Goal: Task Accomplishment & Management: Complete application form

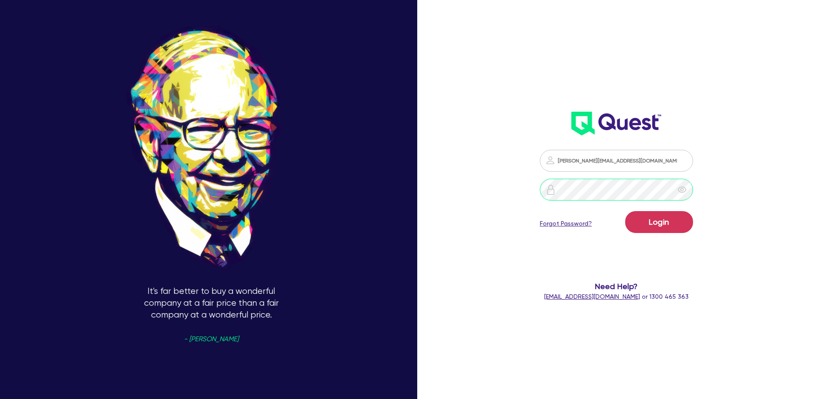
click at [625, 211] on button "Login" at bounding box center [659, 222] width 68 height 22
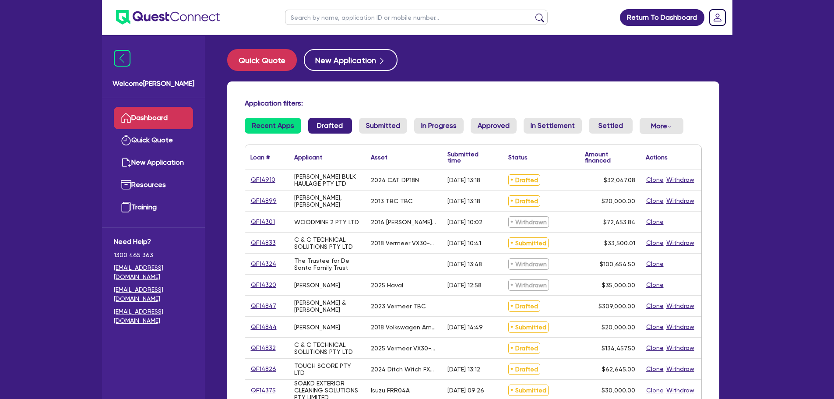
click at [326, 126] on link "Drafted" at bounding box center [330, 126] width 44 height 16
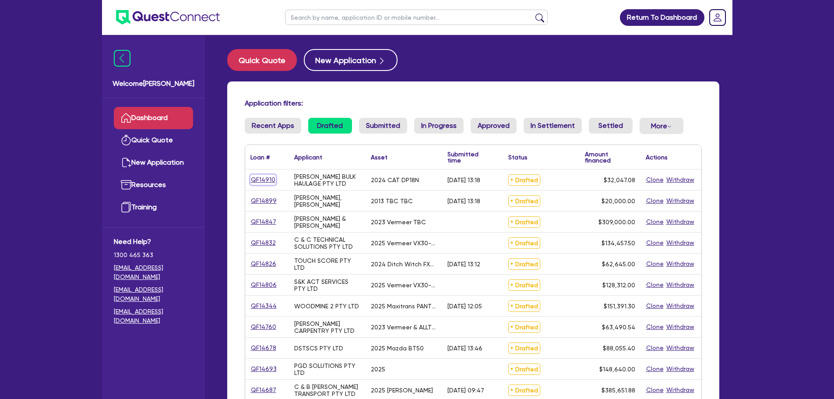
click at [267, 178] on link "QF14910" at bounding box center [262, 180] width 25 height 10
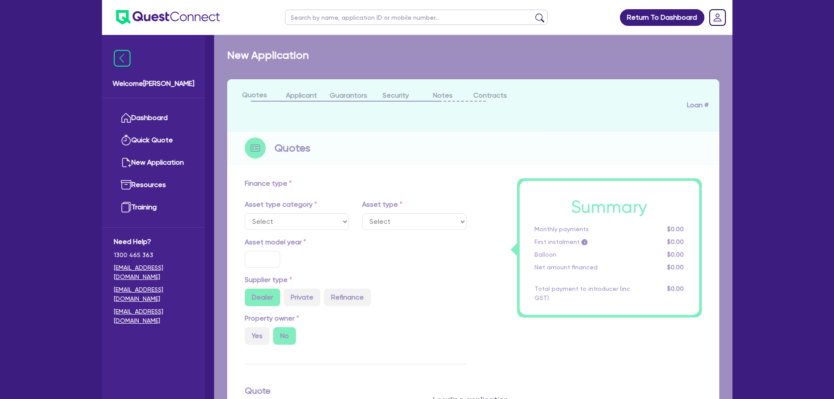
select select "PRIMARY_ASSETS"
type input "2024"
type input "32,047.08"
type input "8"
type input "2,563.77"
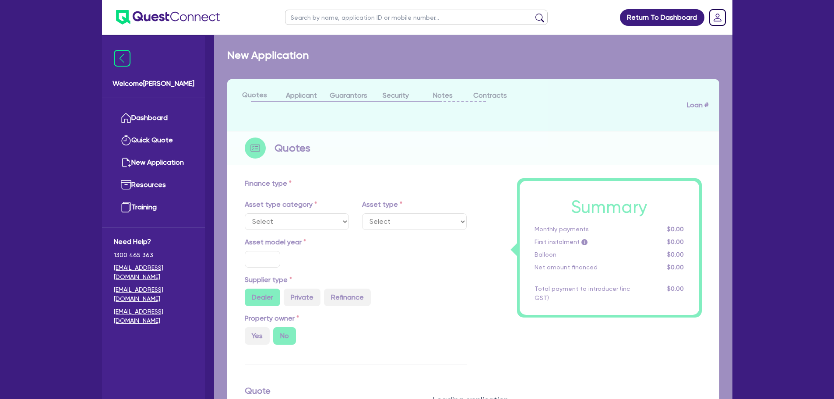
type input "17.95"
type input "900"
select select "FORKLIFTS_AND_WAREHOUSING_EQUIPMENT"
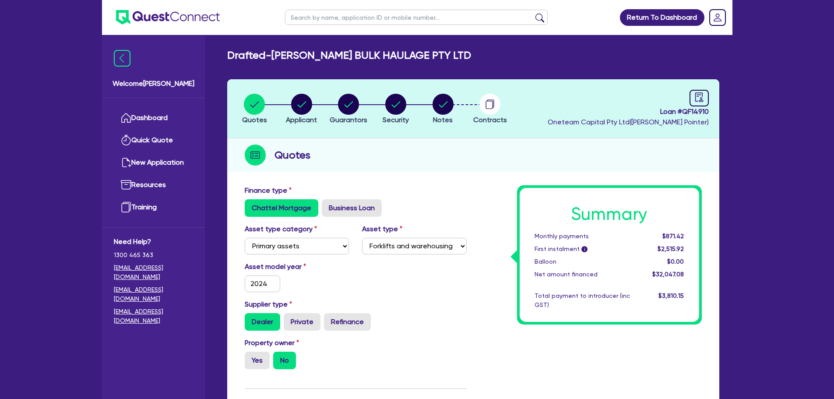
scroll to position [350, 0]
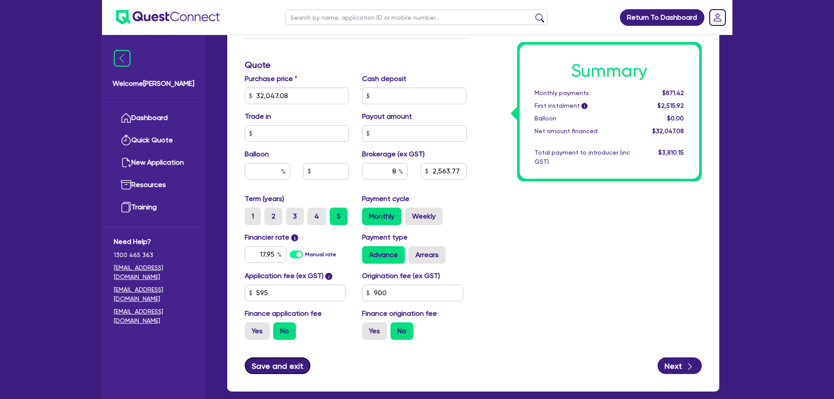
click at [268, 364] on button "Save and exit" at bounding box center [278, 365] width 66 height 17
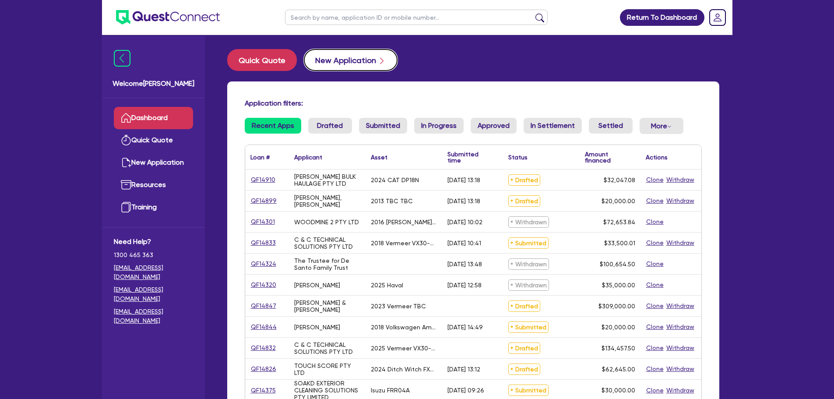
click at [323, 61] on button "New Application" at bounding box center [351, 60] width 94 height 22
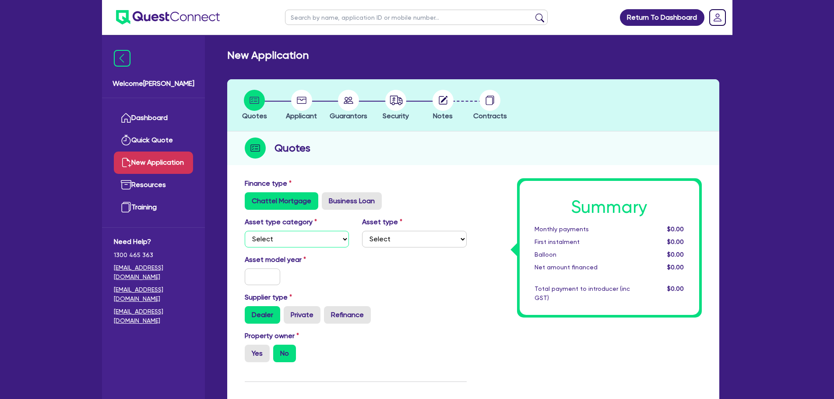
click at [296, 234] on select "Select Cars and light trucks Primary assets Secondary assets Tertiary assets" at bounding box center [297, 239] width 105 height 17
select select "PRIMARY_ASSETS"
click at [245, 231] on select "Select Cars and light trucks Primary assets Secondary assets Tertiary assets" at bounding box center [297, 239] width 105 height 17
click at [417, 237] on select "Select Heavy trucks over 4.5 tonne Trailers Bus and coaches Yellow goods and ex…" at bounding box center [414, 239] width 105 height 17
select select "CONSTRUCTION_AND_EARTHMOVING_EQUIPMENT"
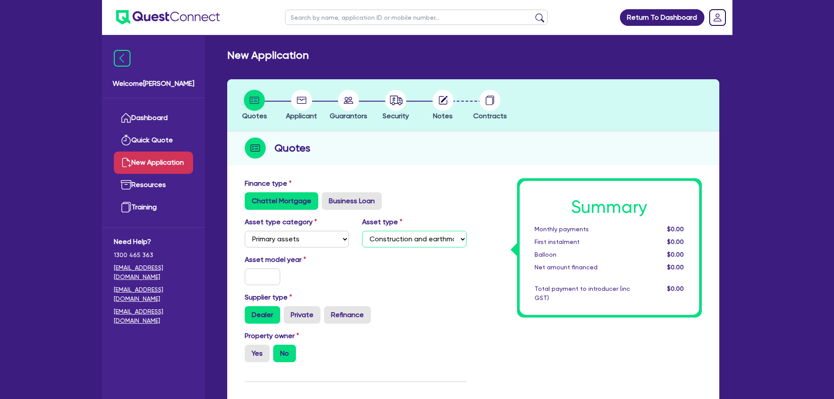
click at [362, 231] on select "Select Heavy trucks over 4.5 tonne Trailers Bus and coaches Yellow goods and ex…" at bounding box center [414, 239] width 105 height 17
click at [274, 279] on input "text" at bounding box center [263, 276] width 36 height 17
type input "2025"
click at [252, 357] on label "Yes" at bounding box center [257, 354] width 25 height 18
click at [250, 350] on input "Yes" at bounding box center [248, 348] width 6 height 6
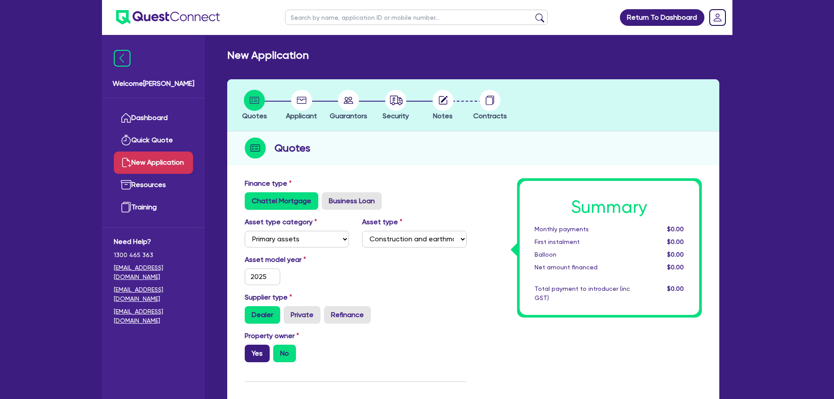
radio input "true"
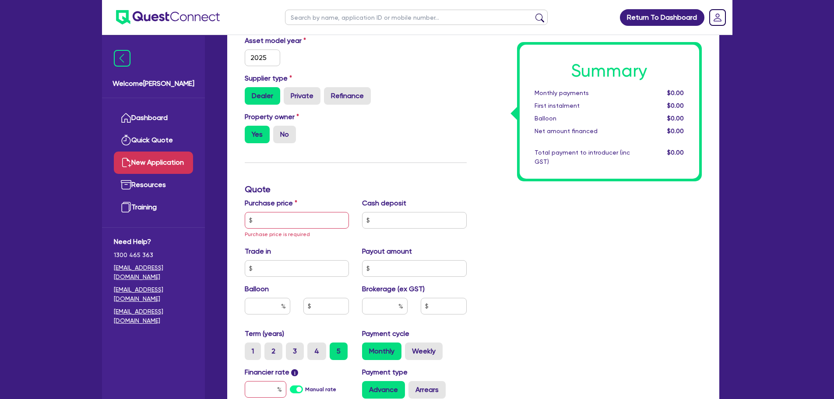
click at [280, 207] on label "Purchase price" at bounding box center [271, 203] width 53 height 11
click at [287, 224] on input "text" at bounding box center [297, 220] width 105 height 17
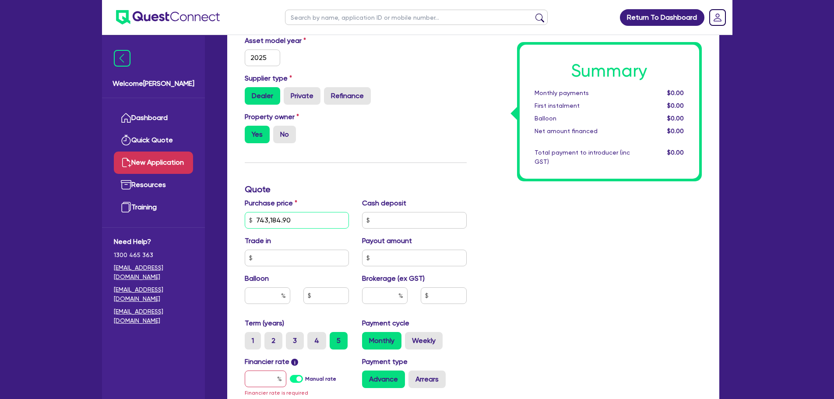
type input "743,184.90"
click at [373, 220] on input "text" at bounding box center [414, 220] width 105 height 17
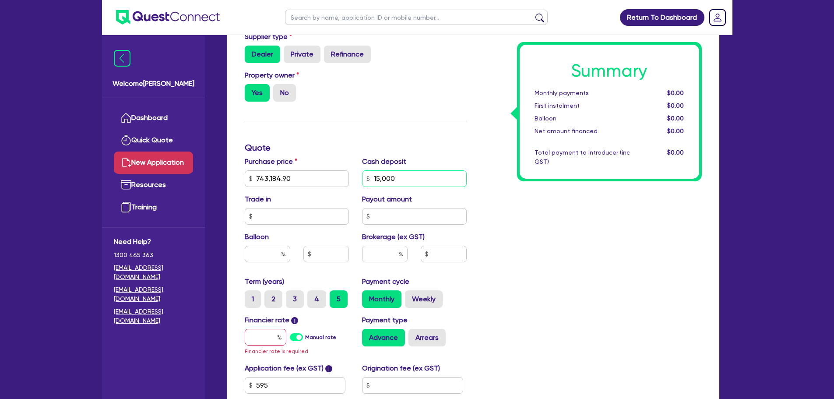
scroll to position [306, 0]
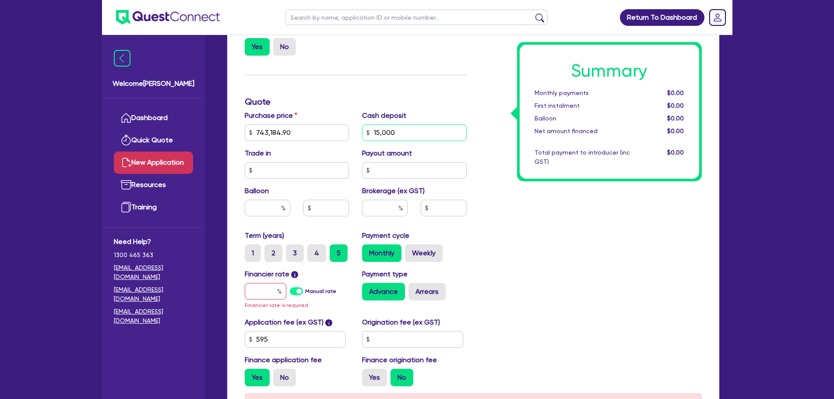
type input "15,000"
click at [266, 294] on input "text" at bounding box center [266, 291] width 42 height 17
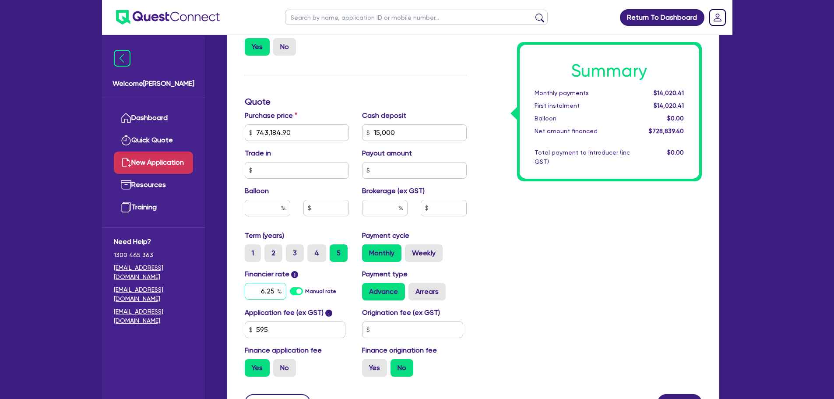
type input "6.25"
click at [387, 211] on input "text" at bounding box center [385, 208] width 46 height 17
type input "2"
click at [523, 301] on div "Summary Monthly payments $14,412.19 First instalment $14,412.19 Balloon $0.00 N…" at bounding box center [590, 128] width 235 height 512
click at [382, 326] on input "text" at bounding box center [412, 329] width 101 height 17
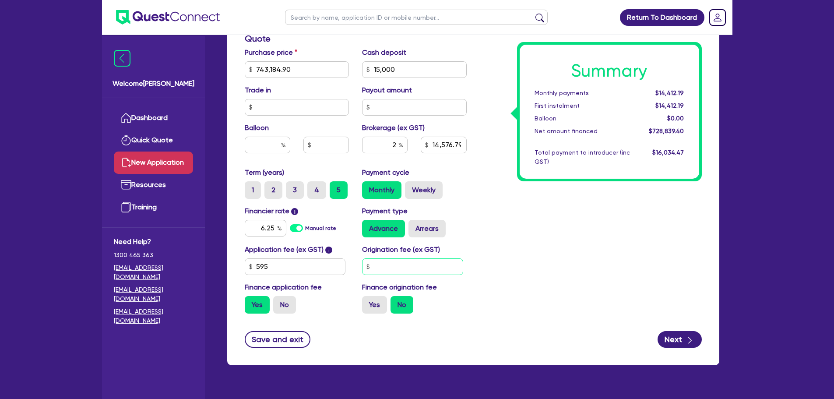
scroll to position [389, 0]
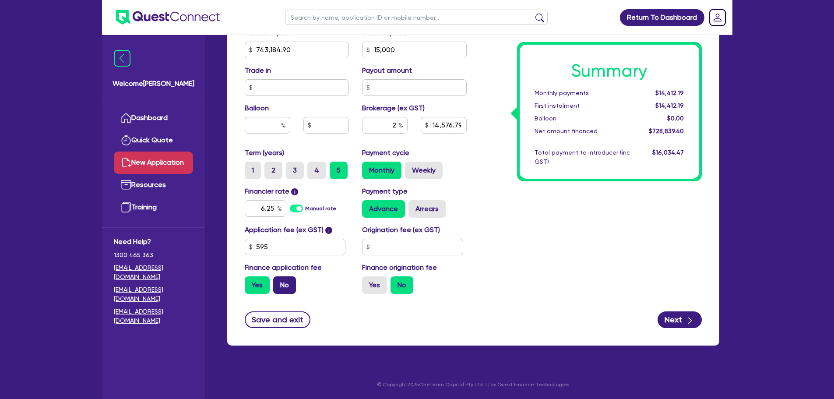
type input "14,576.79"
click at [289, 285] on label "No" at bounding box center [284, 285] width 23 height 18
click at [279, 282] on input "No" at bounding box center [276, 279] width 6 height 6
radio input "true"
click at [691, 324] on icon "button" at bounding box center [690, 320] width 9 height 9
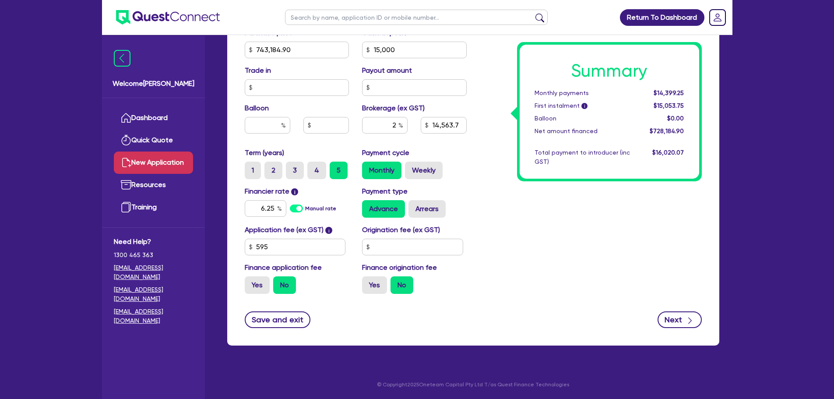
type input "14,563.7"
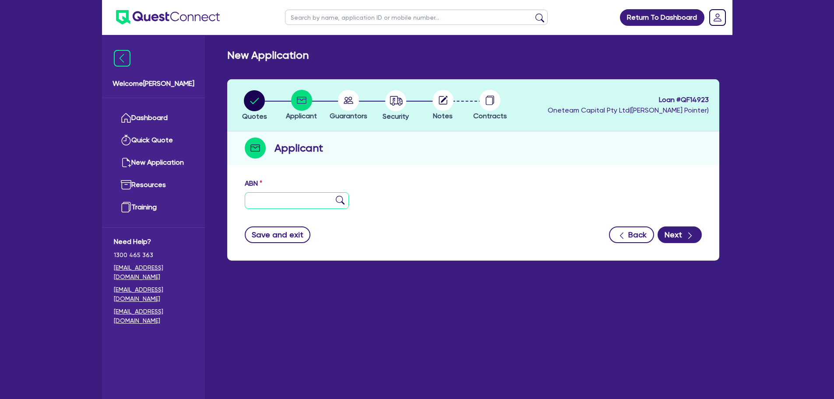
click at [302, 205] on input "text" at bounding box center [297, 200] width 105 height 17
paste input "11 603 310 425"
type input "11 603 310 425"
click at [676, 239] on button "Next" at bounding box center [680, 234] width 44 height 17
type input "[PERSON_NAME] SAAB PTY LTD"
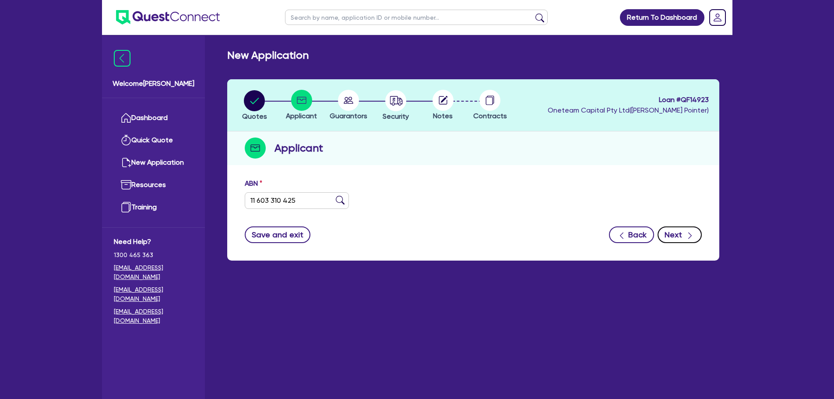
type input "Capital Infracomms"
select select "COMPANY"
type input "11/12/2014"
type input "01/02/2015"
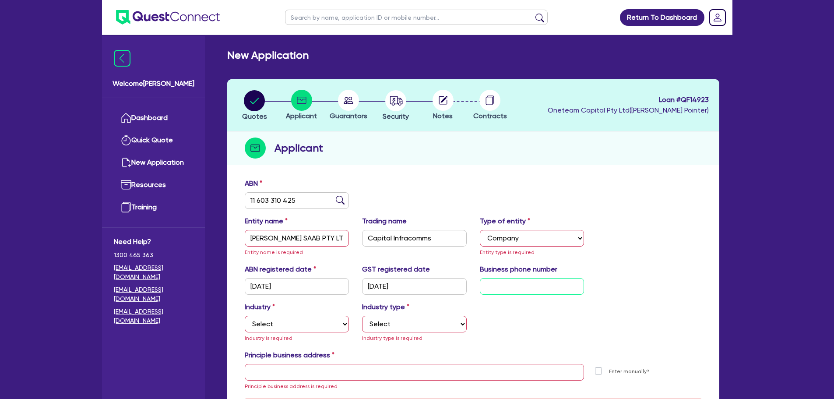
click at [518, 287] on input "text" at bounding box center [532, 286] width 105 height 17
type input "04 1393 5963"
click at [330, 319] on select "Select Accomodation & Food Services Administrative & Support Services Agricultu…" at bounding box center [297, 324] width 105 height 17
select select "BUILDING_CONSTRUCTION"
click at [245, 316] on select "Select Accomodation & Food Services Administrative & Support Services Agricultu…" at bounding box center [297, 324] width 105 height 17
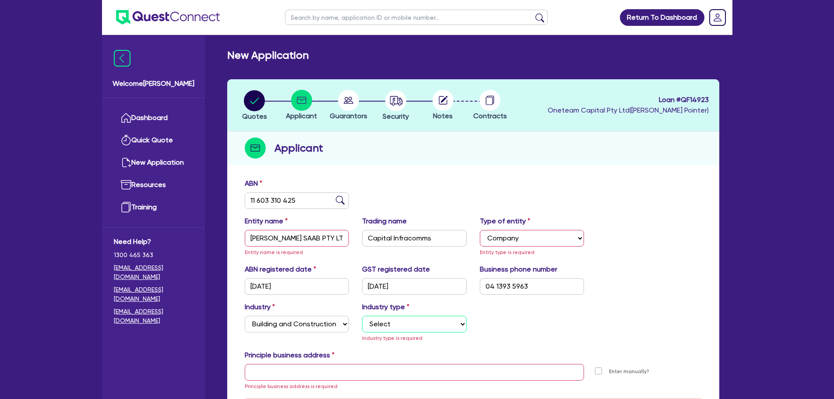
click at [386, 322] on select "Select Trades People Providing Services Direct to Consumers Trades People Provi…" at bounding box center [414, 324] width 105 height 17
select select "TRADES_SERVICES_BUSINESSES_GOVERNMENT"
click at [362, 316] on select "Select Trades People Providing Services Direct to Consumers Trades People Provi…" at bounding box center [414, 324] width 105 height 17
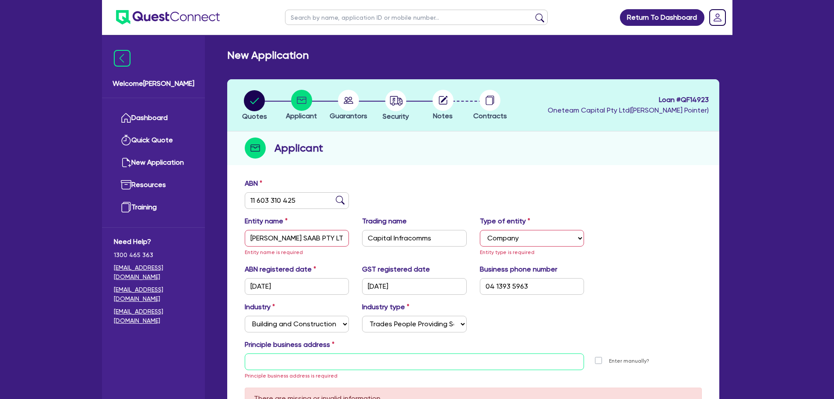
click at [285, 362] on input "text" at bounding box center [415, 361] width 340 height 17
click at [265, 362] on input "text" at bounding box center [415, 361] width 340 height 17
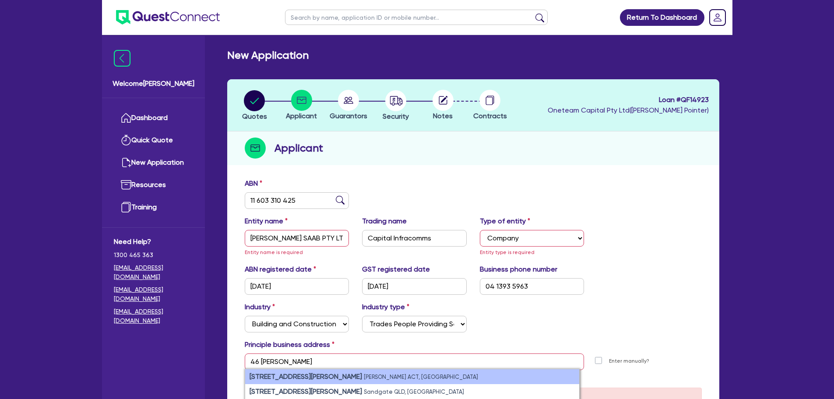
click at [296, 377] on strong "46 Hoskins Street" at bounding box center [306, 376] width 113 height 8
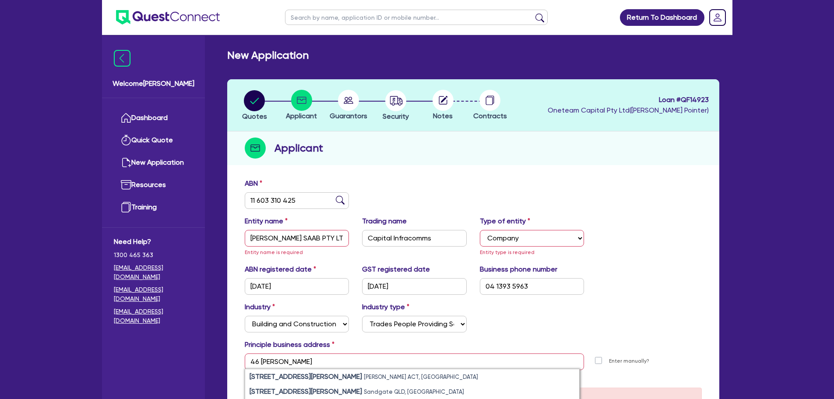
type input "46 Hoskins St Mitchell ACT 2911"
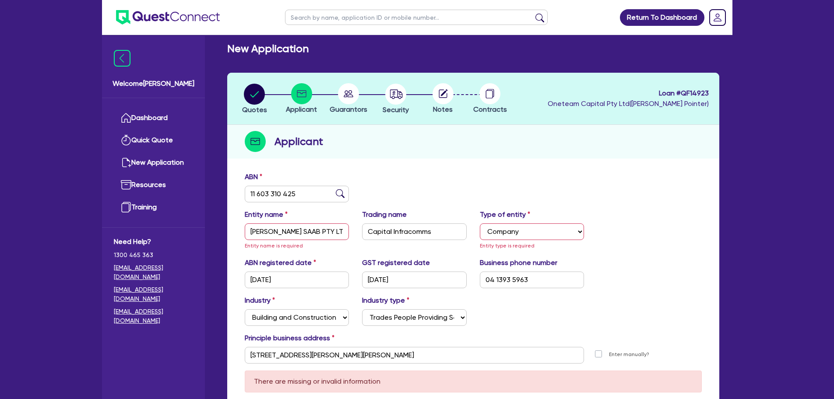
scroll to position [98, 0]
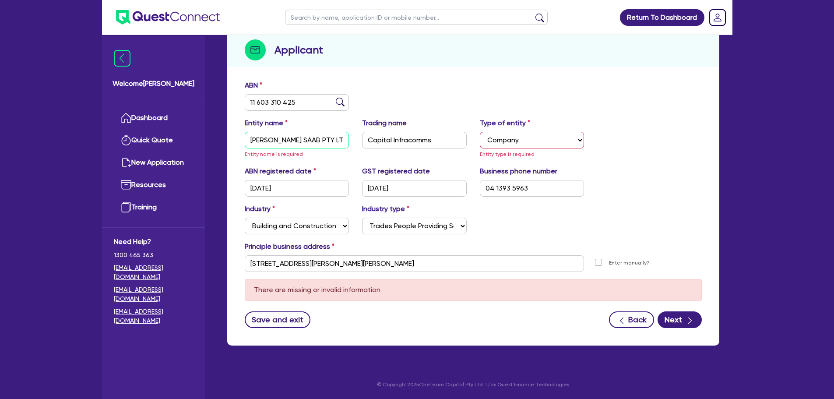
click at [337, 140] on input "[PERSON_NAME] SAAB PTY LTD" at bounding box center [297, 140] width 105 height 17
click at [564, 139] on select "Select Sole Trader Company Partnership Trust" at bounding box center [532, 140] width 105 height 17
click at [480, 132] on select "Select Sole Trader Company Partnership Trust" at bounding box center [532, 140] width 105 height 17
click at [682, 317] on button "Next" at bounding box center [680, 319] width 44 height 17
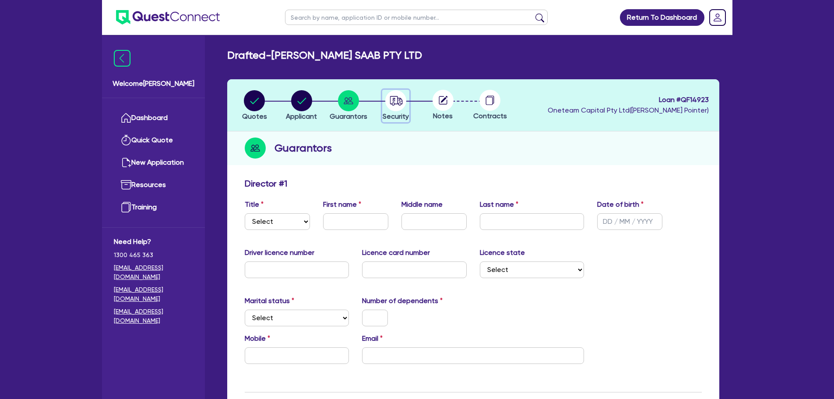
click at [398, 102] on circle "button" at bounding box center [395, 100] width 21 height 21
select select "PRIMARY_ASSETS"
select select "CONSTRUCTION_AND_EARTHMOVING_EQUIPMENT"
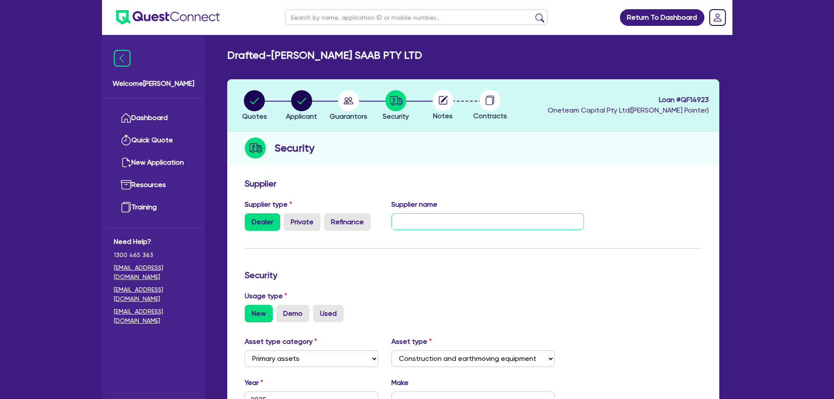
click at [421, 226] on input "text" at bounding box center [487, 221] width 193 height 17
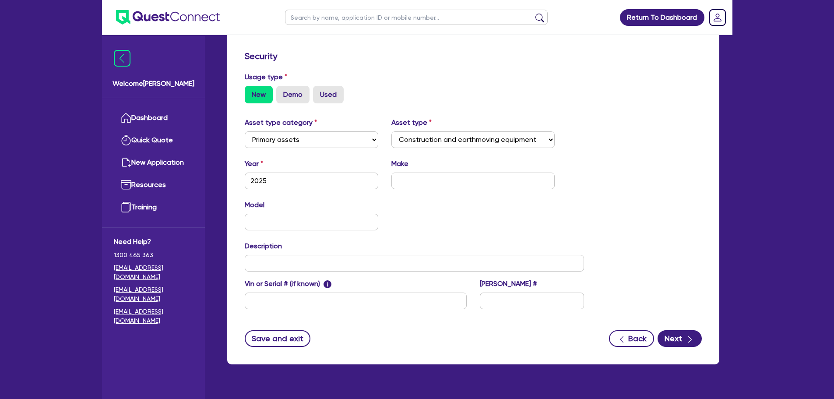
type input "RDO Equipment PTY LTD"
click at [424, 180] on input "text" at bounding box center [472, 181] width 163 height 17
type input "Vermeer"
click at [271, 220] on input "text" at bounding box center [312, 222] width 134 height 17
click at [289, 218] on input "text" at bounding box center [312, 222] width 134 height 17
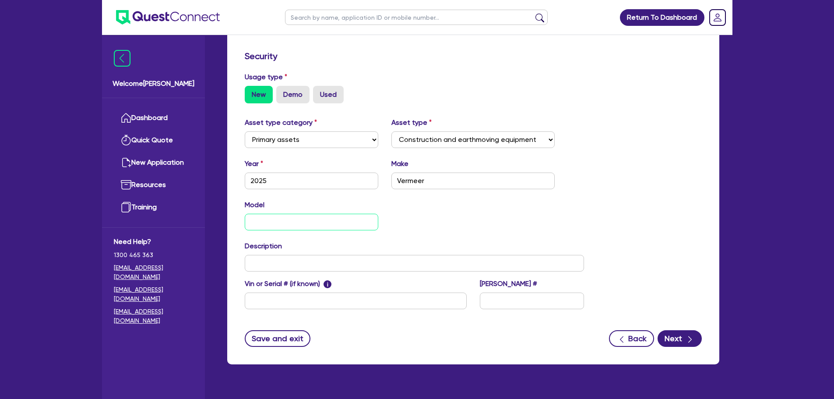
paste input "D23X30DRS3"
type input "D23X30DRS3"
click at [304, 265] on input "text" at bounding box center [415, 263] width 340 height 17
click at [293, 263] on input "text" at bounding box center [415, 263] width 340 height 17
type input "Horizontal Directional Drill (HDD)"
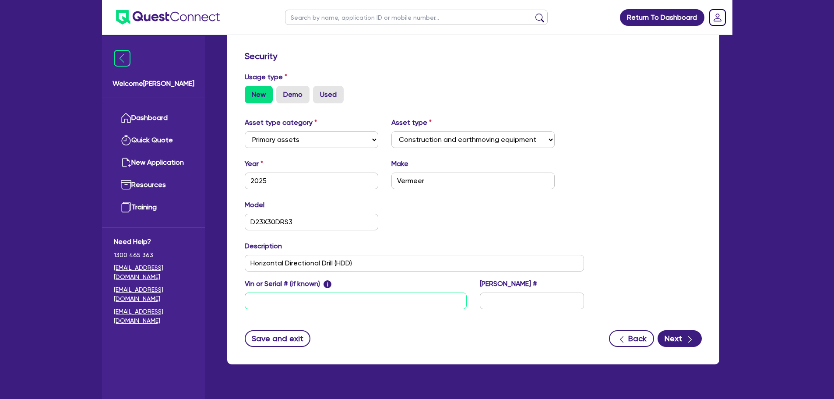
click at [324, 297] on input "text" at bounding box center [356, 300] width 222 height 17
paste input "1VRJ2103JS1002146"
type input "1VRJ2103JS1002146"
click at [528, 301] on input "text" at bounding box center [532, 300] width 104 height 17
type input "N/A"
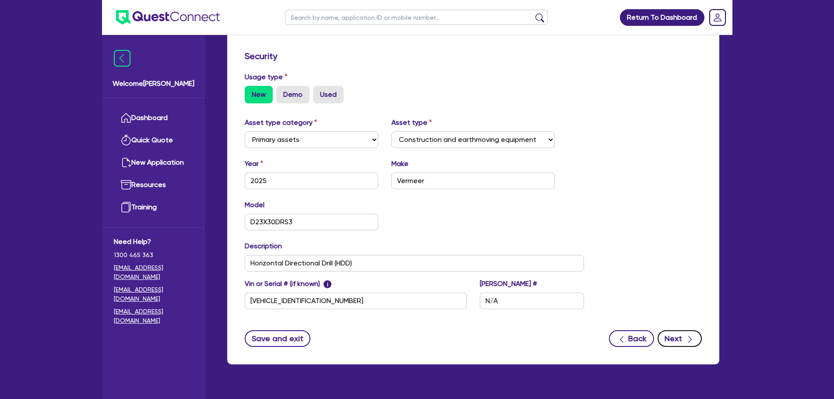
click at [684, 337] on button "Next" at bounding box center [680, 338] width 44 height 17
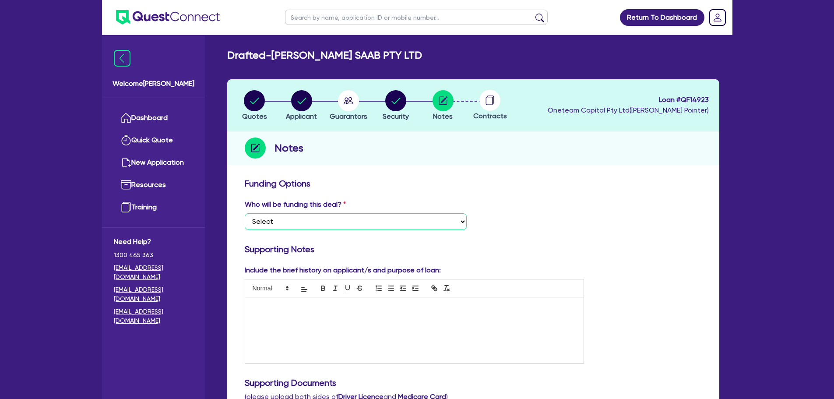
click at [306, 219] on select "Select I want Quest to fund 100% I will fund 100% I will co-fund with Quest Oth…" at bounding box center [356, 221] width 222 height 17
select select "Other"
click at [245, 213] on select "Select I want Quest to fund 100% I will fund 100% I will co-fund with Quest Oth…" at bounding box center [356, 221] width 222 height 17
click at [265, 302] on div at bounding box center [414, 330] width 339 height 66
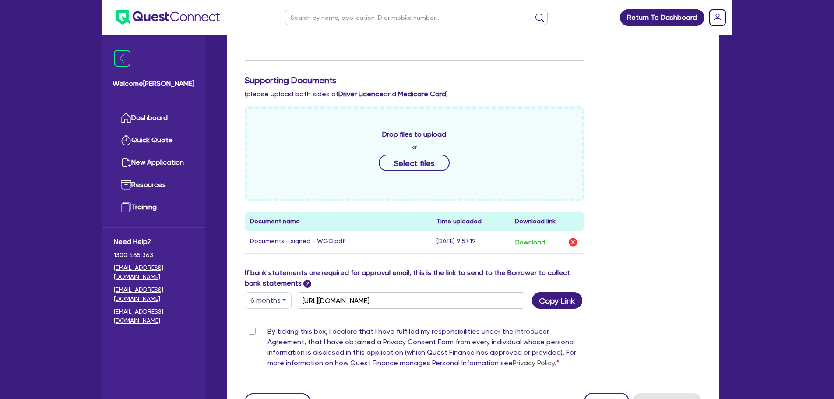
scroll to position [382, 0]
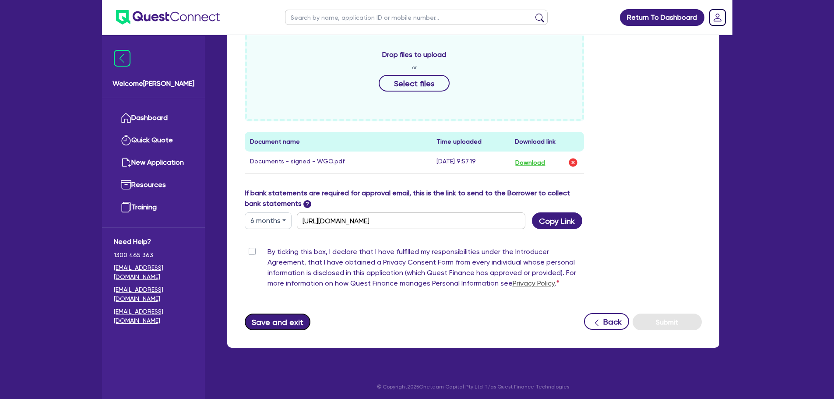
click at [260, 321] on button "Save and exit" at bounding box center [278, 321] width 66 height 17
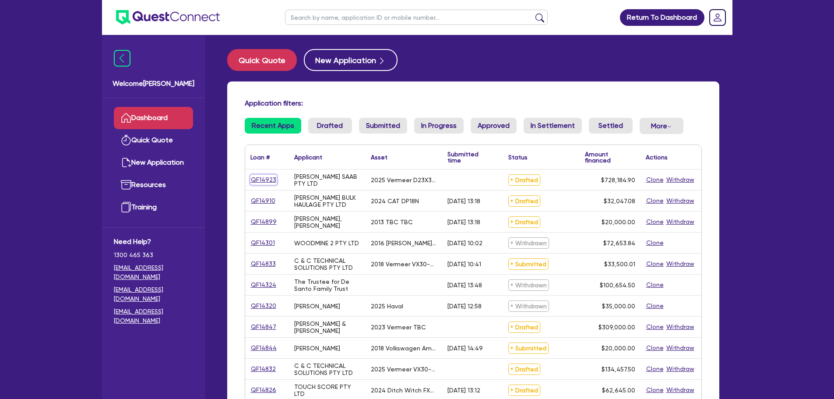
click at [260, 177] on link "QF14923" at bounding box center [263, 180] width 26 height 10
select select "PRIMARY_ASSETS"
select select "CONSTRUCTION_AND_EARTHMOVING_EQUIPMENT"
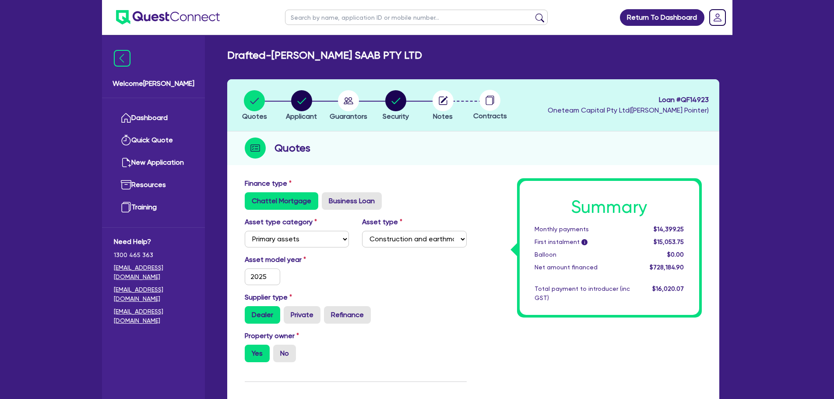
click at [407, 179] on div "Finance type Chattel Mortgage Business Loan" at bounding box center [355, 194] width 235 height 32
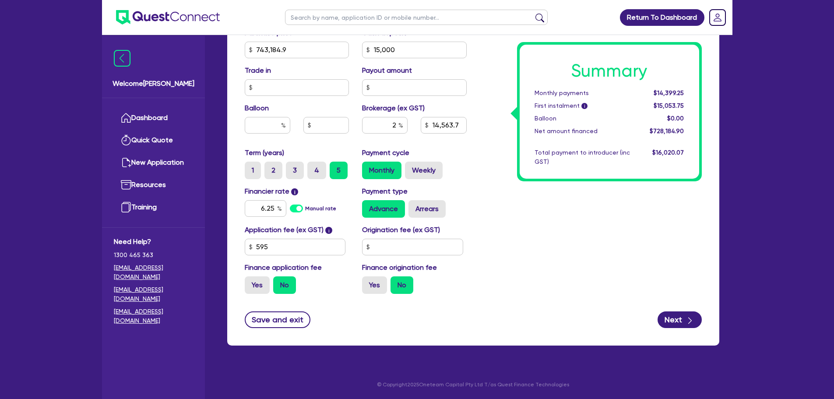
scroll to position [214, 0]
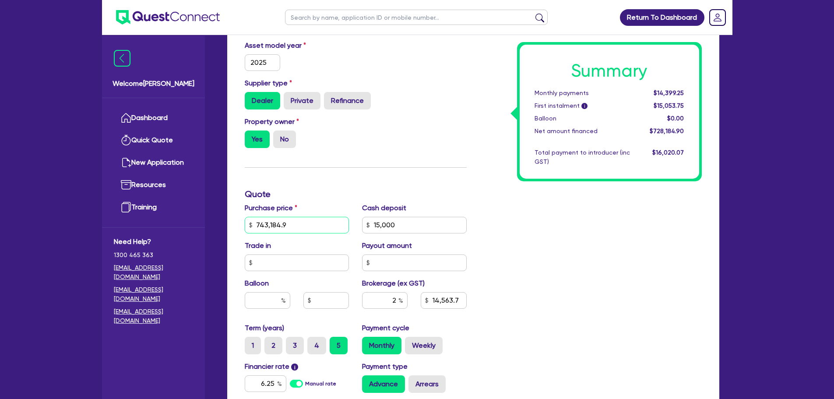
click at [298, 217] on input "743,184.9" at bounding box center [297, 225] width 105 height 17
type input "743,184.90"
type input "15,000"
type input "14,563.7"
type input "15,000"
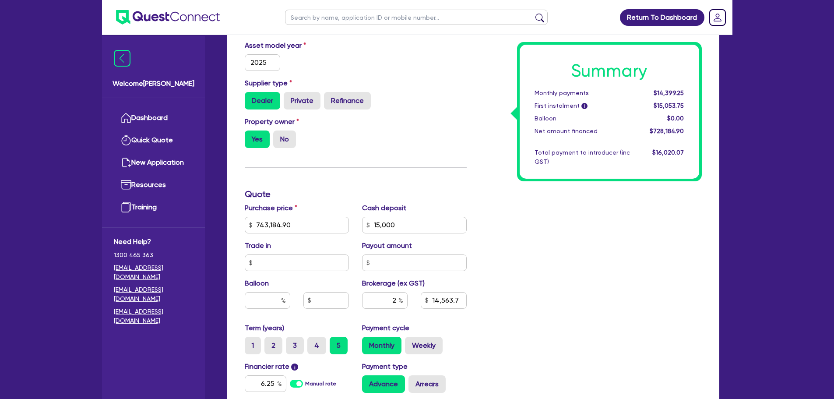
type input "14,563.7"
click at [341, 197] on h3 "Quote" at bounding box center [356, 194] width 222 height 11
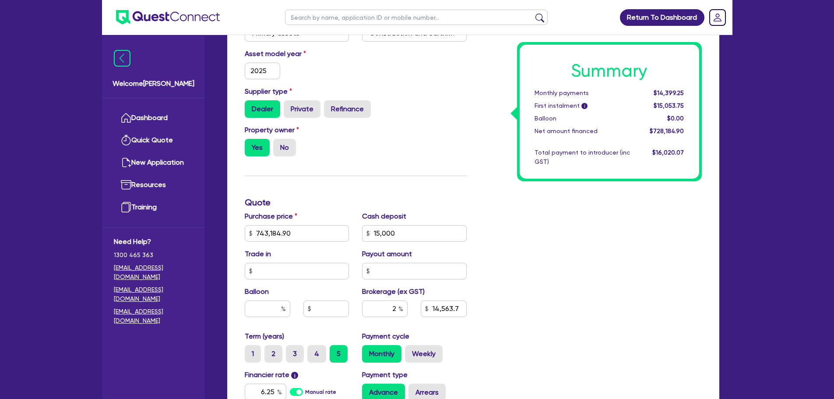
scroll to position [219, 0]
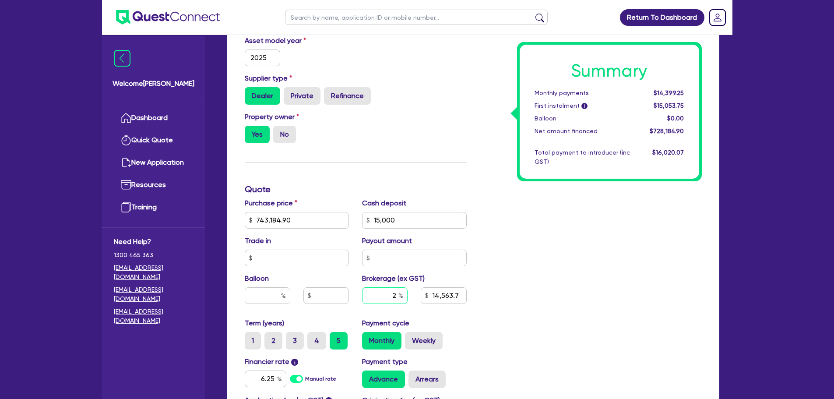
click at [392, 295] on input "2" at bounding box center [385, 295] width 46 height 17
type input "8"
type input "15,000"
type input "14,563.7"
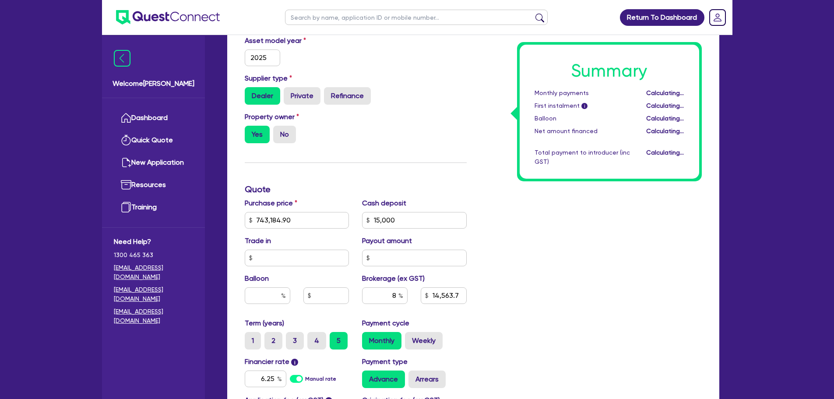
click at [566, 276] on div "Summary Monthly payments Calculating... First instalment i Calculating... Ballo…" at bounding box center [590, 215] width 235 height 512
type input "15,000"
type input "58,254.79"
click at [397, 296] on input "8" at bounding box center [385, 295] width 46 height 17
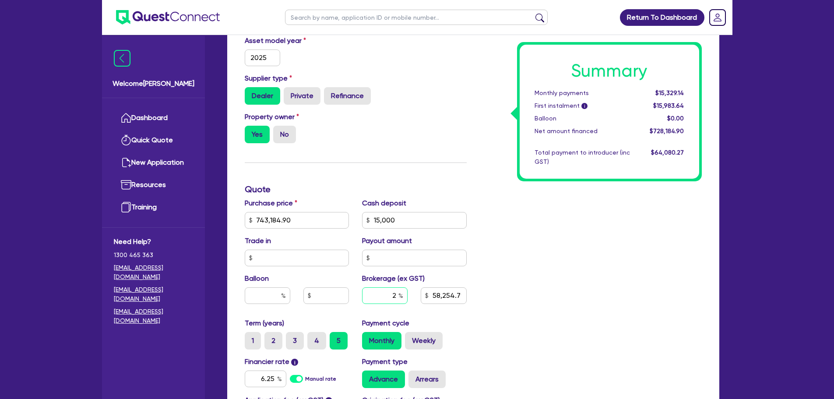
type input "2"
type input "15,000"
type input "58,254.79"
type input "15,000"
type input "14,563.7"
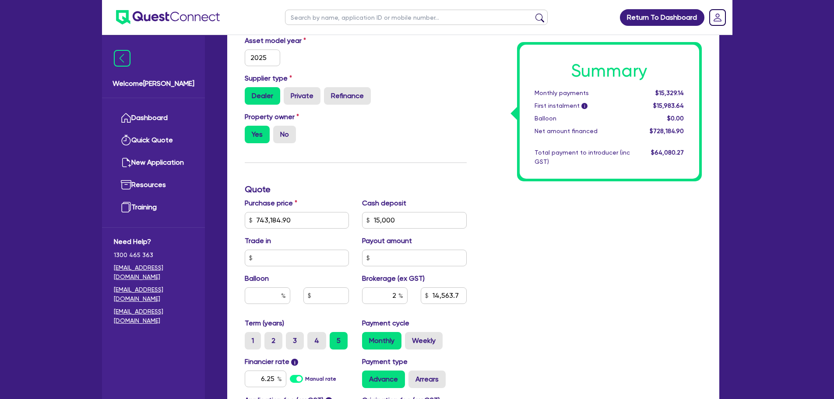
click at [522, 282] on div "Summary Monthly payments $15,329.14 First instalment i $15,983.64 Balloon $0.00…" at bounding box center [590, 215] width 235 height 512
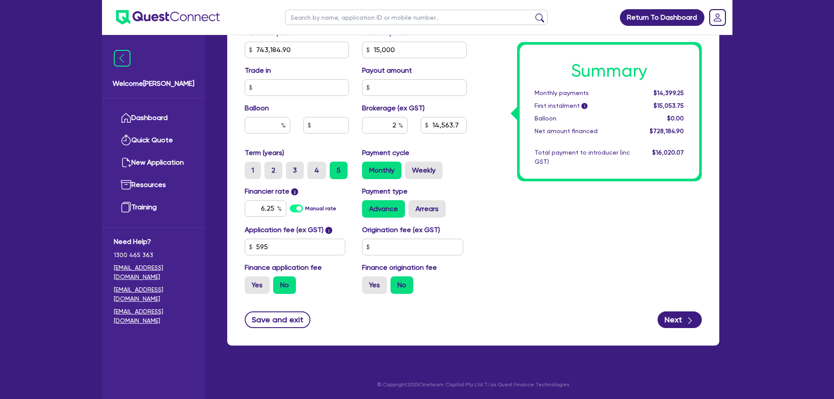
scroll to position [258, 0]
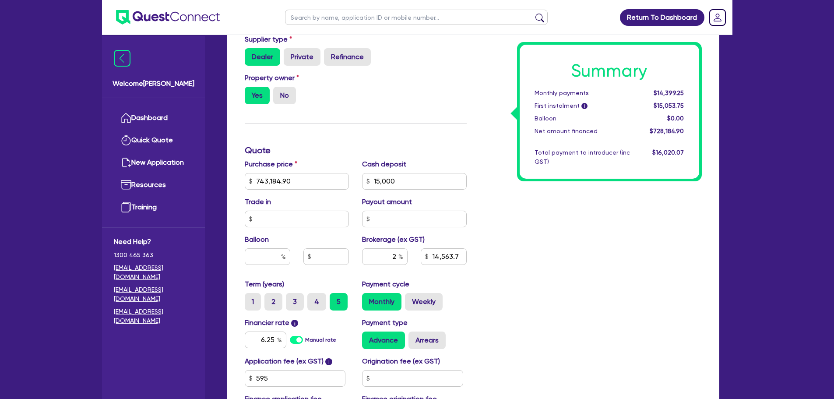
click at [545, 262] on div "Summary Monthly payments $14,399.25 First instalment i $15,053.75 Balloon $0.00…" at bounding box center [590, 176] width 235 height 512
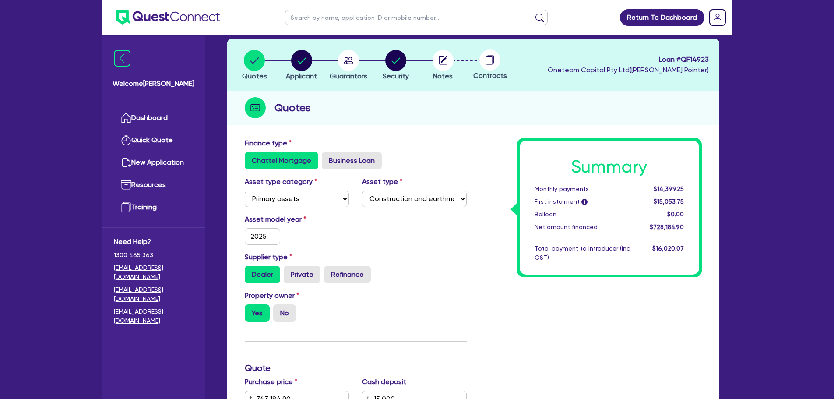
scroll to position [0, 0]
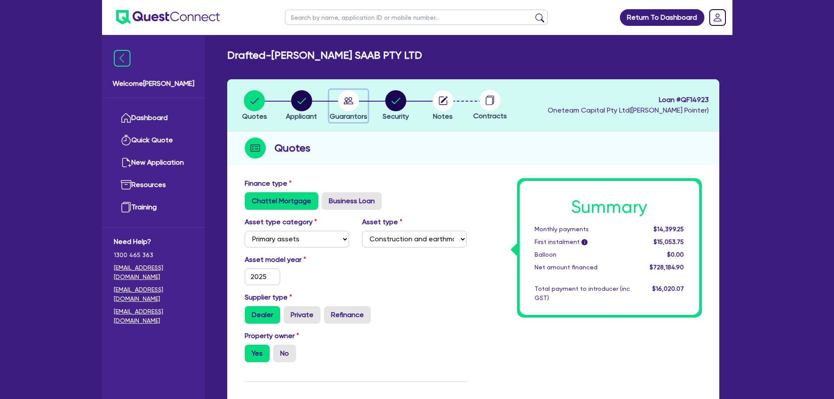
click at [348, 103] on circle "button" at bounding box center [348, 100] width 21 height 21
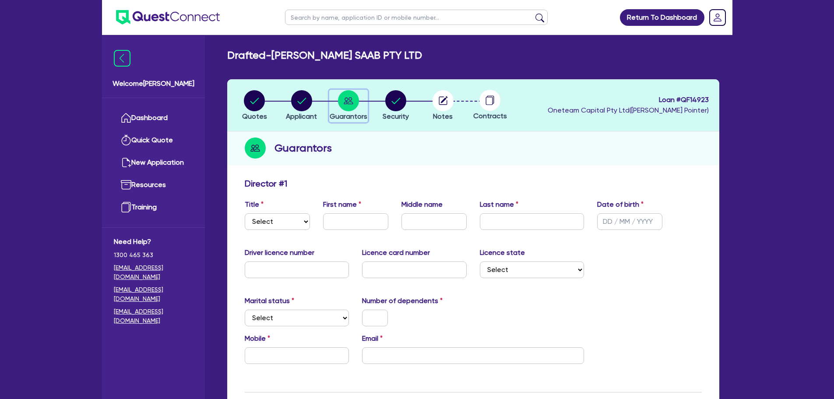
scroll to position [88, 0]
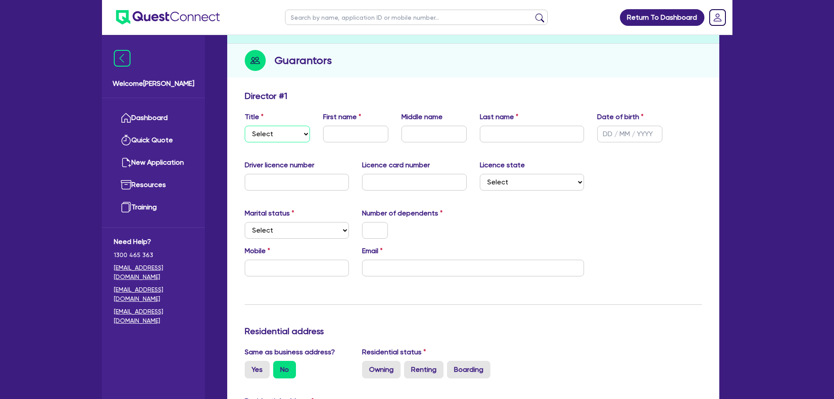
click at [282, 138] on select "Select Mr Mrs Ms Miss Dr" at bounding box center [277, 134] width 65 height 17
select select "MR"
click at [245, 126] on select "Select Mr Mrs Ms Miss Dr" at bounding box center [277, 134] width 65 height 17
click at [353, 134] on input "text" at bounding box center [355, 134] width 65 height 17
type input "Bodh"
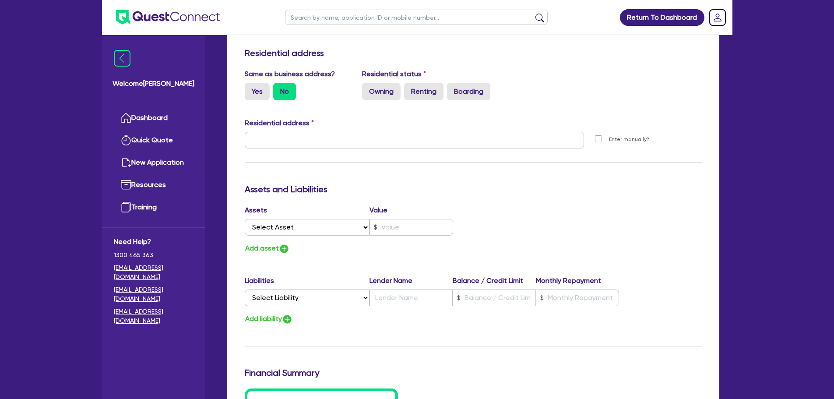
scroll to position [350, 0]
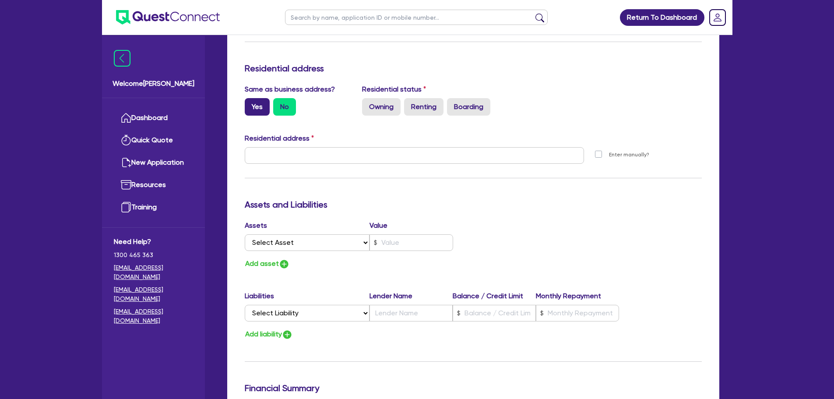
type input "Singh"
click at [259, 102] on label "Yes" at bounding box center [257, 107] width 25 height 18
click at [250, 102] on input "Yes" at bounding box center [248, 101] width 6 height 6
radio input "true"
type input "46 Hoskins St Mitchell ACT 2911"
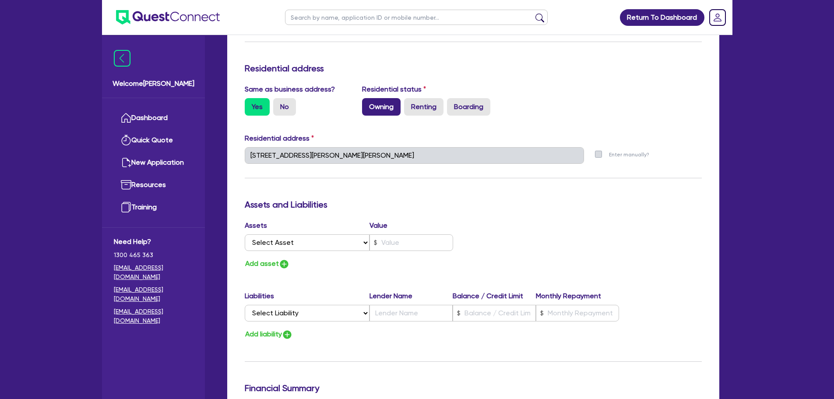
click at [370, 104] on label "Owning" at bounding box center [381, 107] width 39 height 18
click at [368, 104] on input "Owning" at bounding box center [365, 101] width 6 height 6
radio input "true"
click at [282, 245] on select "Select Asset Cash Property Investment property Vehicle Truck Trailer Equipment …" at bounding box center [307, 242] width 125 height 17
select select "PROPERTY"
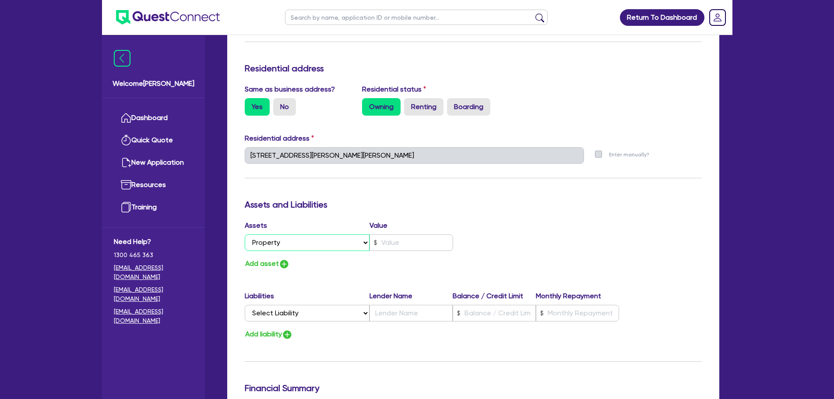
click at [245, 234] on select "Select Asset Cash Property Investment property Vehicle Truck Trailer Equipment …" at bounding box center [307, 242] width 125 height 17
click at [423, 242] on input "text" at bounding box center [412, 242] width 84 height 17
click at [284, 105] on label "No" at bounding box center [284, 107] width 23 height 18
click at [279, 104] on input "No" at bounding box center [276, 101] width 6 height 6
radio input "true"
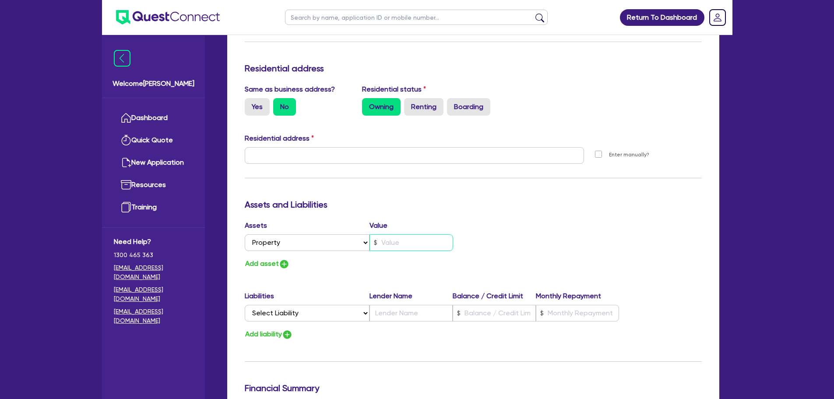
click at [412, 236] on input "text" at bounding box center [412, 242] width 84 height 17
type input "1,200,000"
drag, startPoint x: 329, startPoint y: 227, endPoint x: 289, endPoint y: 212, distance: 42.1
click at [311, 223] on div "Assets Value Select Asset Cash Property Investment property Vehicle Truck Trail…" at bounding box center [355, 237] width 235 height 34
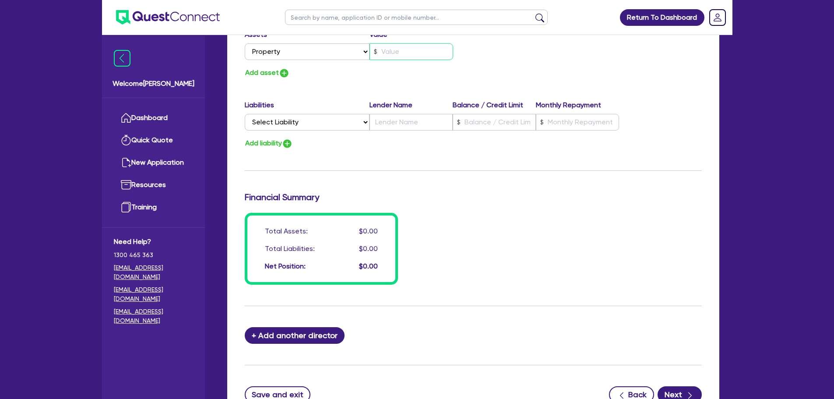
scroll to position [616, 0]
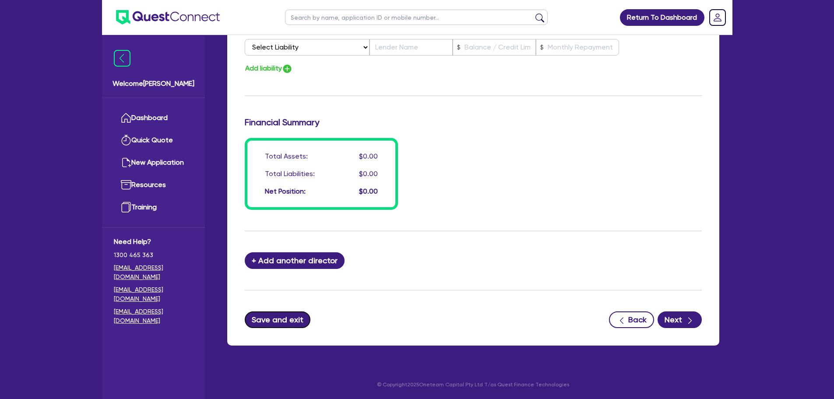
click at [289, 319] on button "Save and exit" at bounding box center [278, 319] width 66 height 17
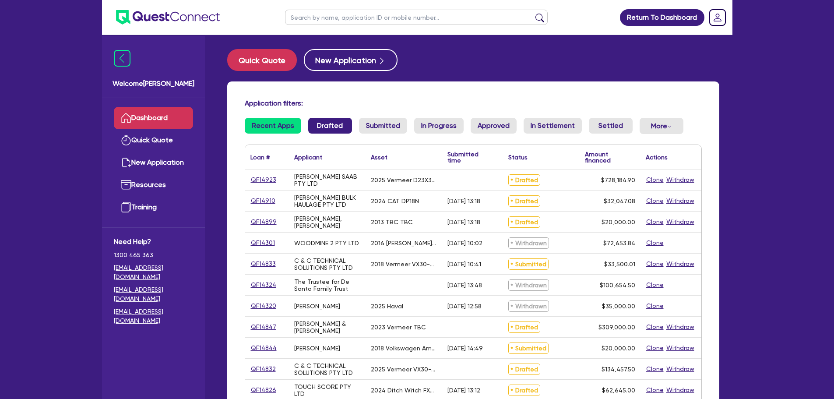
click at [324, 123] on link "Drafted" at bounding box center [330, 126] width 44 height 16
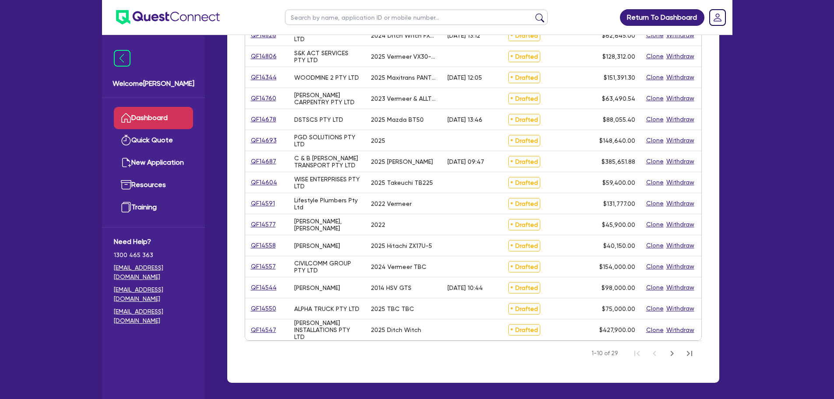
scroll to position [263, 0]
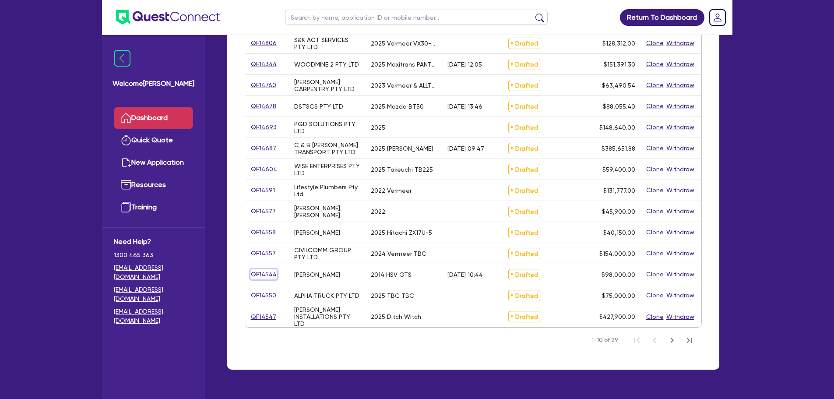
click at [260, 275] on link "QF14544" at bounding box center [263, 274] width 27 height 10
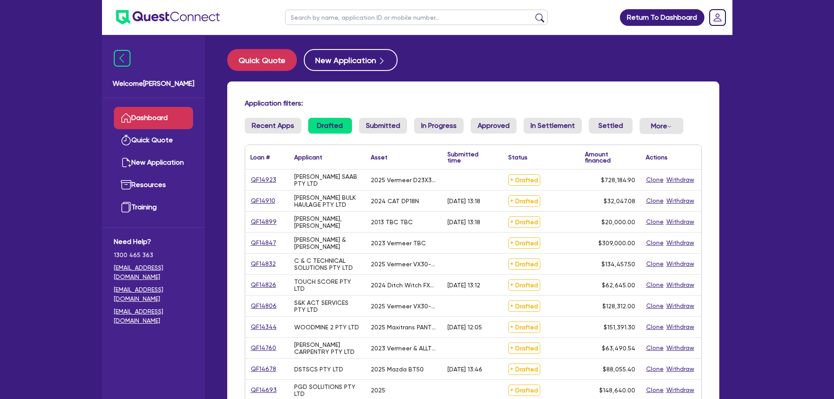
select select "CARS_AND_LIGHT_TRUCKS"
select select "PASSENGER_VEHICLES"
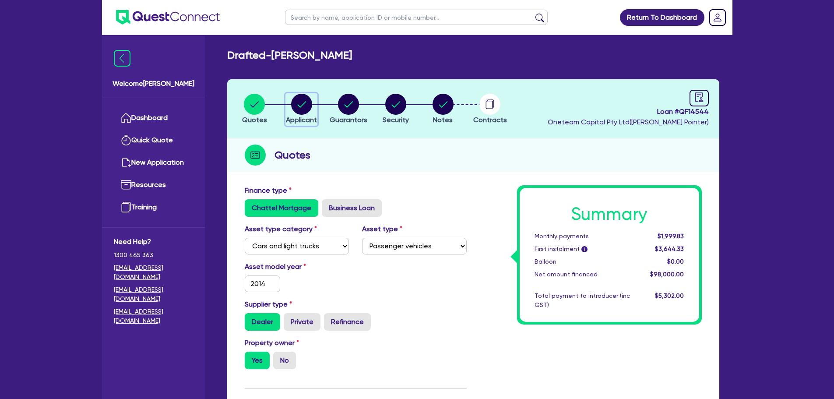
click at [300, 107] on icon "button" at bounding box center [301, 104] width 9 height 6
select select "SOLE_TRADER"
select select "BUILDING_CONSTRUCTION"
select select "TRADES_SERVICES_CONSUMERS"
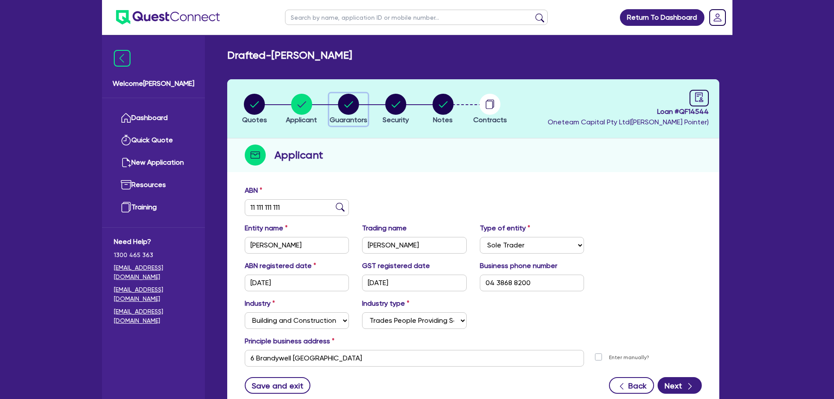
click at [345, 103] on circle "button" at bounding box center [348, 104] width 21 height 21
select select "MR"
select select "[GEOGRAPHIC_DATA]"
select select "MARRIED"
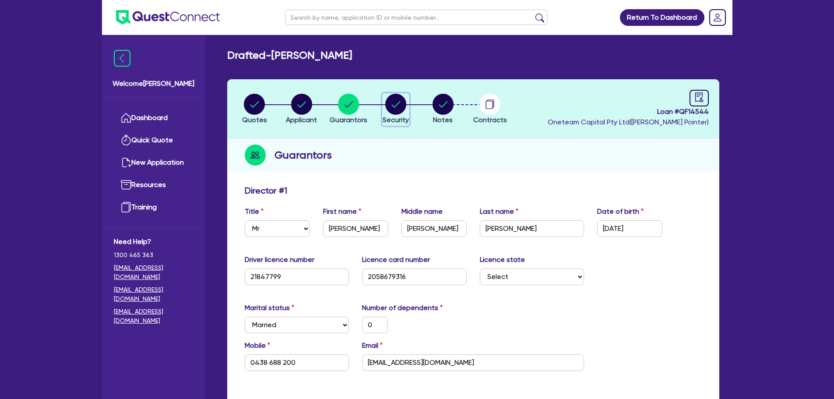
click at [395, 107] on circle "button" at bounding box center [395, 104] width 21 height 21
select select "CARS_AND_LIGHT_TRUCKS"
select select "PASSENGER_VEHICLES"
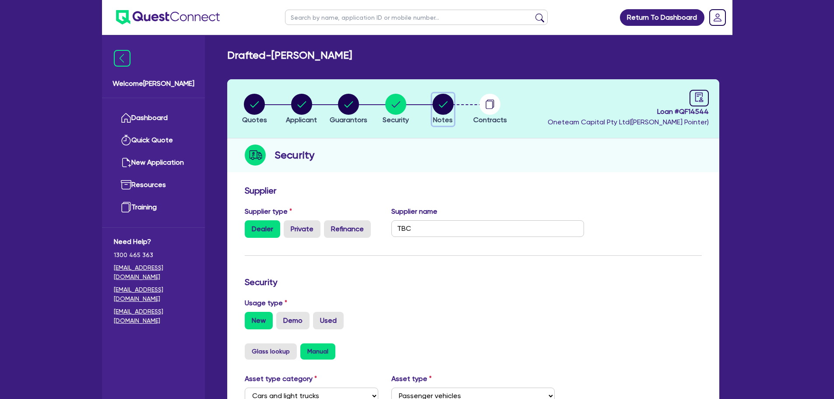
click at [440, 101] on circle "button" at bounding box center [443, 104] width 21 height 21
select select "Other"
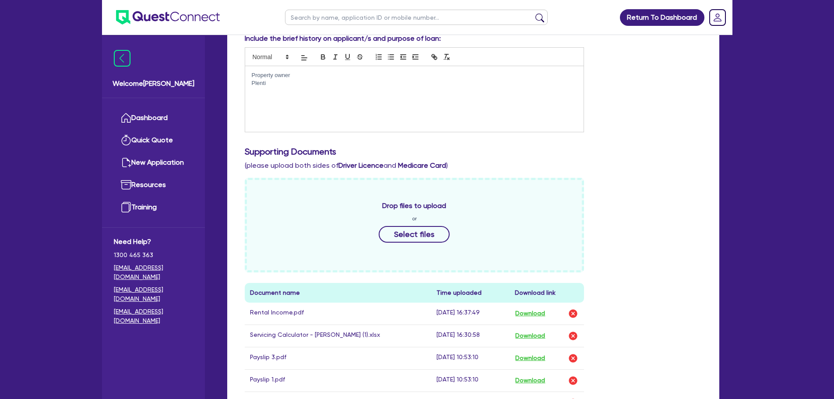
scroll to position [350, 0]
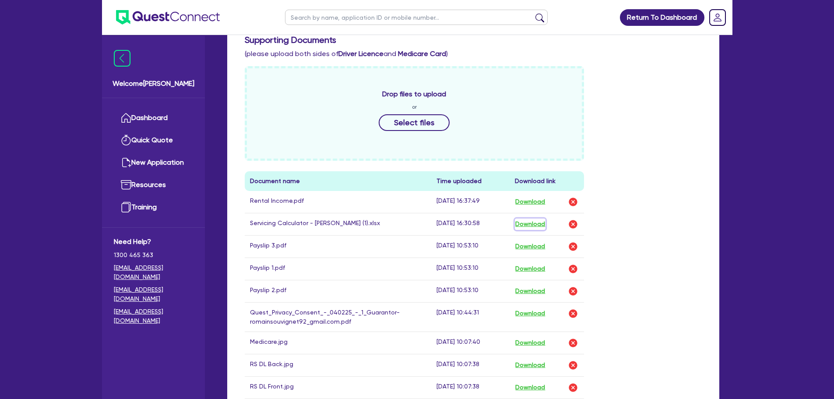
click at [534, 226] on button "Download" at bounding box center [530, 223] width 31 height 11
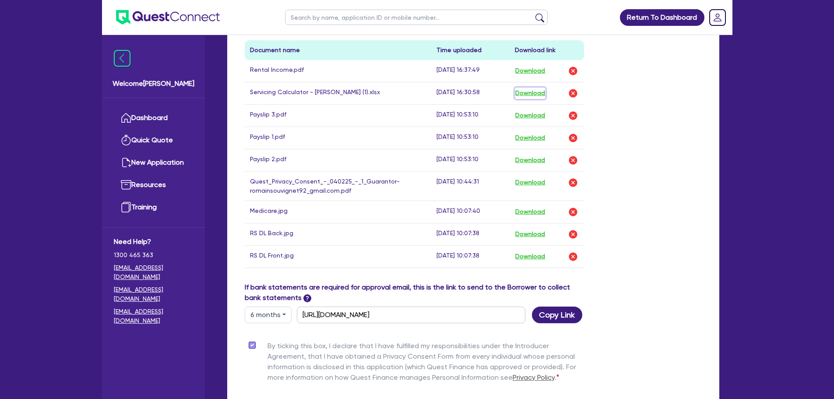
scroll to position [578, 0]
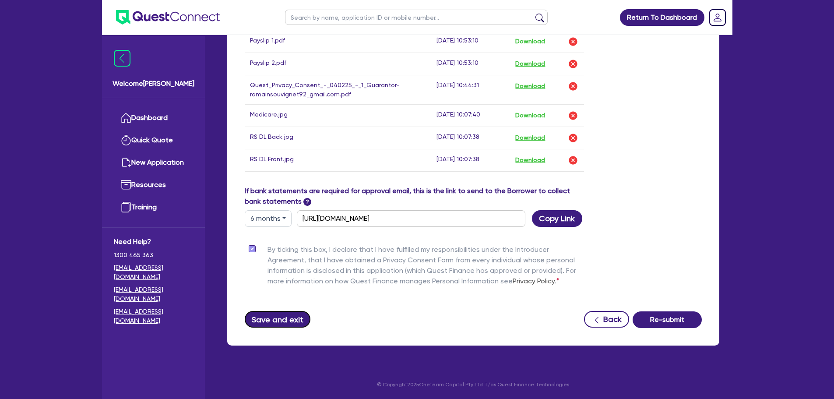
click at [268, 319] on button "Save and exit" at bounding box center [278, 319] width 66 height 17
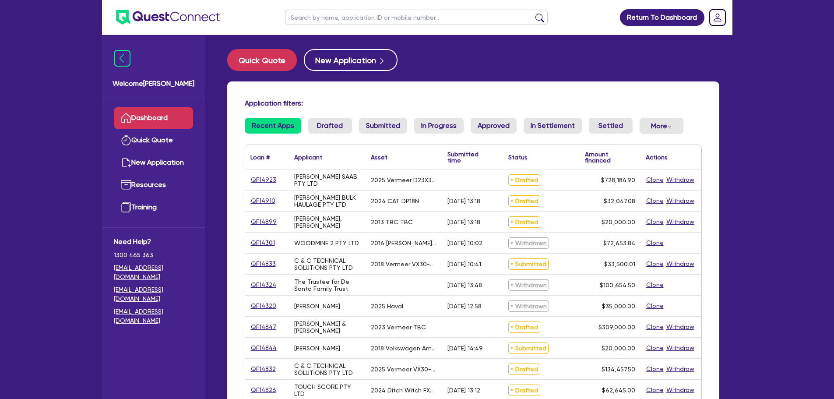
click at [255, 180] on link "QF14923" at bounding box center [263, 180] width 26 height 10
select select "PRIMARY_ASSETS"
select select "CONSTRUCTION_AND_EARTHMOVING_EQUIPMENT"
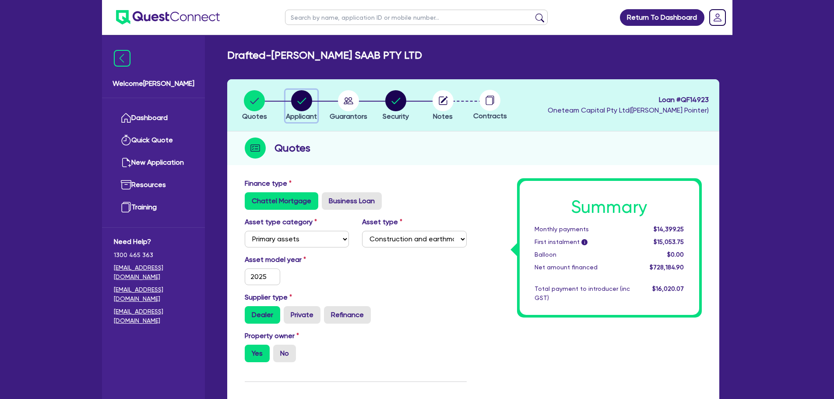
click at [298, 102] on circle "button" at bounding box center [301, 100] width 21 height 21
select select "COMPANY"
select select "BUILDING_CONSTRUCTION"
select select "TRADES_SERVICES_BUSINESSES_GOVERNMENT"
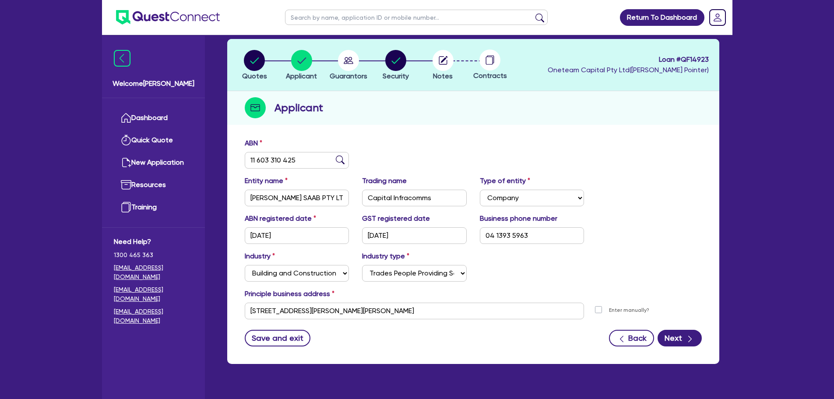
scroll to position [59, 0]
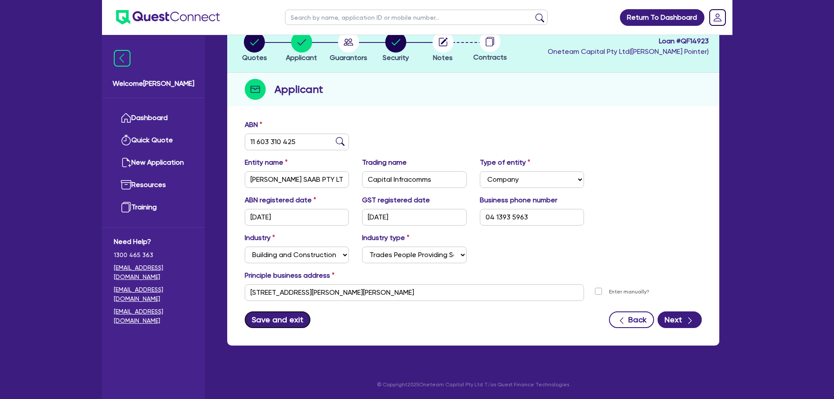
click at [292, 318] on button "Save and exit" at bounding box center [278, 319] width 66 height 17
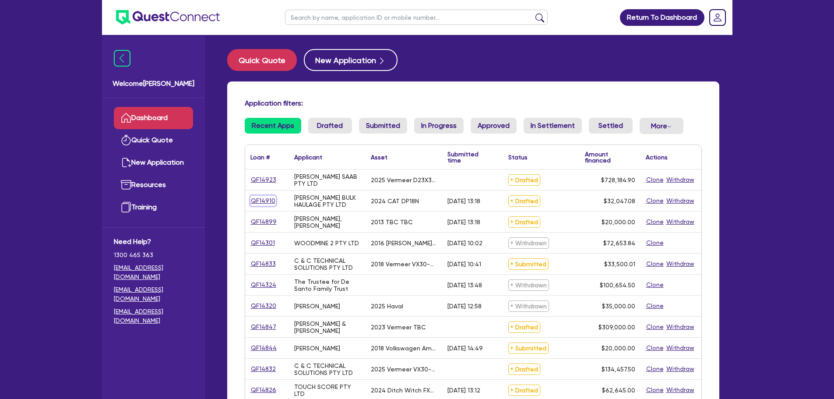
click at [266, 200] on link "QF14910" at bounding box center [262, 201] width 25 height 10
select select "PRIMARY_ASSETS"
select select "FORKLIFTS_AND_WAREHOUSING_EQUIPMENT"
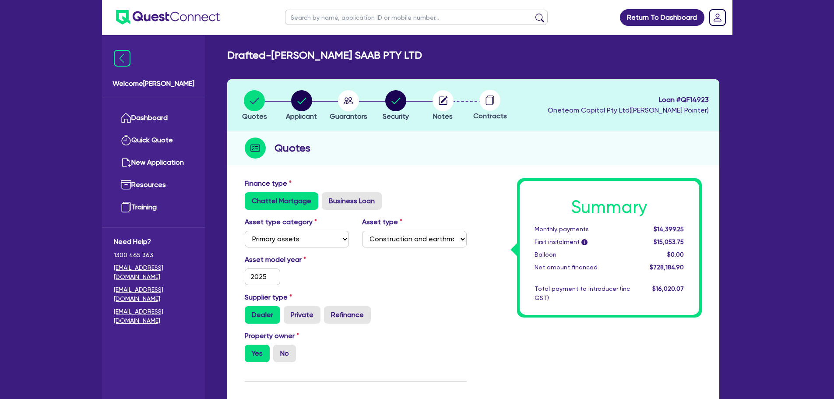
select select "PRIMARY_ASSETS"
select select "CONSTRUCTION_AND_EARTHMOVING_EQUIPMENT"
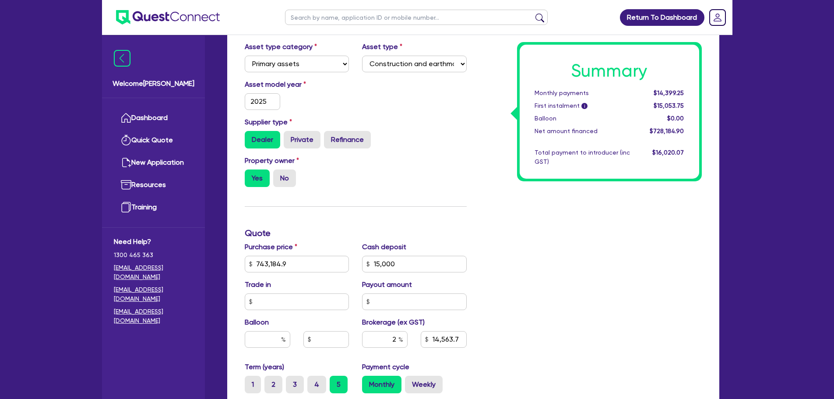
scroll to position [306, 0]
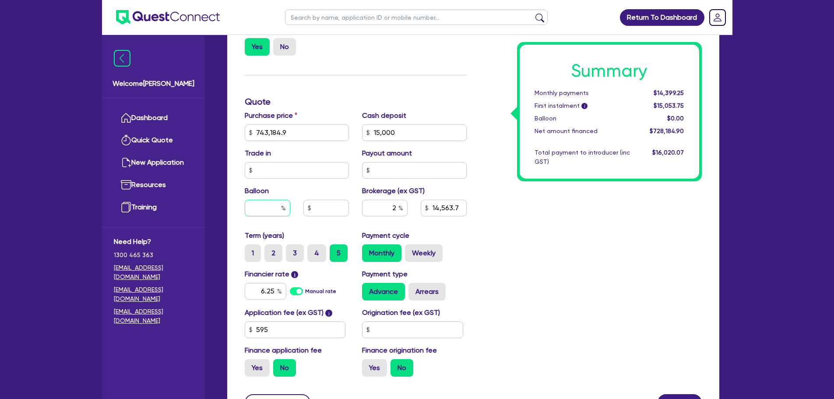
click at [267, 212] on input "text" at bounding box center [268, 208] width 46 height 17
type input "30"
type input "743,184.9"
type input "15,000"
type input "14,563.7"
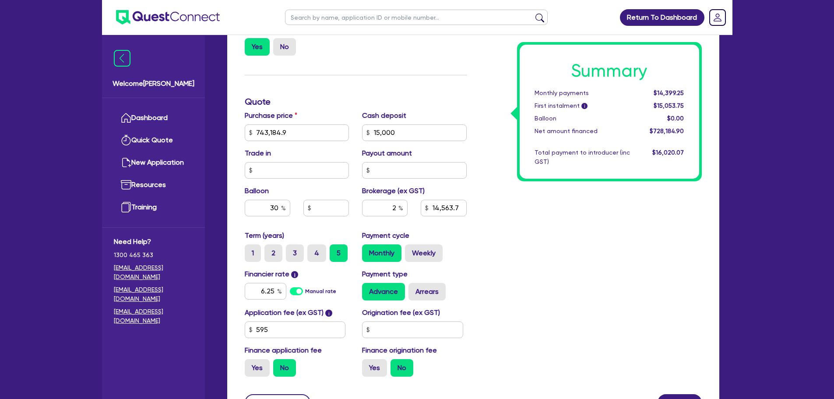
click at [494, 253] on div "Summary Monthly payments $14,399.25 First instalment i $15,053.75 Balloon $0.00…" at bounding box center [590, 128] width 235 height 512
type input "743,184.9"
type input "15,000"
type input "222,955.47"
type input "14,563.7"
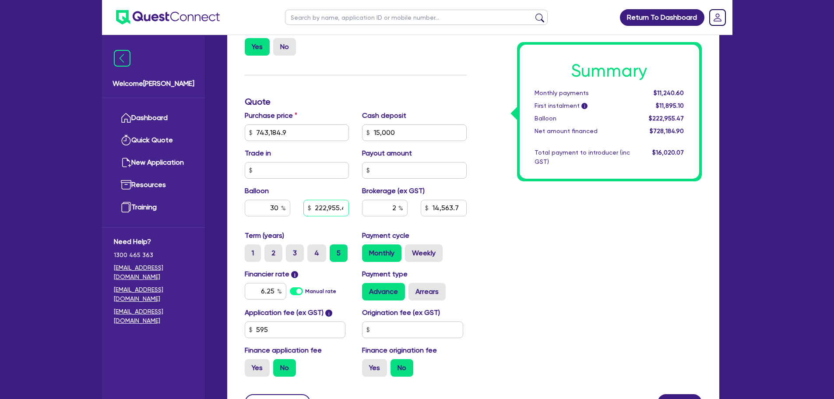
click at [316, 208] on input "222,955.47" at bounding box center [326, 208] width 46 height 17
type input "743,184.9"
type input "15,000"
type input "14,563.7"
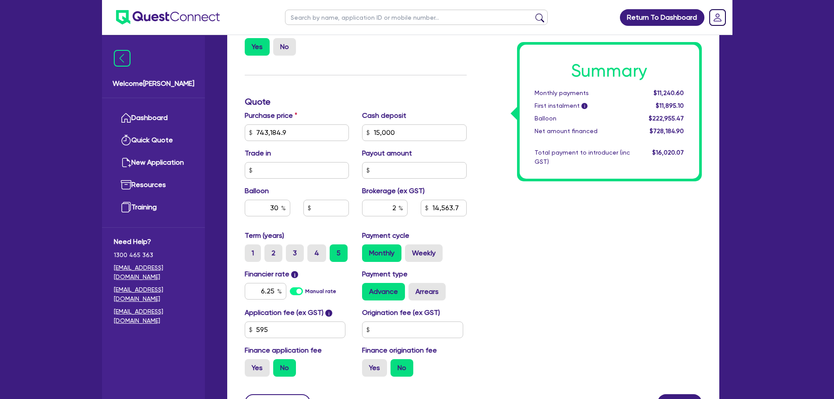
click at [545, 226] on div "Summary Monthly payments $11,240.60 First instalment i $11,895.10 Balloon $222,…" at bounding box center [590, 128] width 235 height 512
type input "743,184.9"
type input "15,000"
type input "14,563.7"
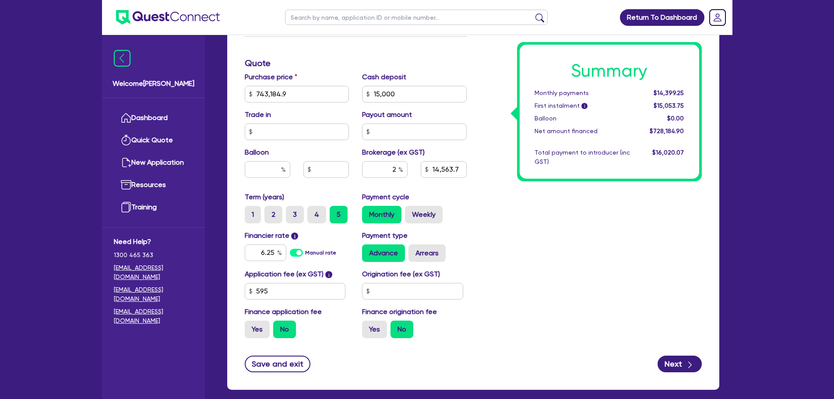
scroll to position [389, 0]
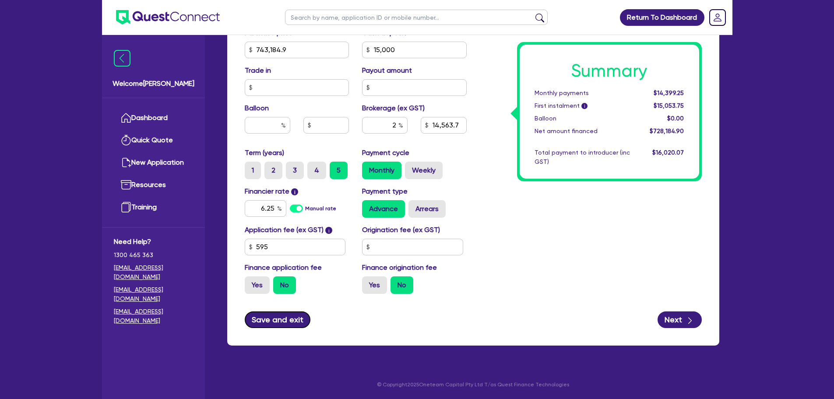
click at [301, 324] on button "Save and exit" at bounding box center [278, 319] width 66 height 17
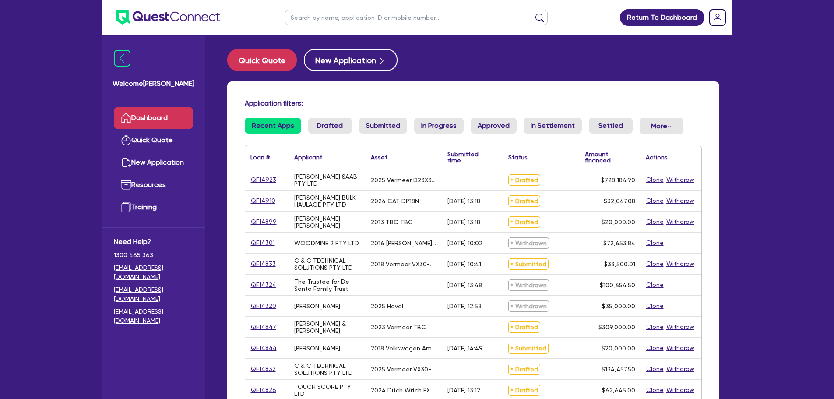
click at [320, 20] on input "text" at bounding box center [416, 17] width 263 height 15
type input "[PERSON_NAME]"
click at [533, 13] on button "submit" at bounding box center [540, 19] width 14 height 12
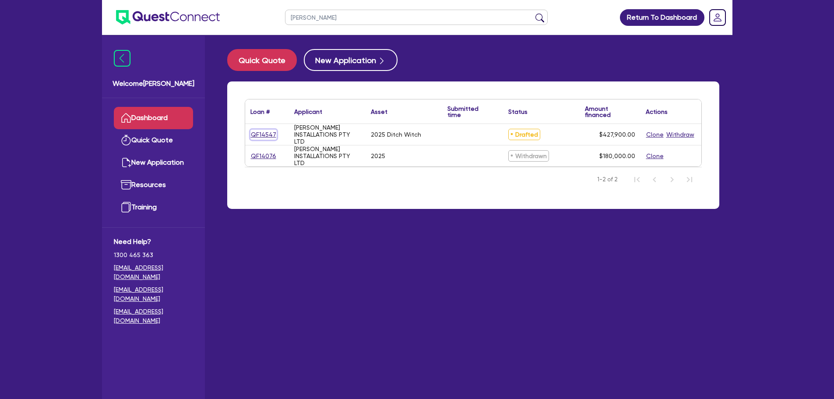
click at [257, 133] on link "QF14547" at bounding box center [263, 135] width 26 height 10
select select "PRIMARY_ASSETS"
select select "CONSTRUCTION_AND_EARTHMOVING_EQUIPMENT"
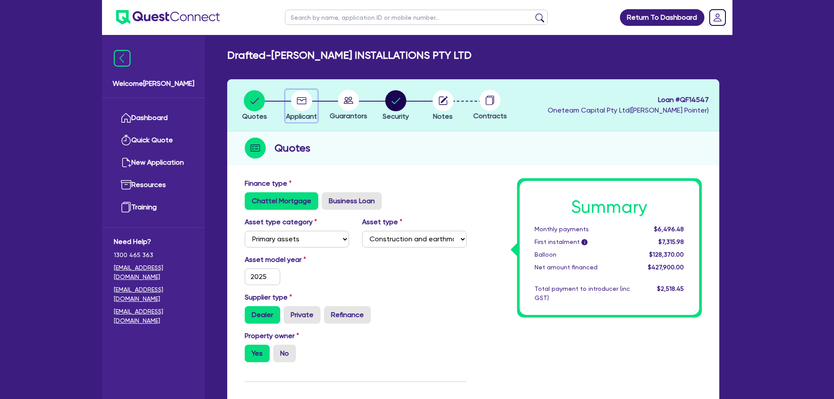
click at [297, 105] on circle "button" at bounding box center [301, 100] width 21 height 21
select select "COMPANY"
select select "BUILDING_CONSTRUCTION"
select select "TRADES_SERVICES_BUSINESSES_GOVERNMENT"
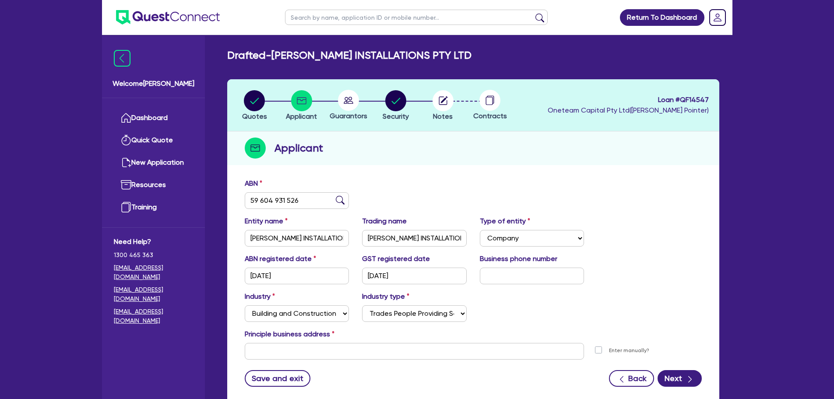
click at [352, 105] on circle at bounding box center [348, 100] width 21 height 21
click at [399, 102] on circle "button" at bounding box center [395, 100] width 21 height 21
select select "PRIMARY_ASSETS"
select select "CONSTRUCTION_AND_EARTHMOVING_EQUIPMENT"
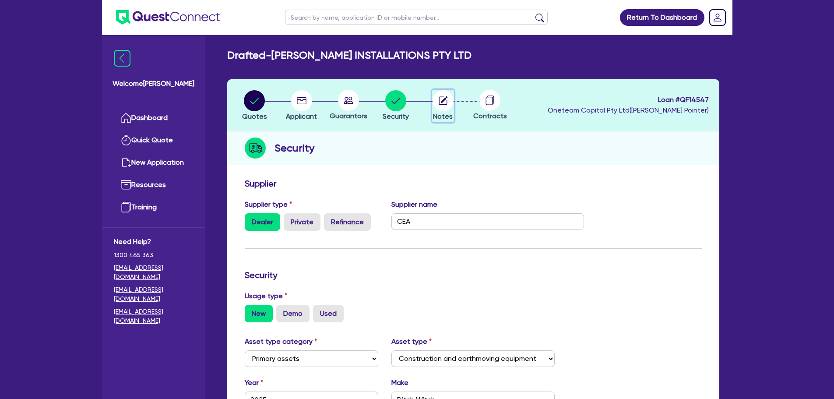
click at [439, 101] on circle "button" at bounding box center [443, 100] width 21 height 21
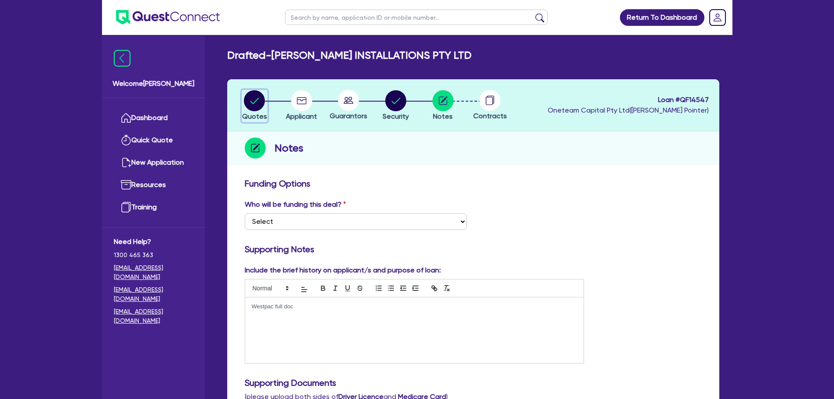
click at [253, 103] on circle "button" at bounding box center [254, 100] width 21 height 21
select select "PRIMARY_ASSETS"
select select "CONSTRUCTION_AND_EARTHMOVING_EQUIPMENT"
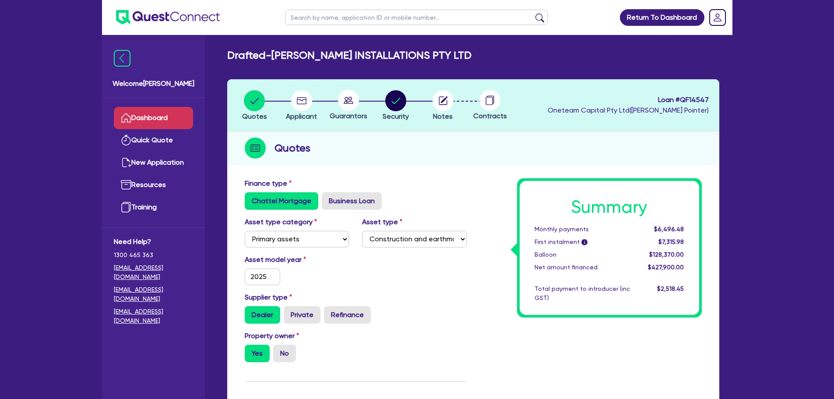
click at [153, 116] on link "Dashboard" at bounding box center [153, 118] width 79 height 22
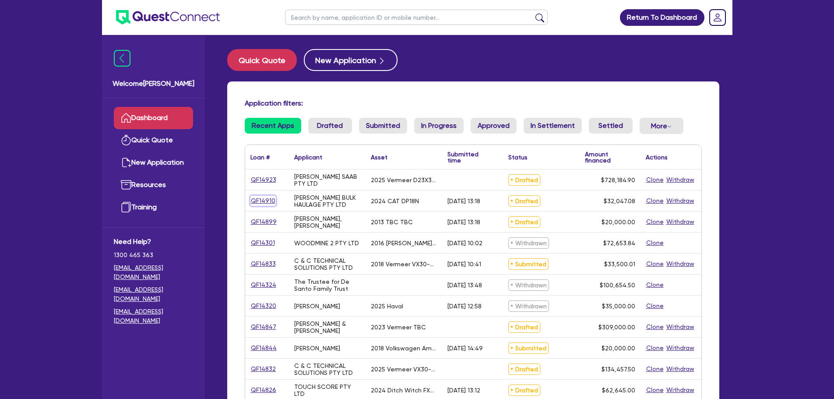
click at [253, 201] on link "QF14910" at bounding box center [262, 201] width 25 height 10
select select "PRIMARY_ASSETS"
select select "FORKLIFTS_AND_WAREHOUSING_EQUIPMENT"
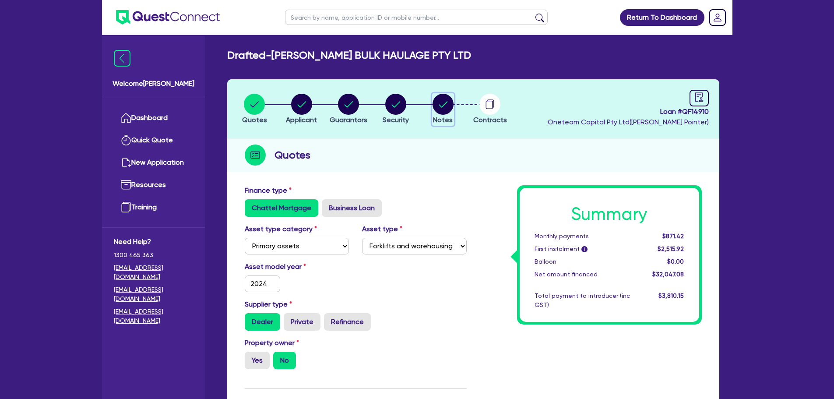
click at [437, 99] on circle "button" at bounding box center [443, 104] width 21 height 21
select select "Other"
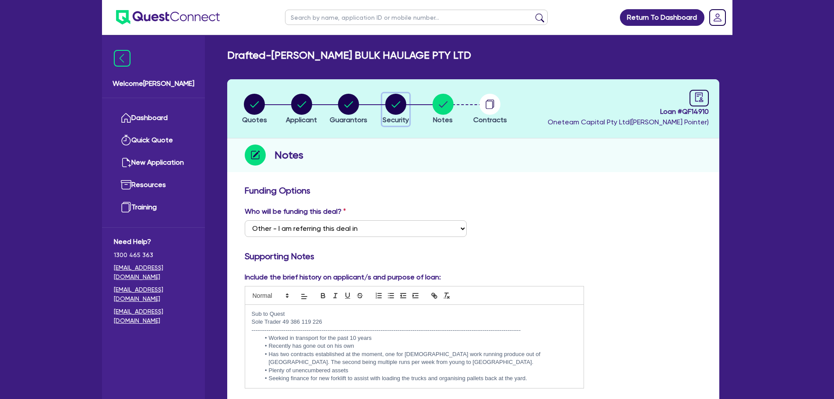
click at [401, 105] on circle "button" at bounding box center [395, 104] width 21 height 21
select select "PRIMARY_ASSETS"
select select "FORKLIFTS_AND_WAREHOUSING_EQUIPMENT"
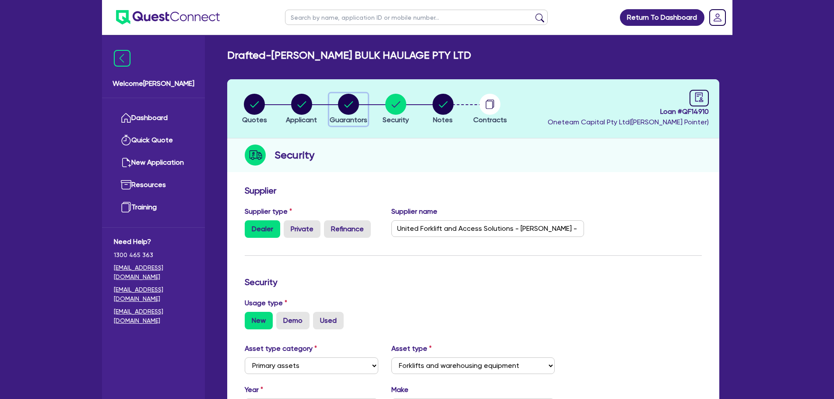
click at [359, 110] on icon "button" at bounding box center [348, 104] width 21 height 21
select select "MR"
select select "[GEOGRAPHIC_DATA]"
select select "SINGLE"
select select "CASH"
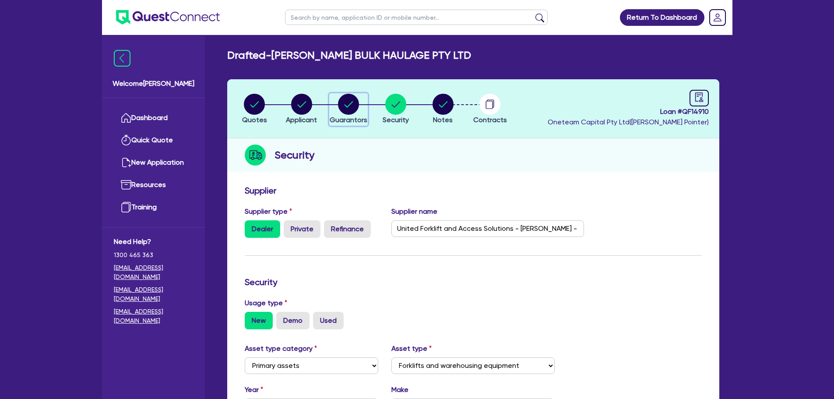
select select "VEHICLE"
select select "OTHER"
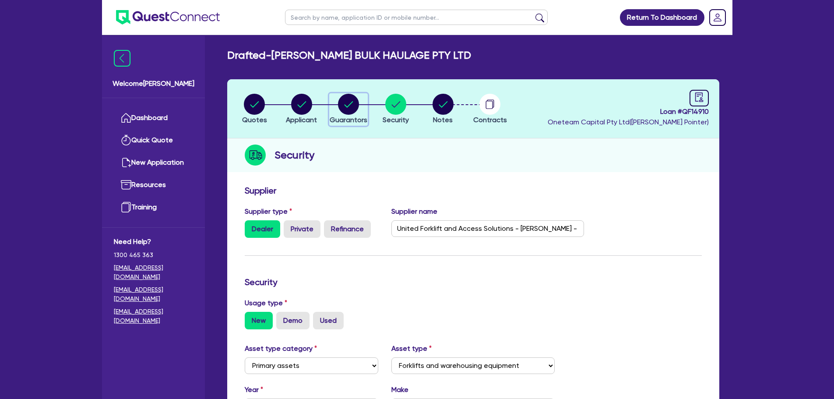
select select "OTHER"
select select "TRUCK"
select select "HOUSEHOLD_PERSONAL"
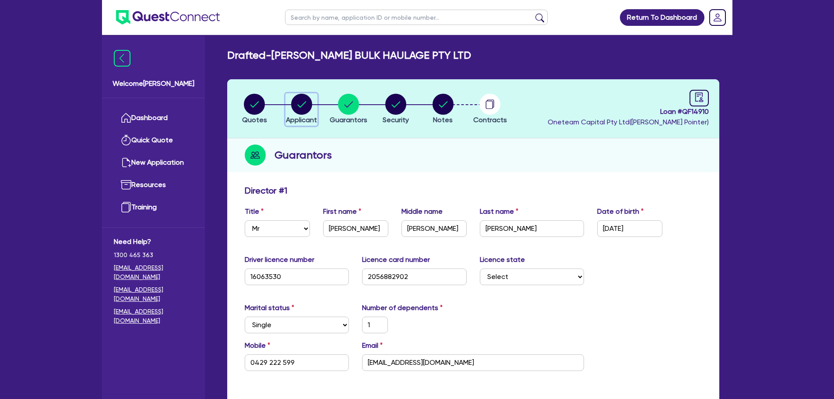
click at [310, 102] on circle "button" at bounding box center [301, 104] width 21 height 21
select select "COMPANY"
select select "TRANSPORT_WAREHOUSING"
select select "PASSENGERS_FREIGHT_TRANSPORT"
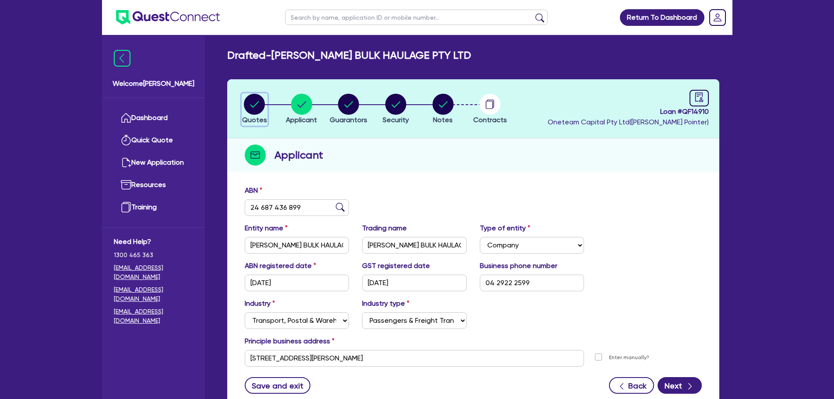
click at [251, 97] on circle "button" at bounding box center [254, 104] width 21 height 21
select select "PRIMARY_ASSETS"
select select "FORKLIFTS_AND_WAREHOUSING_EQUIPMENT"
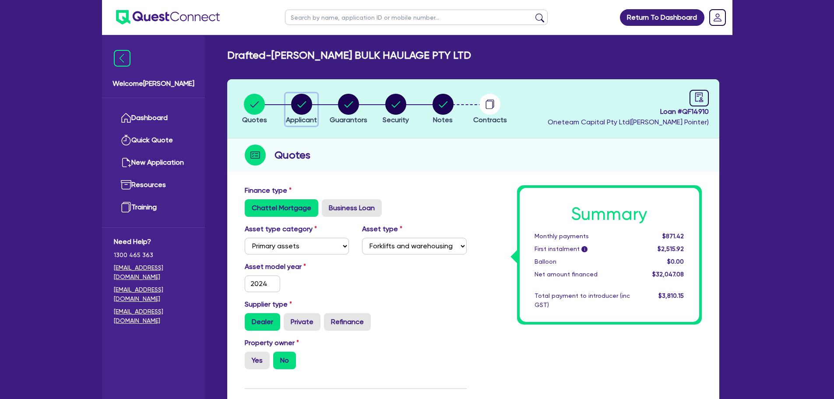
click at [299, 104] on circle "button" at bounding box center [301, 104] width 21 height 21
select select "COMPANY"
select select "TRANSPORT_WAREHOUSING"
select select "PASSENGERS_FREIGHT_TRANSPORT"
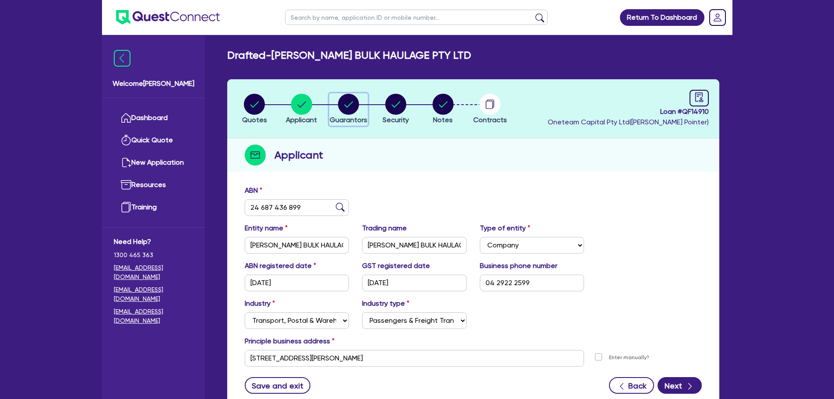
click at [341, 109] on circle "button" at bounding box center [348, 104] width 21 height 21
select select "MR"
select select "[GEOGRAPHIC_DATA]"
select select "SINGLE"
select select "CASH"
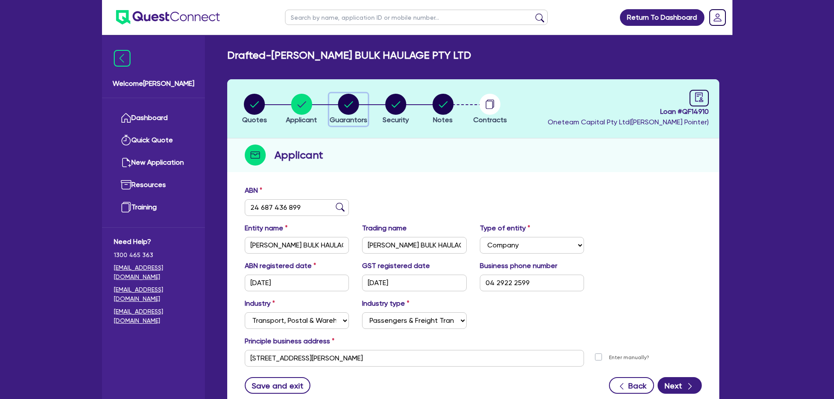
select select "VEHICLE"
select select "OTHER"
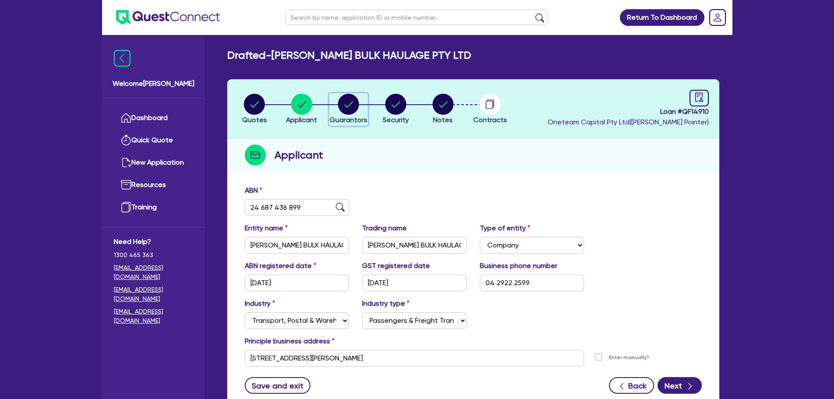
select select "OTHER"
select select "TRUCK"
select select "HOUSEHOLD_PERSONAL"
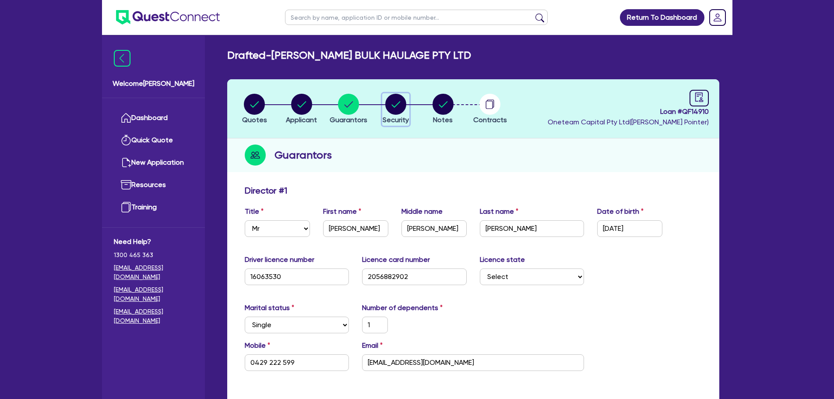
click at [397, 99] on circle "button" at bounding box center [395, 104] width 21 height 21
select select "PRIMARY_ASSETS"
select select "FORKLIFTS_AND_WAREHOUSING_EQUIPMENT"
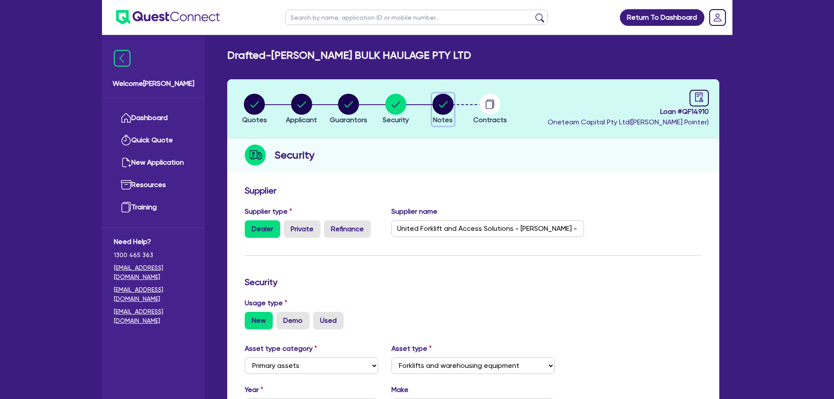
click at [437, 116] on span "Notes" at bounding box center [443, 120] width 20 height 8
select select "Other"
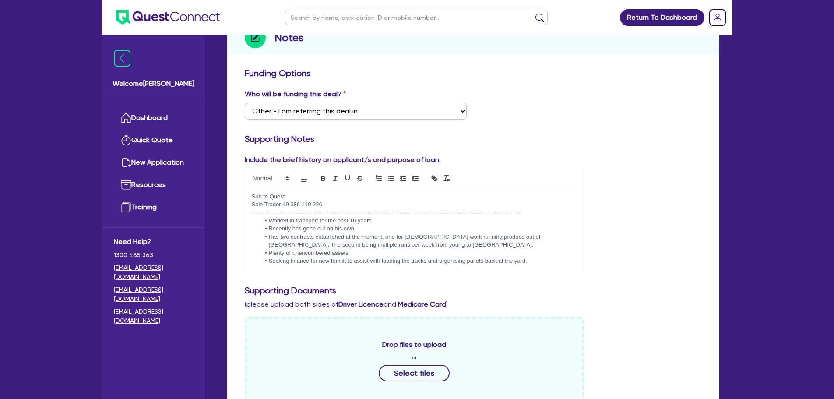
scroll to position [131, 0]
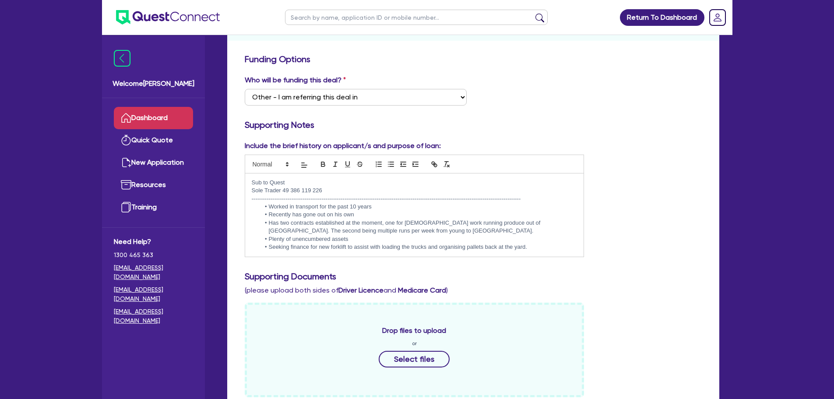
click at [153, 120] on link "Dashboard" at bounding box center [153, 118] width 79 height 22
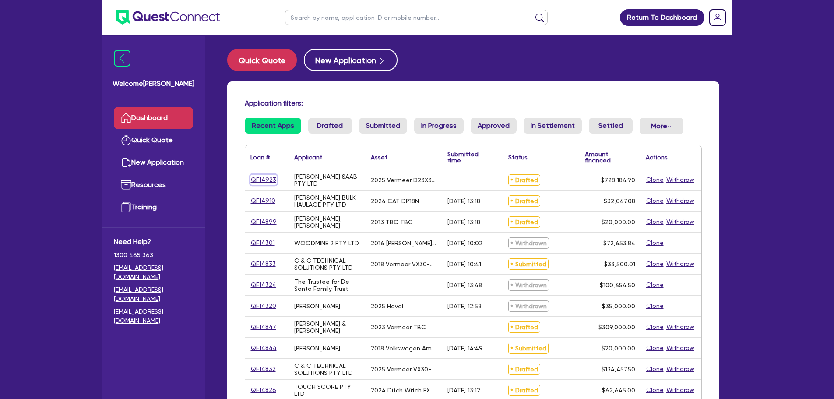
click at [269, 180] on link "QF14923" at bounding box center [263, 180] width 26 height 10
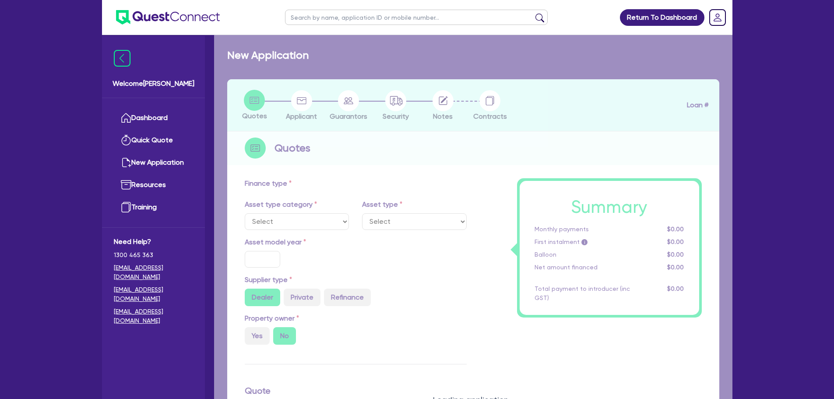
select select "PRIMARY_ASSETS"
type input "2025"
radio input "true"
type input "743,184.9"
type input "15,000"
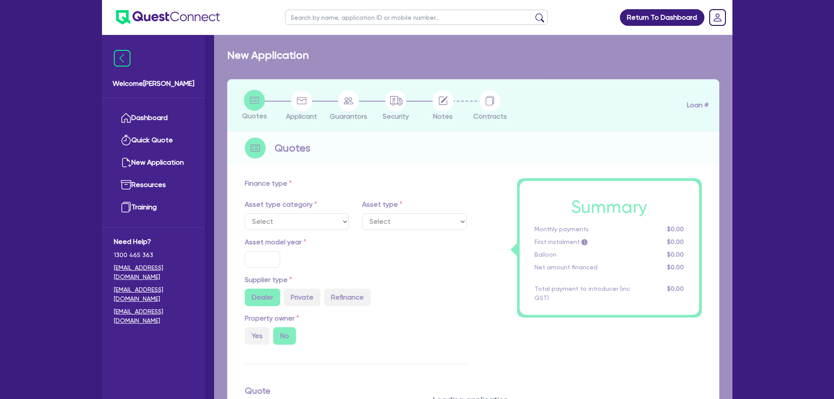
type input "2"
type input "14,563.7"
type input "6.25"
select select "CONSTRUCTION_AND_EARTHMOVING_EQUIPMENT"
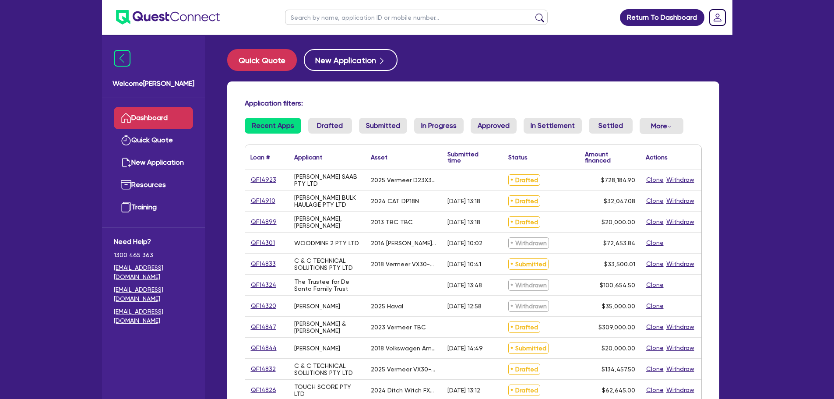
click at [334, 20] on input "text" at bounding box center [416, 17] width 263 height 15
type input "ap singh"
click at [533, 13] on button "submit" at bounding box center [540, 19] width 14 height 12
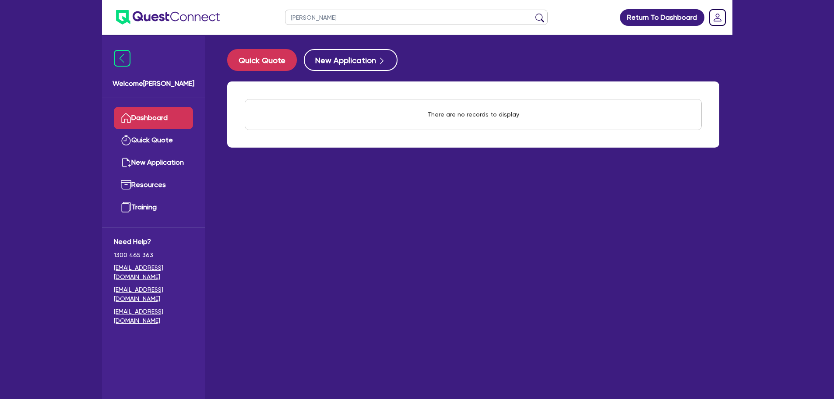
drag, startPoint x: 334, startPoint y: 20, endPoint x: 196, endPoint y: 8, distance: 138.5
click at [196, 8] on header "ap singh Return To Dashboard Edit Profile Logout" at bounding box center [417, 17] width 630 height 35
type input "singh"
click at [533, 13] on button "submit" at bounding box center [540, 19] width 14 height 12
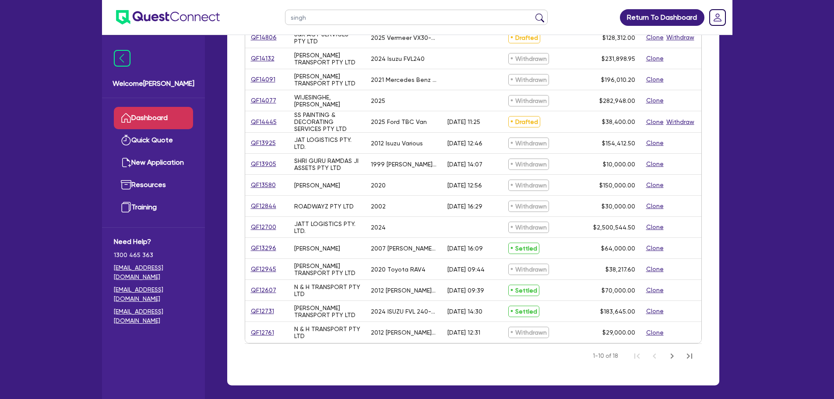
scroll to position [175, 0]
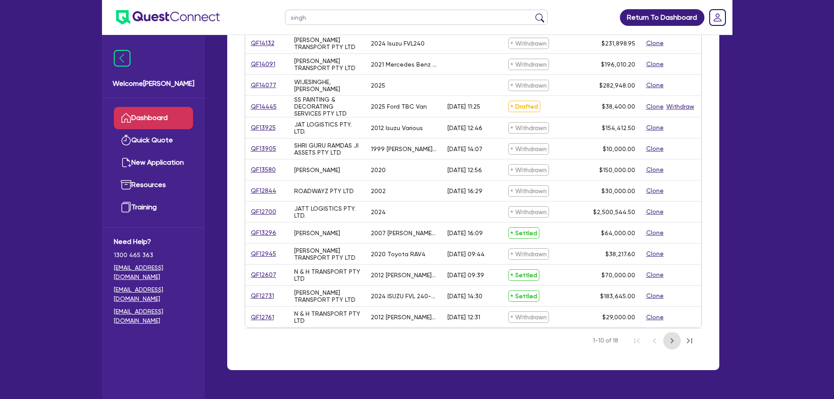
click at [673, 340] on icon "Next Page" at bounding box center [672, 340] width 11 height 11
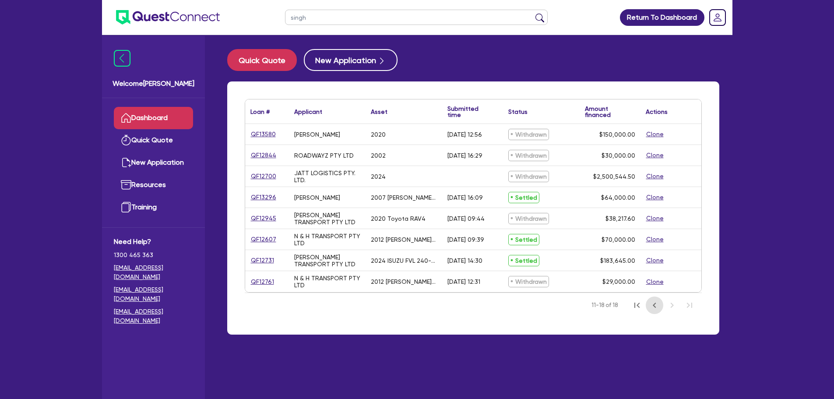
click at [649, 304] on icon "Previous Page" at bounding box center [654, 305] width 11 height 11
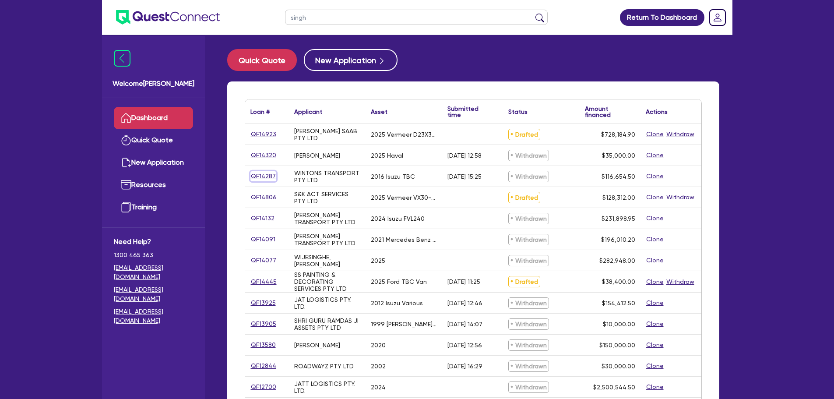
click at [272, 175] on link "QF14287" at bounding box center [263, 176] width 26 height 10
select select "PRIMARY_ASSETS"
select select "HEAVY_TRUCKS"
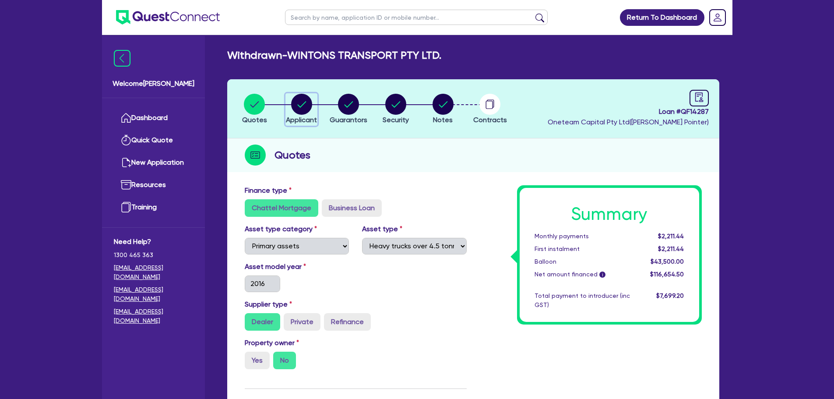
click at [296, 104] on circle "button" at bounding box center [301, 104] width 21 height 21
select select "COMPANY"
select select "TRANSPORT_WAREHOUSING"
select select "PASSENGERS_FREIGHT_TRANSPORT"
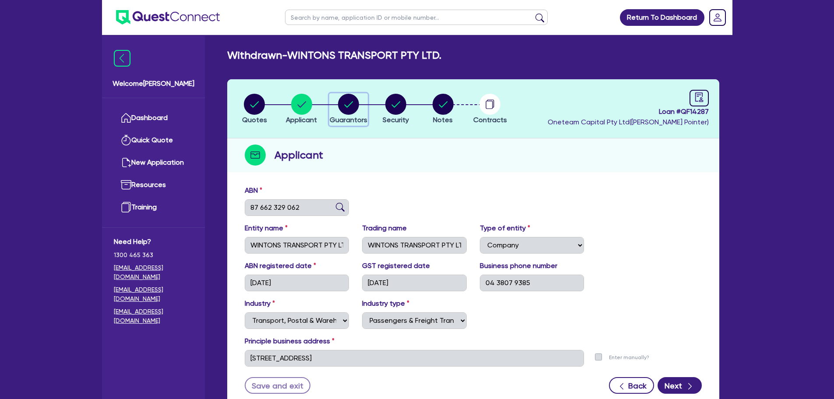
click at [341, 105] on circle "button" at bounding box center [348, 104] width 21 height 21
select select "MR"
select select "QLD"
select select "MARRIED"
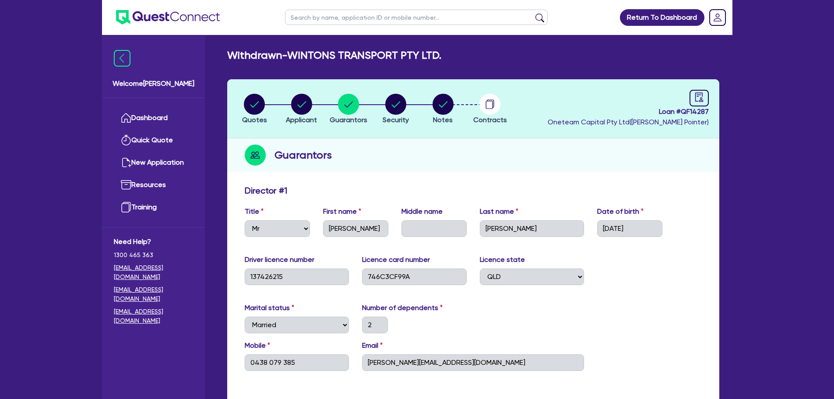
click at [241, 101] on li "Quotes" at bounding box center [254, 108] width 47 height 31
click at [249, 101] on circle "button" at bounding box center [254, 104] width 21 height 21
select select "PRIMARY_ASSETS"
select select "HEAVY_TRUCKS"
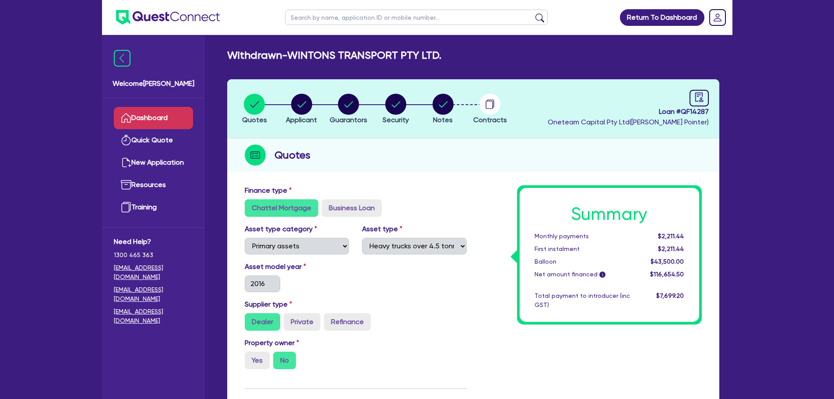
click at [155, 113] on link "Dashboard" at bounding box center [153, 118] width 79 height 22
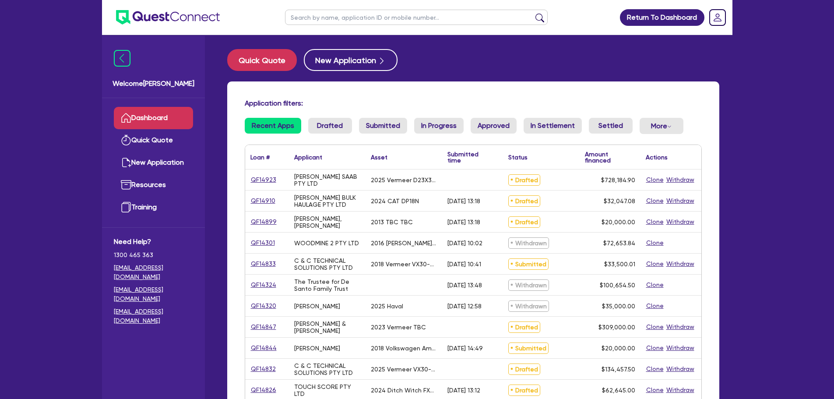
drag, startPoint x: 319, startPoint y: 8, endPoint x: 301, endPoint y: 31, distance: 29.0
click at [319, 8] on ul at bounding box center [416, 17] width 280 height 35
click at [306, 12] on input "text" at bounding box center [416, 17] width 263 height 15
type input "jat"
click at [533, 13] on button "submit" at bounding box center [540, 19] width 14 height 12
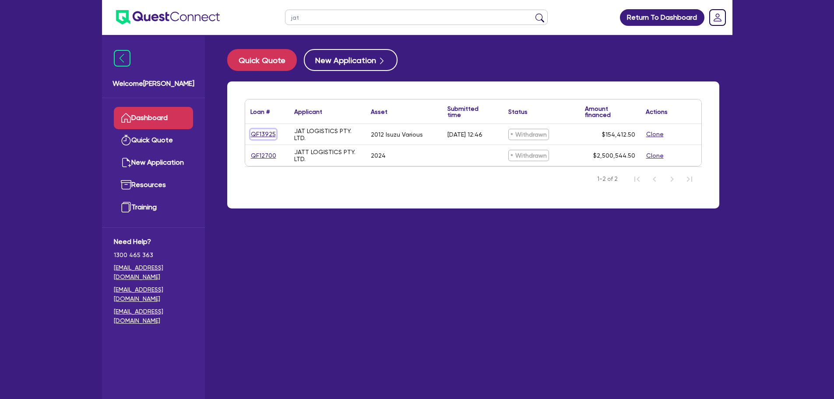
click at [261, 132] on link "QF13925" at bounding box center [263, 134] width 26 height 10
select select "PRIMARY_ASSETS"
select select "HEAVY_TRUCKS"
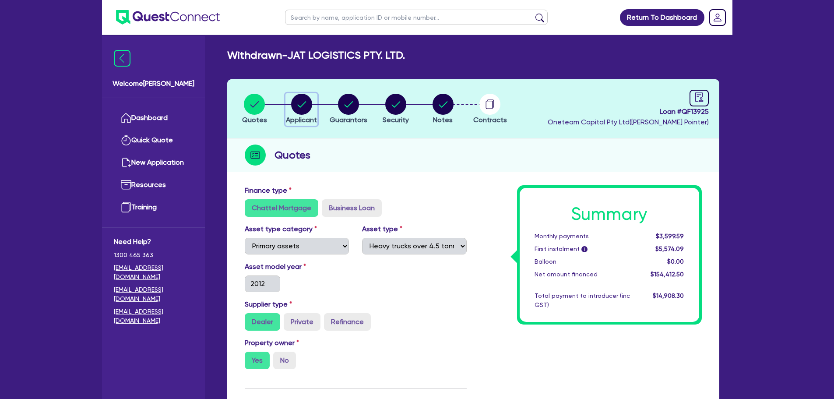
click at [301, 100] on circle "button" at bounding box center [301, 104] width 21 height 21
select select "COMPANY"
select select "TRANSPORT_WAREHOUSING"
select select "PASSENGERS_FREIGHT_TRANSPORT"
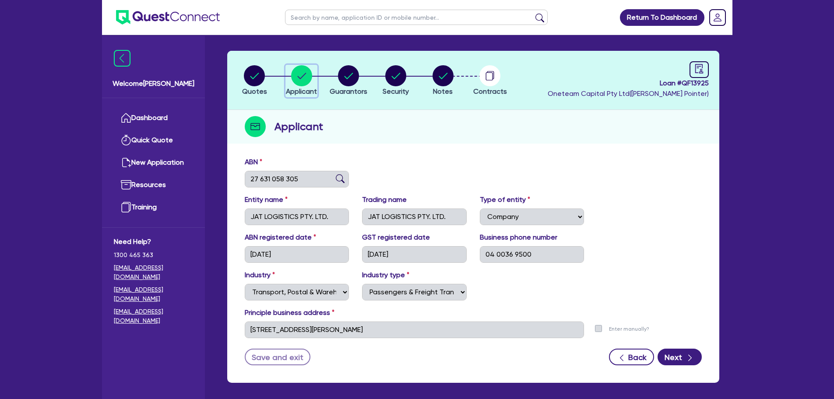
scroll to position [44, 0]
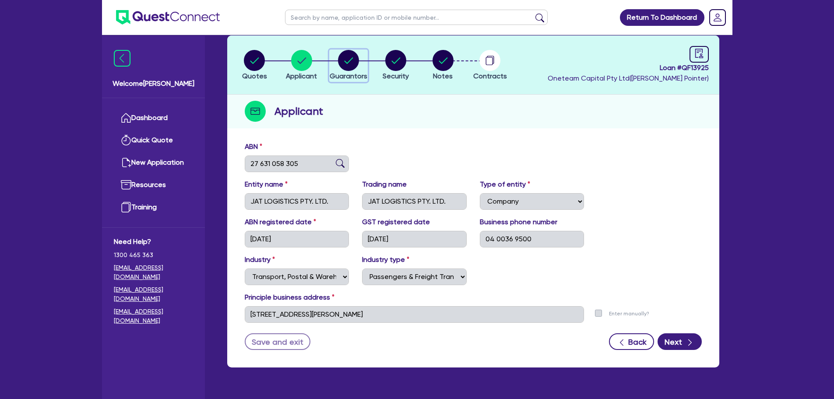
click at [343, 66] on circle "button" at bounding box center [348, 60] width 21 height 21
select select "MR"
select select "VIC"
select select "MARRIED"
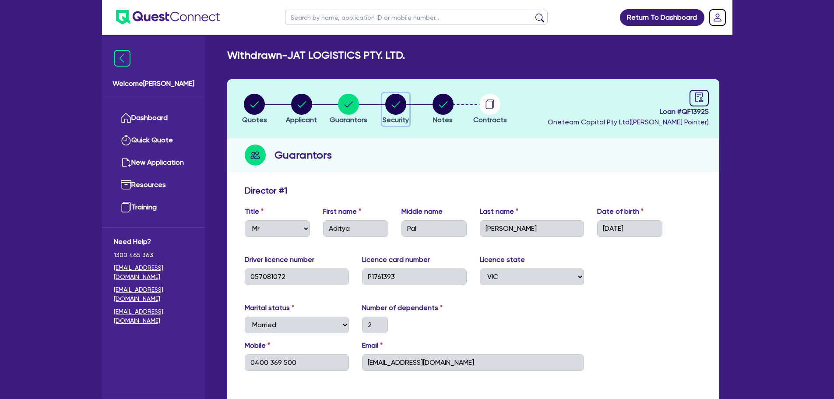
click at [394, 105] on circle "button" at bounding box center [395, 104] width 21 height 21
select select "PRIMARY_ASSETS"
select select "HEAVY_TRUCKS"
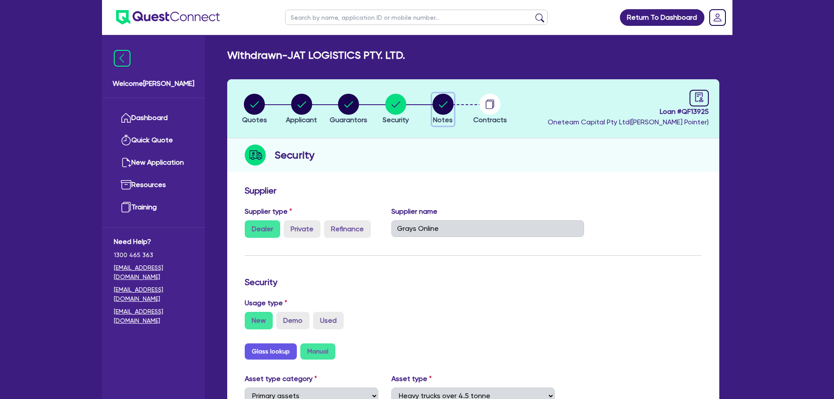
click at [444, 99] on circle "button" at bounding box center [443, 104] width 21 height 21
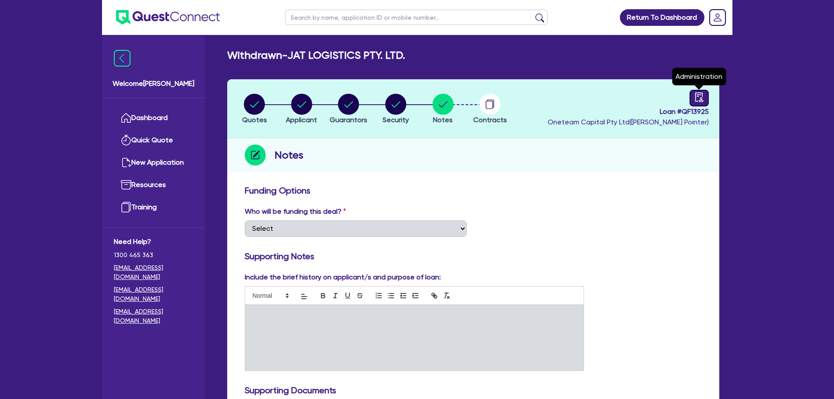
click at [700, 105] on link at bounding box center [699, 98] width 19 height 17
select select "WITHDRAWN_BY_INTRODUCER"
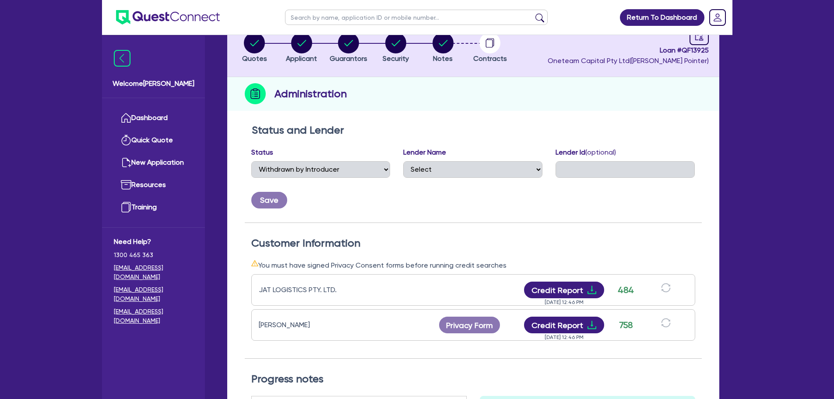
scroll to position [131, 0]
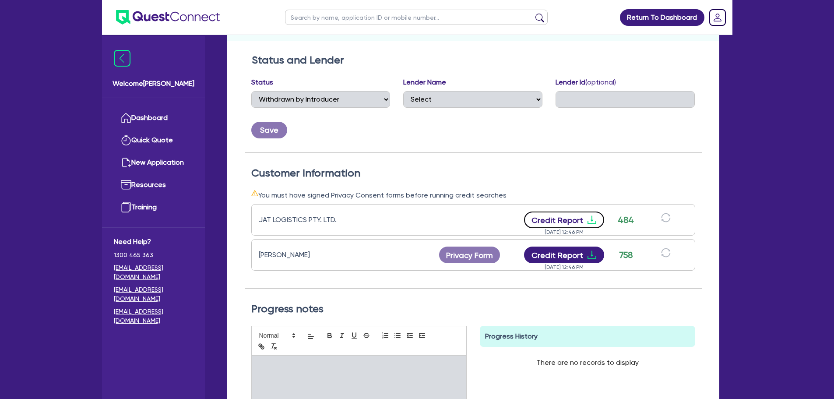
click at [580, 220] on button "Credit Report" at bounding box center [564, 219] width 80 height 17
click at [582, 257] on button "Credit Report" at bounding box center [564, 255] width 80 height 17
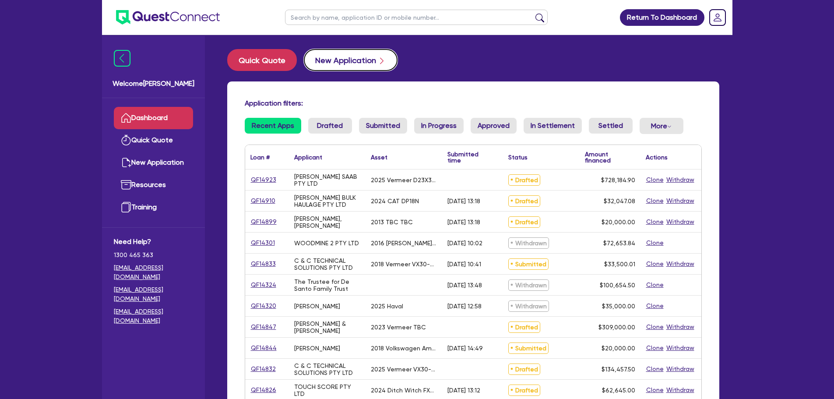
click at [350, 57] on button "New Application" at bounding box center [351, 60] width 94 height 22
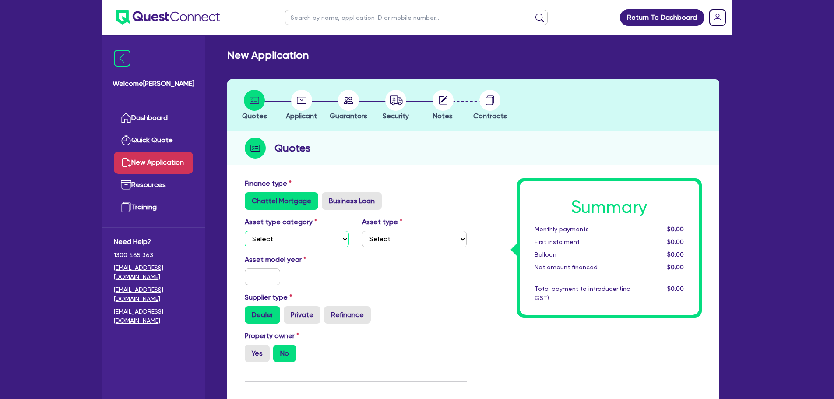
click at [298, 239] on select "Select Cars and light trucks Primary assets Secondary assets Tertiary assets" at bounding box center [297, 239] width 105 height 17
select select "PRIMARY_ASSETS"
click at [245, 231] on select "Select Cars and light trucks Primary assets Secondary assets Tertiary assets" at bounding box center [297, 239] width 105 height 17
click at [405, 243] on select "Select Heavy trucks over 4.5 tonne Trailers Bus and coaches Yellow goods and ex…" at bounding box center [414, 239] width 105 height 17
click at [362, 231] on select "Select Heavy trucks over 4.5 tonne Trailers Bus and coaches Yellow goods and ex…" at bounding box center [414, 239] width 105 height 17
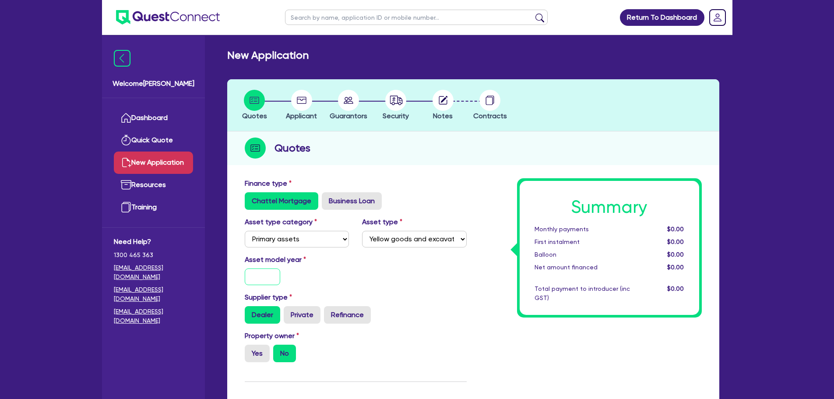
click at [267, 282] on input "text" at bounding box center [263, 276] width 36 height 17
click at [418, 241] on select "Select Heavy trucks over 4.5 tonne Trailers Bus and coaches Yellow goods and ex…" at bounding box center [414, 239] width 105 height 17
select select "FORKLIFTS_AND_WAREHOUSING_EQUIPMENT"
click at [362, 231] on select "Select Heavy trucks over 4.5 tonne Trailers Bus and coaches Yellow goods and ex…" at bounding box center [414, 239] width 105 height 17
click at [261, 278] on input "text" at bounding box center [263, 276] width 36 height 17
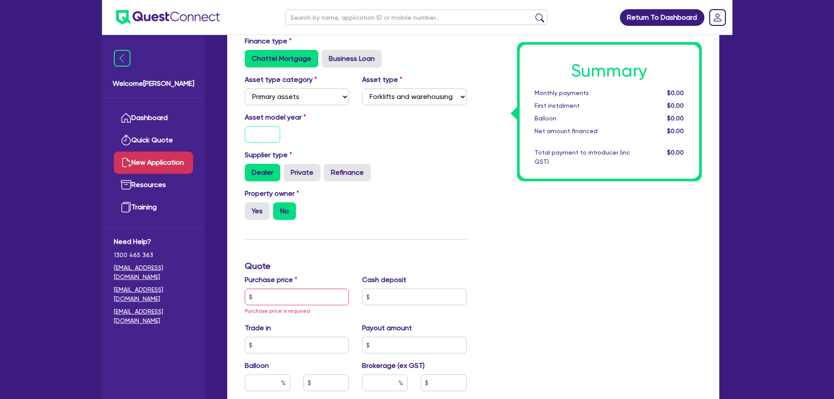
scroll to position [175, 0]
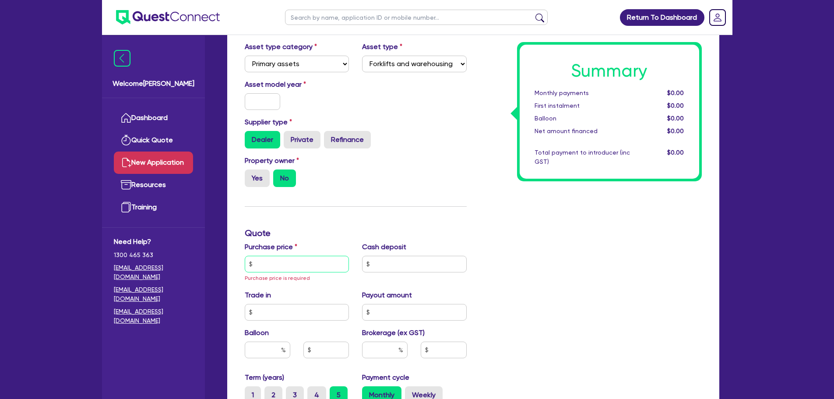
click at [263, 269] on input "text" at bounding box center [297, 264] width 105 height 17
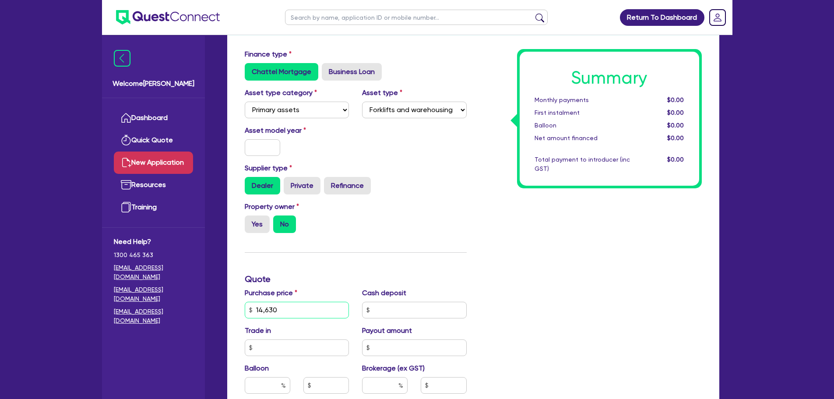
scroll to position [88, 0]
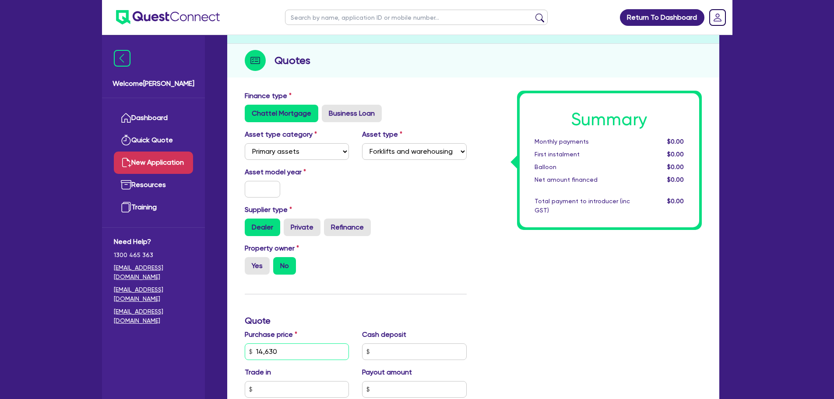
type input "14,630"
click at [250, 184] on input "text" at bounding box center [263, 189] width 36 height 17
drag, startPoint x: 261, startPoint y: 179, endPoint x: 262, endPoint y: 189, distance: 9.7
click at [261, 180] on div "Asset model year" at bounding box center [297, 182] width 118 height 31
click at [263, 189] on input "text" at bounding box center [263, 189] width 36 height 17
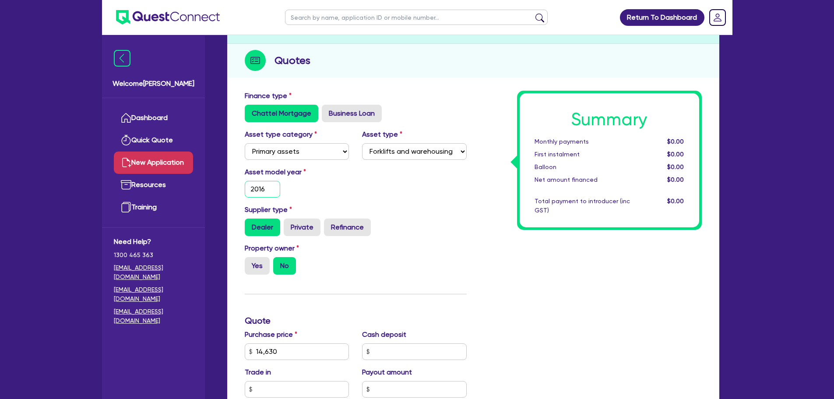
type input "2016"
click at [395, 222] on div "Dealer Private Refinance" at bounding box center [356, 227] width 222 height 18
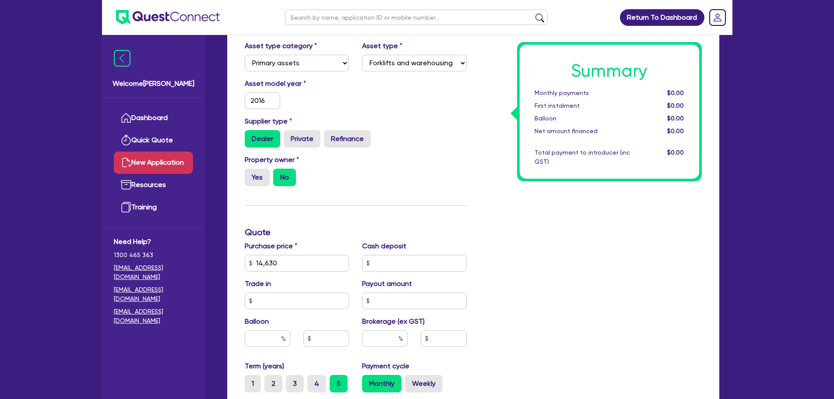
scroll to position [263, 0]
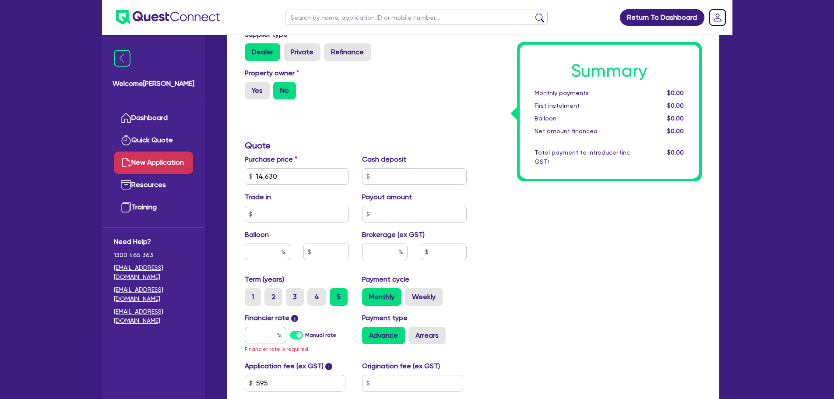
click at [255, 339] on input "text" at bounding box center [266, 335] width 42 height 17
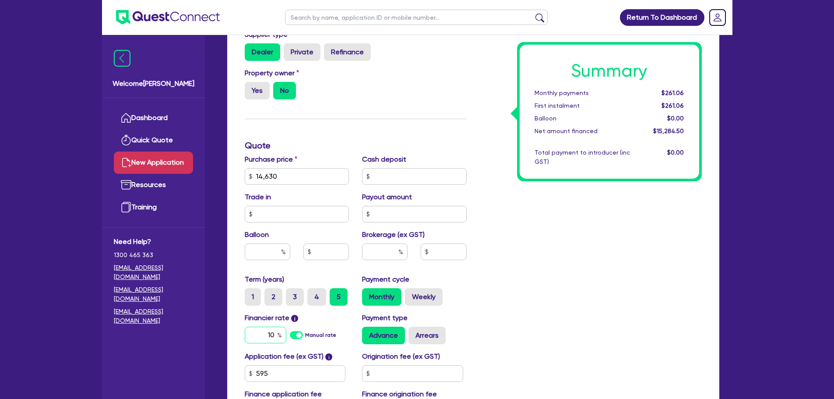
type input "10"
click at [508, 340] on div "Summary Monthly payments $261.06 First instalment $261.06 Balloon $0.00 Net amo…" at bounding box center [590, 171] width 235 height 512
click at [383, 240] on div "Brokerage (ex GST)" at bounding box center [415, 248] width 118 height 38
click at [384, 251] on input "text" at bounding box center [385, 251] width 46 height 17
type input "5"
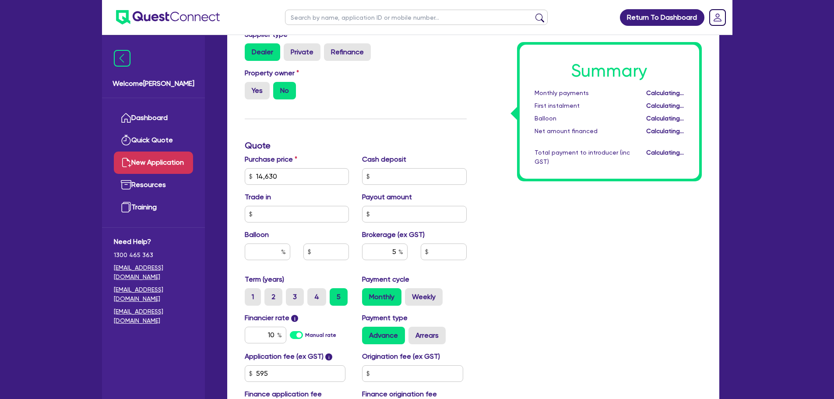
click at [559, 292] on div "Summary Monthly payments Calculating... First instalment Calculating... Balloon…" at bounding box center [590, 171] width 235 height 512
type input "764.23"
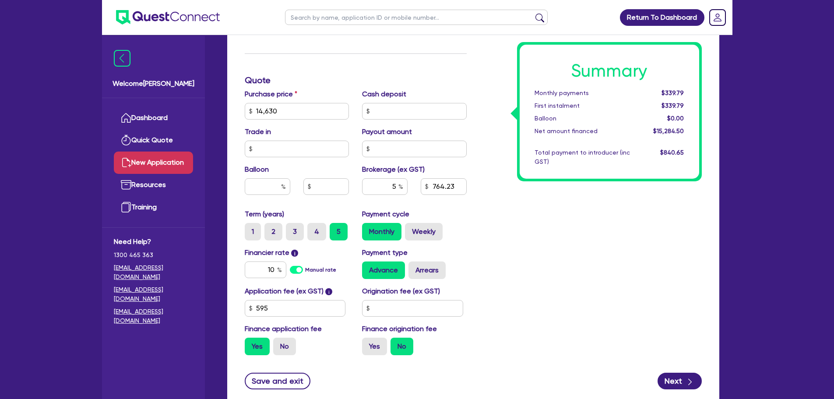
scroll to position [389, 0]
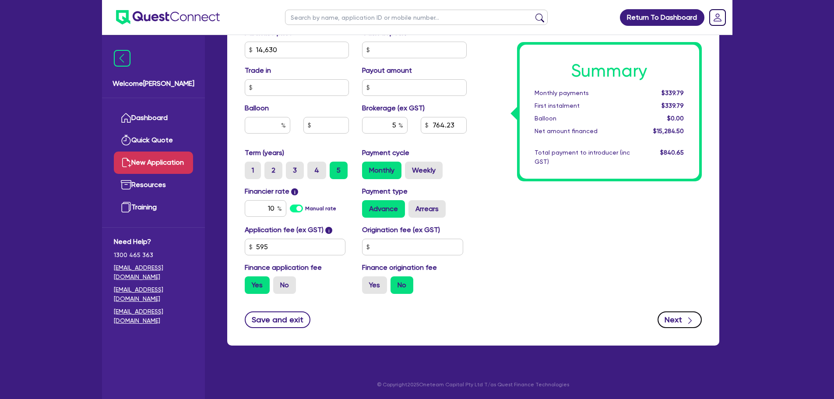
click at [676, 321] on button "Next" at bounding box center [680, 319] width 44 height 17
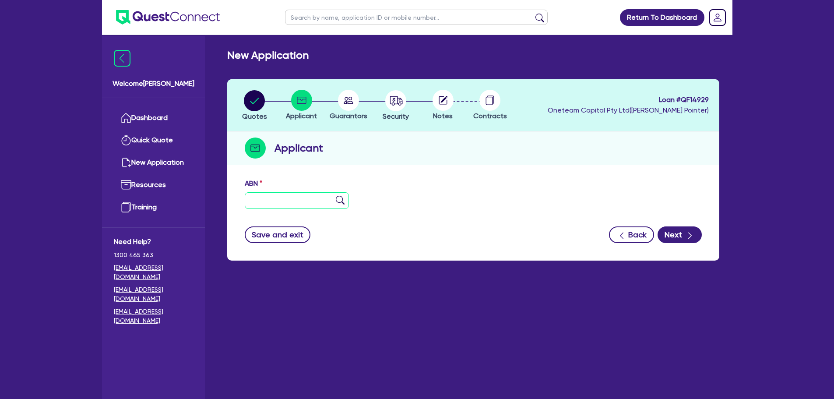
click at [265, 199] on input "text" at bounding box center [297, 200] width 105 height 17
click at [291, 199] on input "text" at bounding box center [297, 200] width 105 height 17
paste input "55 111 170 417"
type input "55 111 170 417"
click at [338, 200] on img at bounding box center [340, 200] width 9 height 9
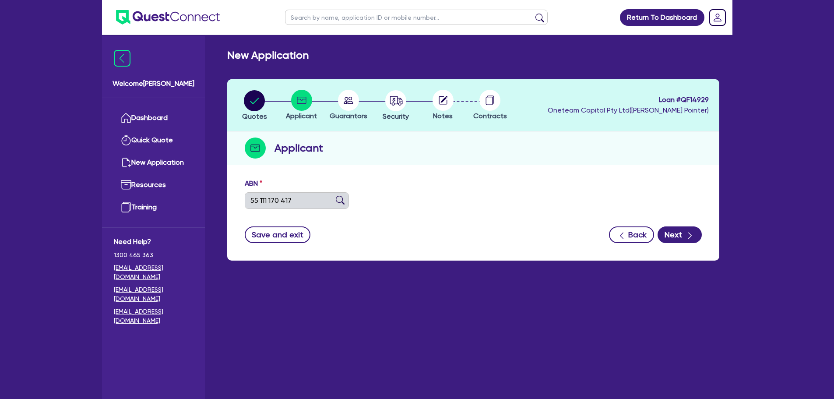
type input "HY-TECH WATERPROOFING PTY LTD"
select select "COMPANY"
type input "29/09/2004"
type input "01/10/2004"
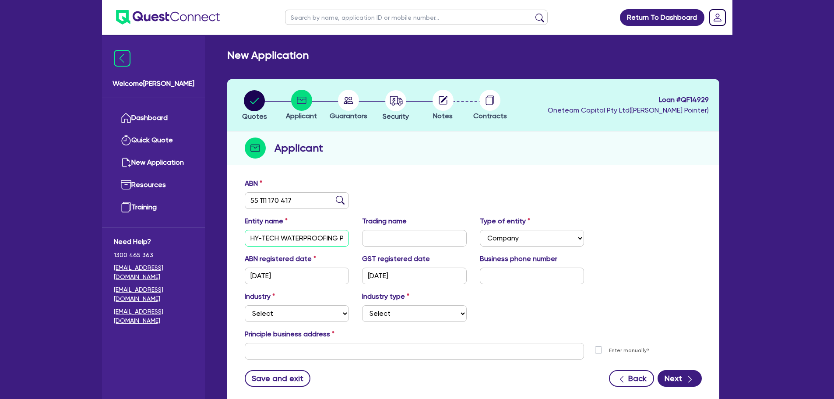
click at [298, 238] on input "HY-TECH WATERPROOFING PTY LTD" at bounding box center [297, 238] width 105 height 17
click at [299, 238] on input "HY-TECH WATERPROOFING PTY LTD" at bounding box center [297, 238] width 105 height 17
click at [386, 228] on div "Trading name" at bounding box center [415, 231] width 118 height 31
click at [387, 238] on input "text" at bounding box center [414, 238] width 105 height 17
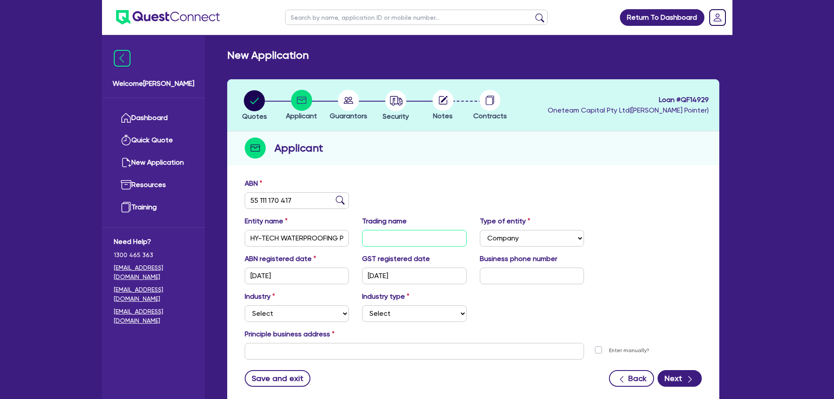
paste input "HY-TECH WATERPROOFING PTY LTD"
type input "HY-TECH WATERPROOFING PTY LTD"
click at [532, 279] on input "text" at bounding box center [532, 276] width 105 height 17
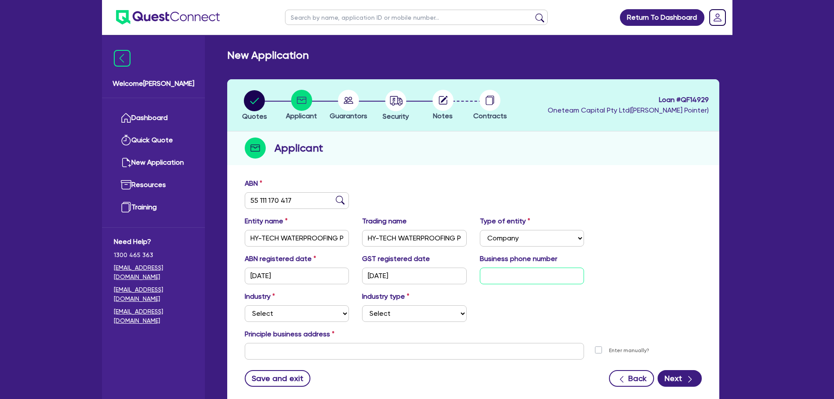
paste input "04 1631 6076"
type input "04 1631 6076"
click at [255, 312] on select "Select Accomodation & Food Services Administrative & Support Services Agricultu…" at bounding box center [297, 313] width 105 height 17
select select "BUILDING_CONSTRUCTION"
click at [245, 305] on select "Select Accomodation & Food Services Administrative & Support Services Agricultu…" at bounding box center [297, 313] width 105 height 17
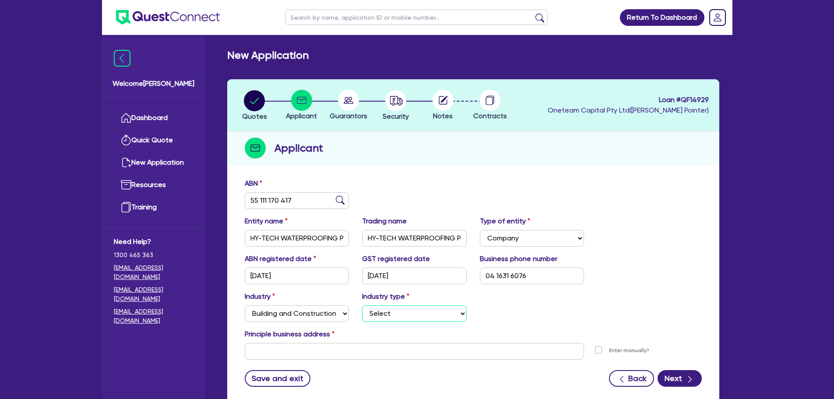
click at [415, 312] on select "Select Trades People Providing Services Direct to Consumers Trades People Provi…" at bounding box center [414, 313] width 105 height 17
select select "TRADES_SERVICES_CONSUMERS"
click at [362, 305] on select "Select Trades People Providing Services Direct to Consumers Trades People Provi…" at bounding box center [414, 313] width 105 height 17
click at [522, 308] on div "Industry Select Accomodation & Food Services Administrative & Support Services …" at bounding box center [473, 310] width 470 height 38
click at [287, 379] on button "Save and exit" at bounding box center [278, 378] width 66 height 17
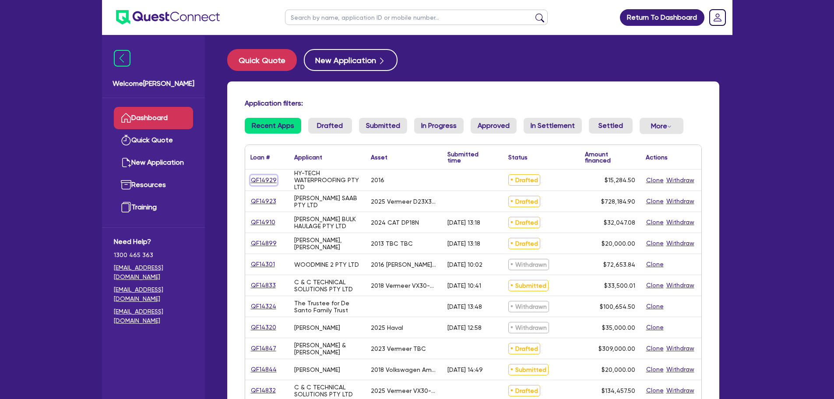
click at [271, 180] on link "QF14929" at bounding box center [263, 180] width 27 height 10
select select "PRIMARY_ASSETS"
select select "FORKLIFTS_AND_WAREHOUSING_EQUIPMENT"
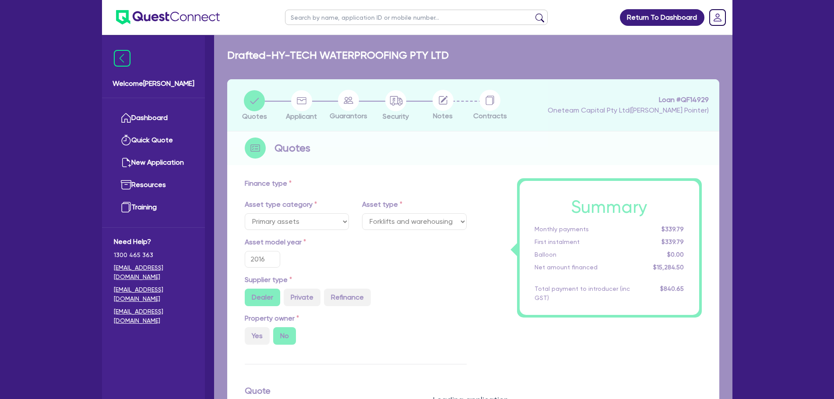
type input "14,630"
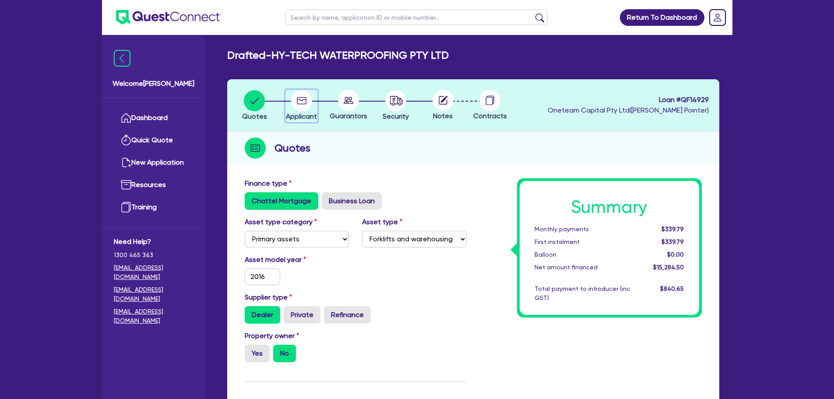
click at [309, 98] on circle "button" at bounding box center [301, 100] width 21 height 21
select select "COMPANY"
select select "BUILDING_CONSTRUCTION"
select select "TRADES_SERVICES_CONSUMERS"
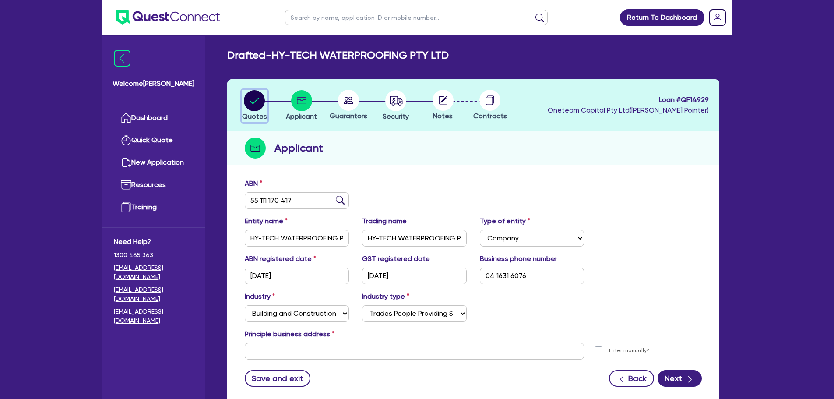
click at [248, 103] on circle "button" at bounding box center [254, 100] width 21 height 21
select select "PRIMARY_ASSETS"
select select "FORKLIFTS_AND_WAREHOUSING_EQUIPMENT"
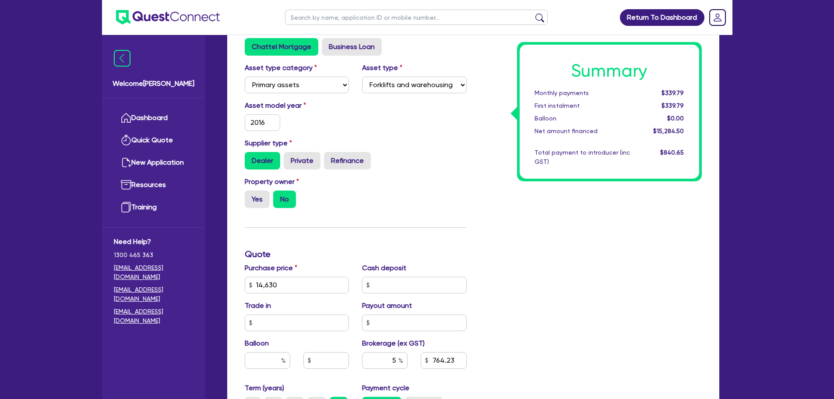
scroll to position [306, 0]
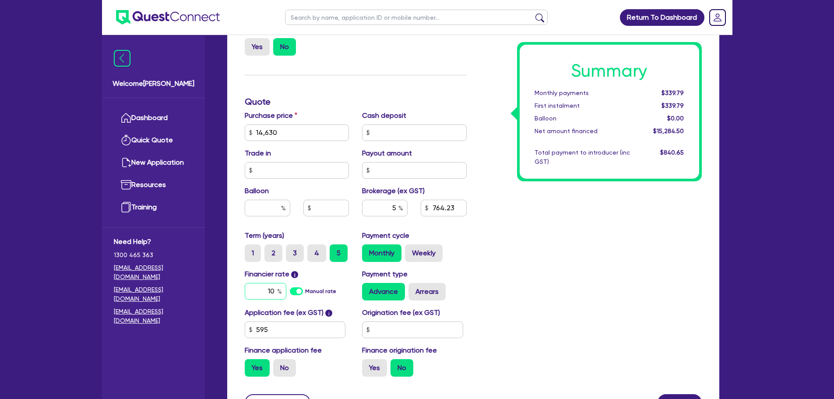
click at [274, 287] on input "10" at bounding box center [266, 291] width 42 height 17
type input "7.99"
type input "14,630"
click at [391, 208] on input "5" at bounding box center [385, 208] width 46 height 17
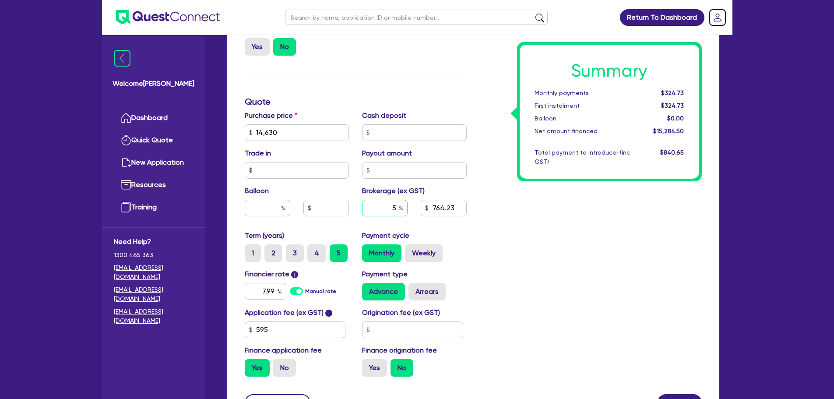
click at [392, 208] on input "5" at bounding box center [385, 208] width 46 height 17
click at [393, 208] on input "5" at bounding box center [385, 208] width 46 height 17
type input "8"
click at [481, 300] on div "Summary Monthly payments $324.73 First instalment $324.73 Balloon $0.00 Net amo…" at bounding box center [590, 128] width 235 height 512
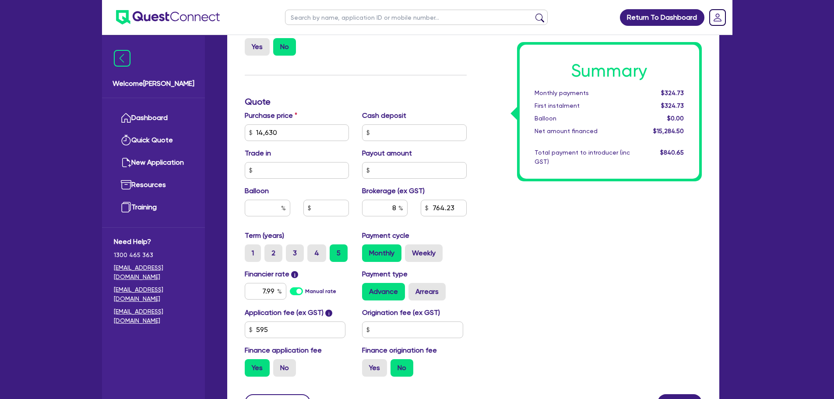
type input "14,630"
type input "1,222.76"
click at [282, 363] on label "No" at bounding box center [284, 368] width 23 height 18
click at [279, 363] on input "No" at bounding box center [276, 362] width 6 height 6
radio input "true"
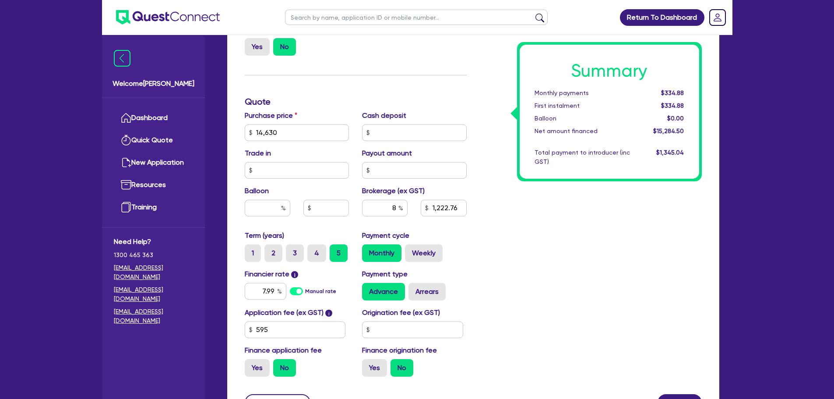
type input "14,630"
type input "1,222.76"
type input "14,630"
type input "1,170.4"
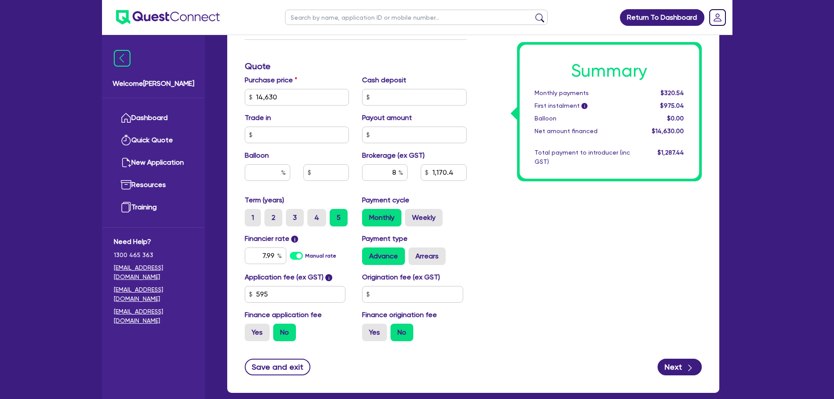
scroll to position [389, 0]
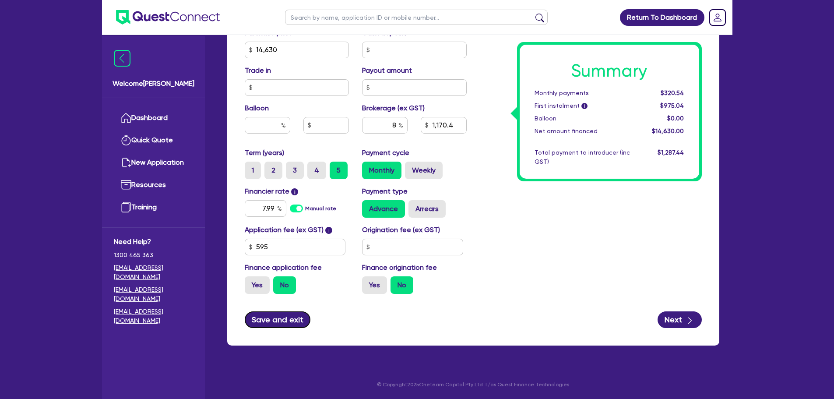
click at [284, 319] on button "Save and exit" at bounding box center [278, 319] width 66 height 17
type input "14,630"
type input "1,170.4"
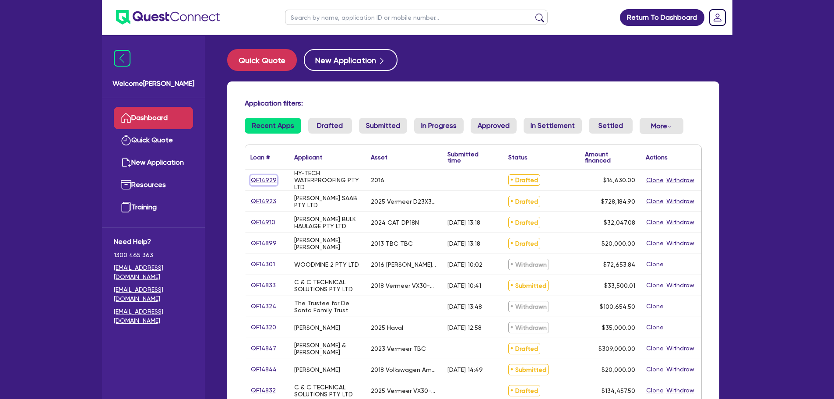
click at [259, 180] on link "QF14929" at bounding box center [263, 180] width 27 height 10
select select "PRIMARY_ASSETS"
select select "FORKLIFTS_AND_WAREHOUSING_EQUIPMENT"
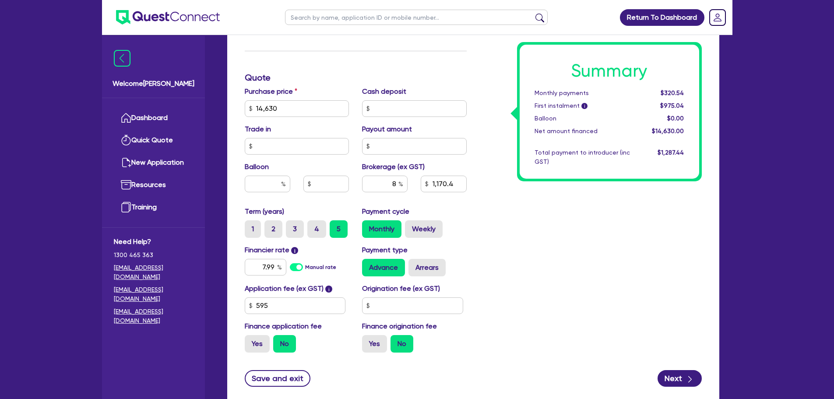
scroll to position [389, 0]
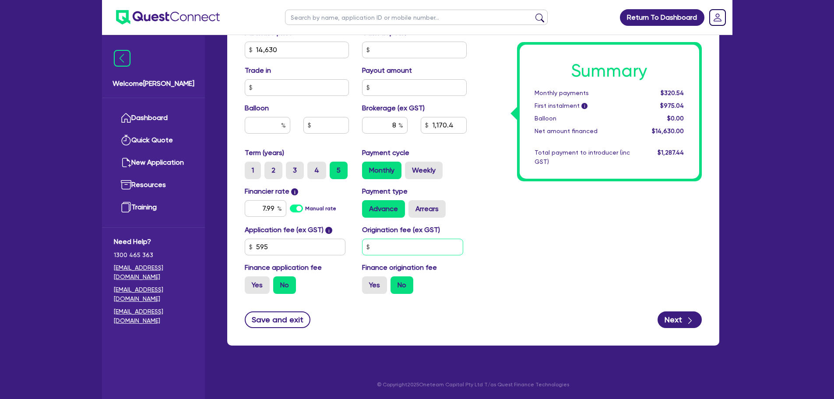
click at [420, 252] on input "text" at bounding box center [412, 247] width 101 height 17
type input "900"
type input "14,630"
type input "1,170.4"
click at [495, 235] on div "Summary Monthly payments $320.54 First instalment i $975.04 Balloon $0.00 Net a…" at bounding box center [590, 45] width 235 height 512
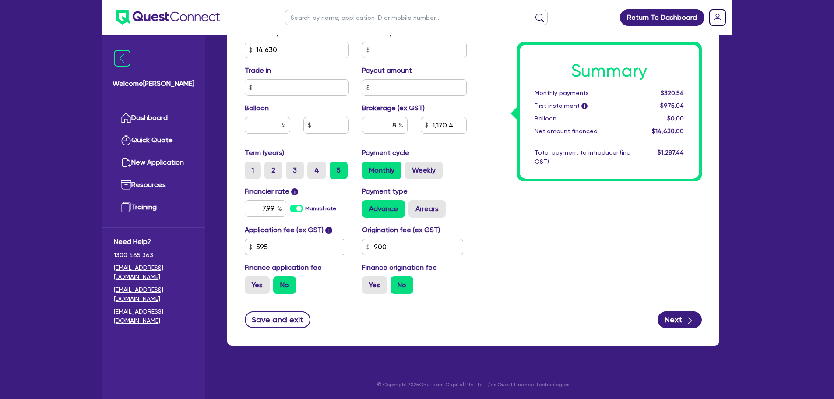
type input "14,630"
type input "1,170.4"
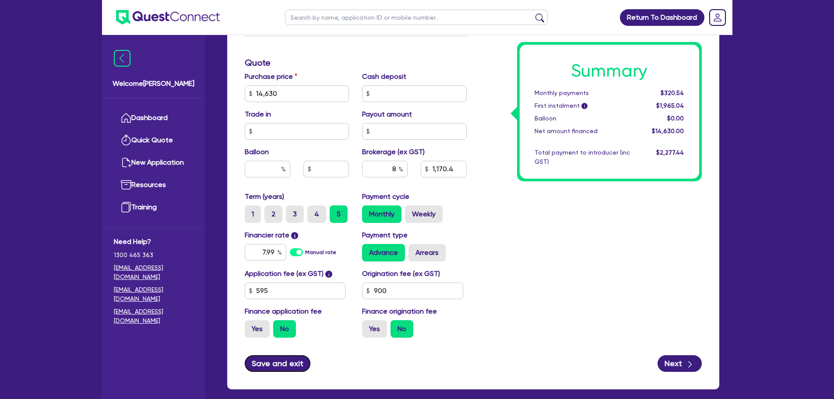
click at [268, 363] on button "Save and exit" at bounding box center [278, 363] width 66 height 17
type input "14,630"
type input "1,170.4"
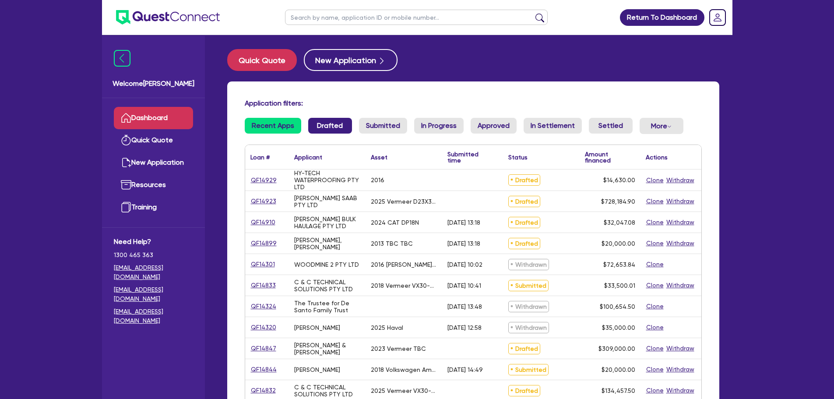
click at [321, 130] on link "Drafted" at bounding box center [330, 126] width 44 height 16
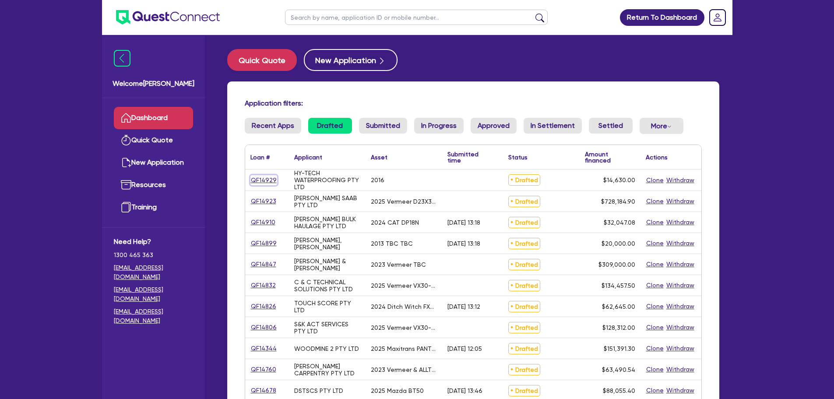
click at [261, 183] on link "QF14929" at bounding box center [263, 180] width 27 height 10
select select "PRIMARY_ASSETS"
select select "FORKLIFTS_AND_WAREHOUSING_EQUIPMENT"
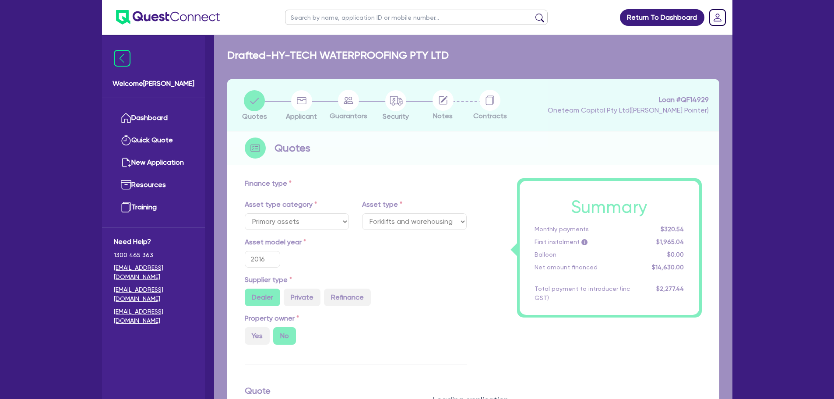
type input "14,630"
type input "1,170.4"
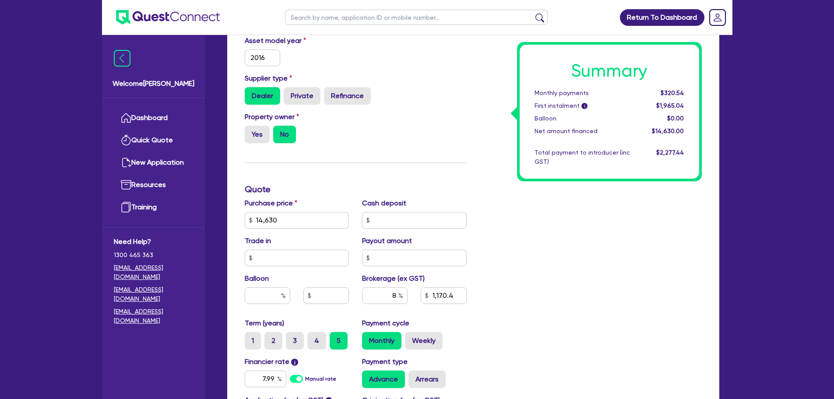
scroll to position [236, 0]
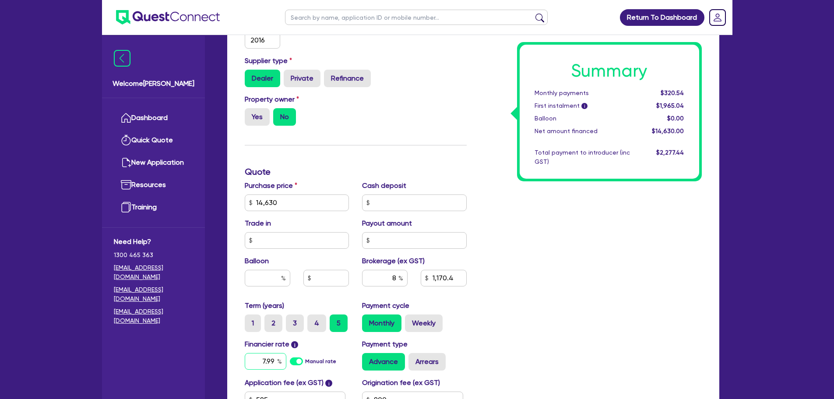
click at [270, 367] on input "7.99" at bounding box center [266, 361] width 42 height 17
click at [270, 366] on input "7.99" at bounding box center [266, 361] width 42 height 17
type input "17.95"
type input "14,630"
type input "1,170.4"
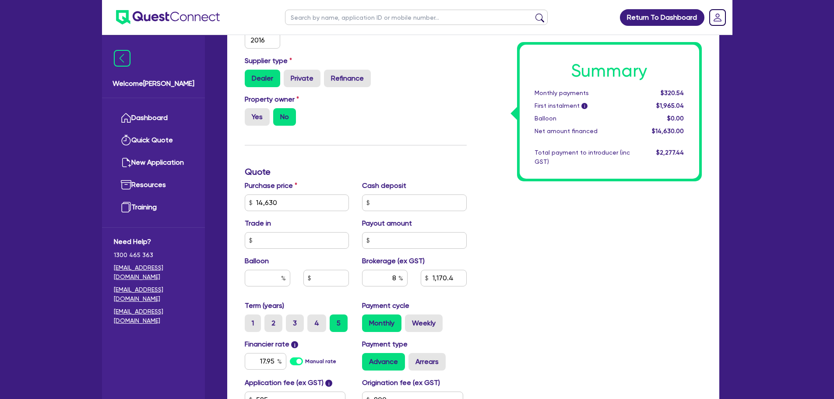
click at [522, 314] on div "Summary Monthly payments $320.54 First instalment i $1,965.04 Balloon $0.00 Net…" at bounding box center [590, 198] width 235 height 512
type input "14,630"
type input "1,170.4"
click at [402, 205] on input "text" at bounding box center [414, 202] width 105 height 17
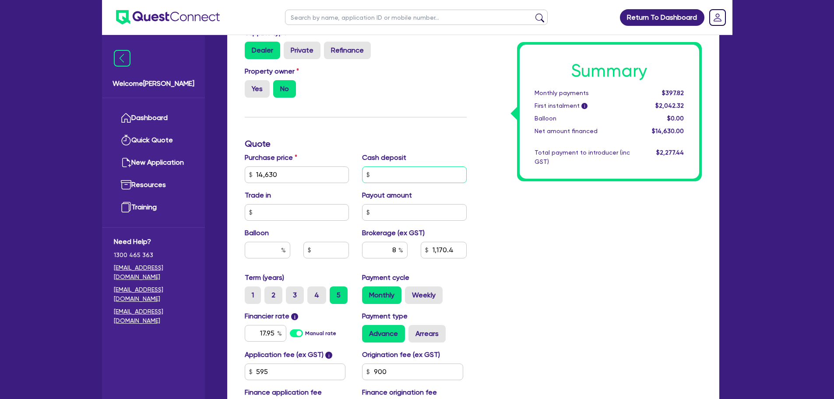
scroll to position [280, 0]
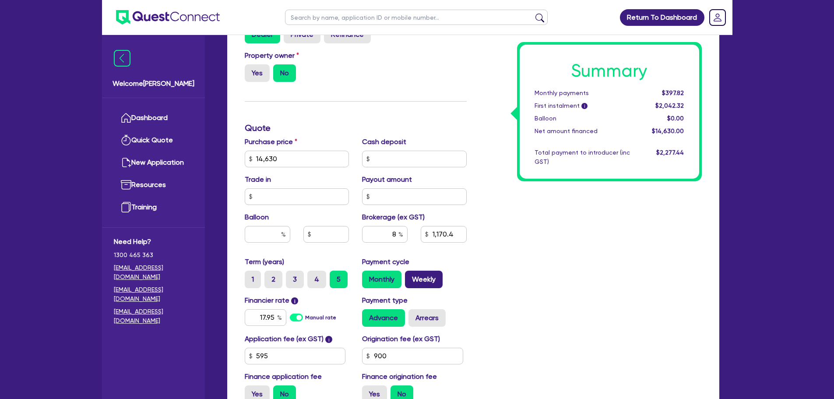
click at [431, 278] on label "Weekly" at bounding box center [424, 280] width 38 height 18
click at [411, 276] on input "Weekly" at bounding box center [408, 274] width 6 height 6
radio input "true"
type input "14,630"
type input "1,170.4"
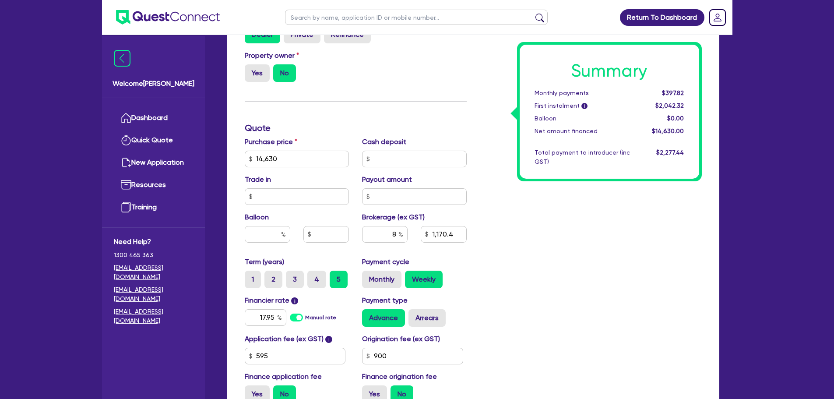
type input "14,630"
type input "1,170.4"
click at [381, 279] on label "Monthly" at bounding box center [381, 280] width 39 height 18
click at [368, 276] on input "Monthly" at bounding box center [365, 274] width 6 height 6
radio input "true"
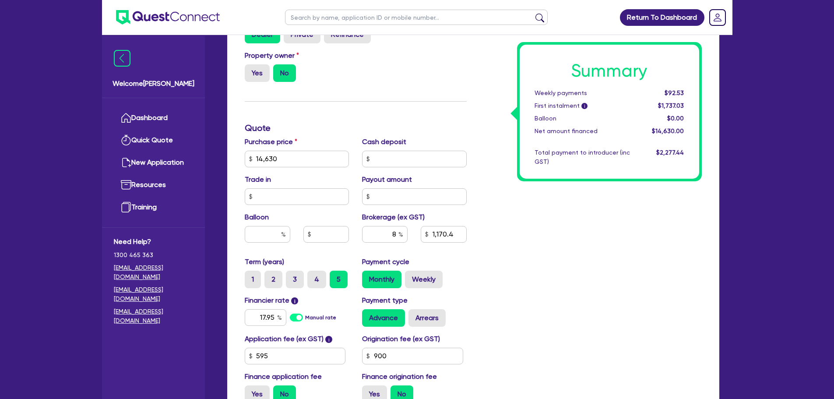
type input "14,630"
type input "1,170.4"
type input "14,630"
type input "1,170.4"
click at [270, 317] on input "17.95" at bounding box center [266, 317] width 42 height 17
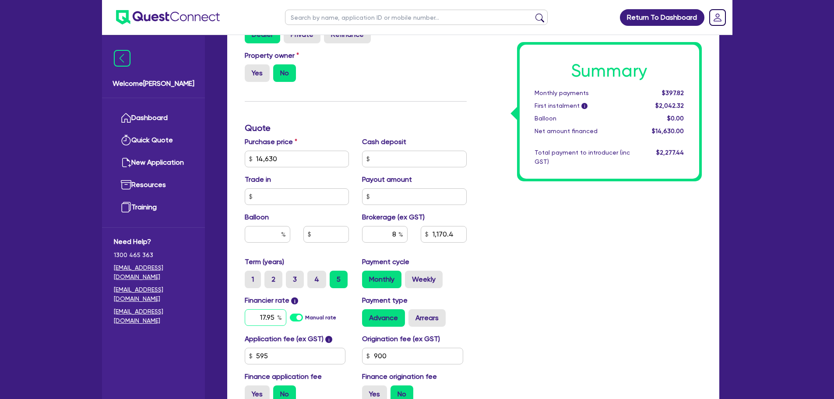
click at [270, 317] on input "17.95" at bounding box center [266, 317] width 42 height 17
type input "8.5"
type input "14,630"
type input "1,170.4"
click at [481, 287] on div "Summary Monthly payments $397.82 First instalment i $2,042.32 Balloon $0.00 Net…" at bounding box center [590, 154] width 235 height 512
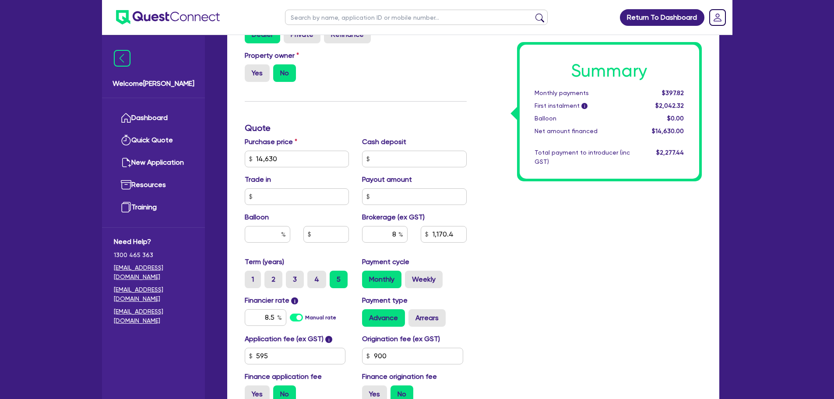
type input "14,630"
type input "1,170.4"
click at [287, 162] on input "14,630" at bounding box center [297, 159] width 105 height 17
drag, startPoint x: 285, startPoint y: 160, endPoint x: 260, endPoint y: 161, distance: 25.0
click at [260, 161] on input "14,630" at bounding box center [297, 159] width 105 height 17
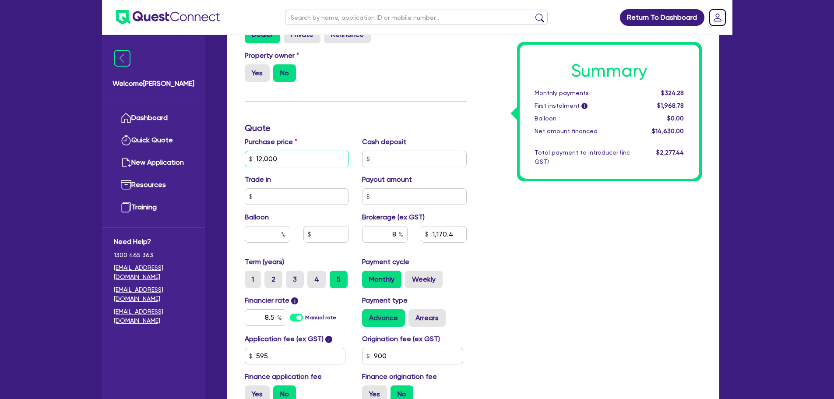
type input "12,000"
click at [518, 245] on div "Summary Monthly payments $324.28 First instalment i $1,968.78 Balloon $0.00 Net…" at bounding box center [590, 154] width 235 height 512
type input "960"
click at [285, 157] on input "12,000" at bounding box center [297, 159] width 105 height 17
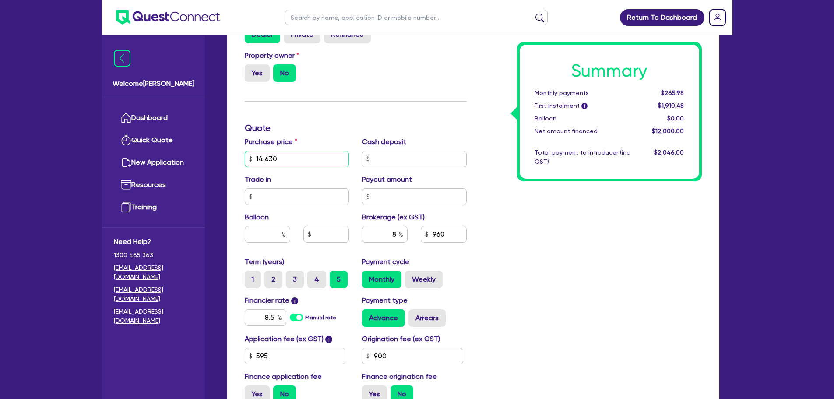
type input "14,630"
type input "1,170.4"
click at [495, 279] on div "Summary Monthly payments $265.98 First instalment i $1,910.48 Balloon $0.00 Net…" at bounding box center [590, 154] width 235 height 512
click at [285, 154] on input "14,630" at bounding box center [297, 159] width 105 height 17
click at [285, 153] on input "14,630" at bounding box center [297, 159] width 105 height 17
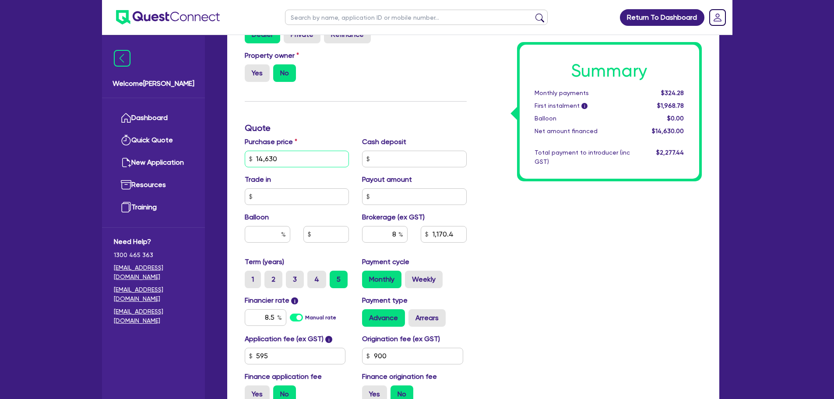
click at [278, 158] on input "14,630" at bounding box center [297, 159] width 105 height 17
drag, startPoint x: 278, startPoint y: 158, endPoint x: 244, endPoint y: 158, distance: 33.3
click at [245, 158] on input "14,630" at bounding box center [297, 159] width 105 height 17
click at [279, 158] on input "14,630" at bounding box center [297, 159] width 105 height 17
drag, startPoint x: 260, startPoint y: 163, endPoint x: 264, endPoint y: 160, distance: 5.6
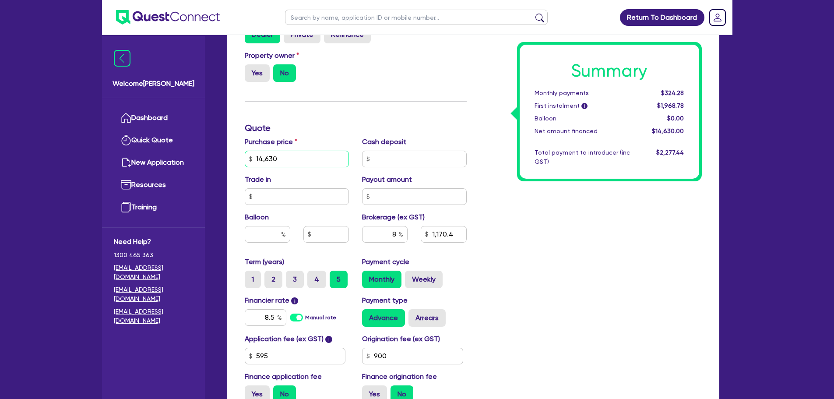
click at [264, 160] on input "14,630" at bounding box center [297, 159] width 105 height 17
click at [278, 159] on input "14,630" at bounding box center [297, 159] width 105 height 17
drag, startPoint x: 278, startPoint y: 159, endPoint x: 270, endPoint y: 158, distance: 8.8
click at [270, 158] on input "14,630" at bounding box center [297, 159] width 105 height 17
type input "12,900"
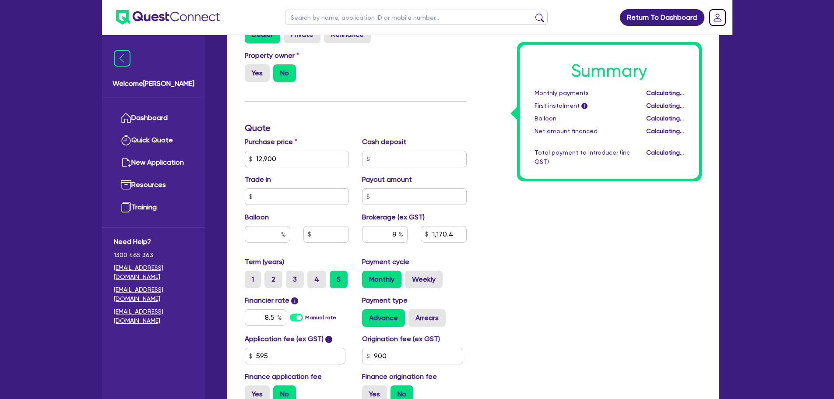
type input "1,032"
click at [508, 272] on div "Summary Monthly payments Calculating... First instalment i Calculating... Ballo…" at bounding box center [590, 154] width 235 height 512
click at [283, 162] on input "12,900" at bounding box center [297, 159] width 105 height 17
type input "14,630"
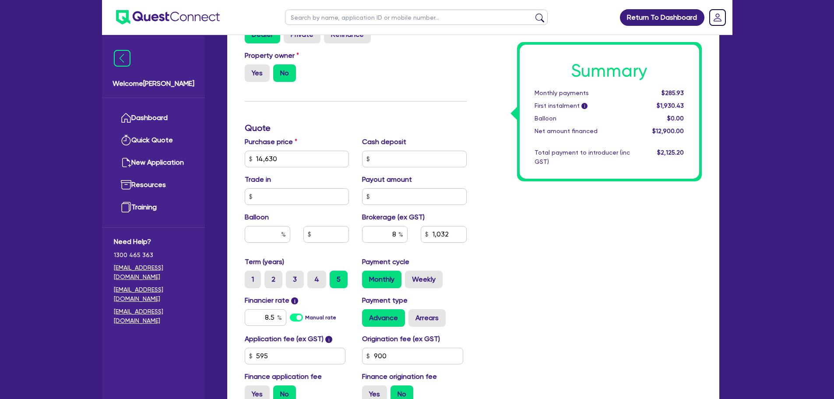
click at [579, 313] on div "Summary Monthly payments $285.93 First instalment i $1,930.43 Balloon $0.00 Net…" at bounding box center [590, 154] width 235 height 512
type input "1,170.4"
click at [271, 315] on input "8.5" at bounding box center [266, 317] width 42 height 17
type input "17.95"
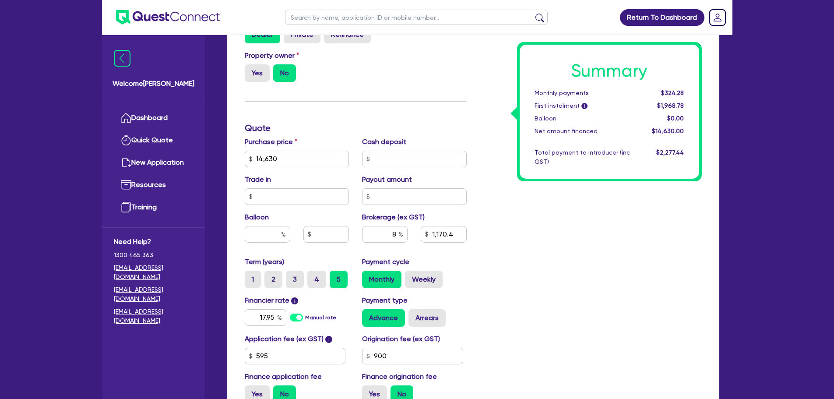
click at [568, 282] on div "Summary Monthly payments $324.28 First instalment i $1,968.78 Balloon $0.00 Net…" at bounding box center [590, 154] width 235 height 512
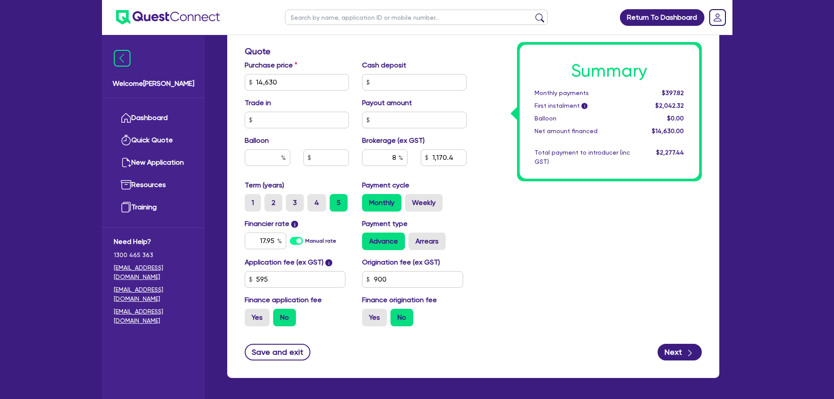
scroll to position [389, 0]
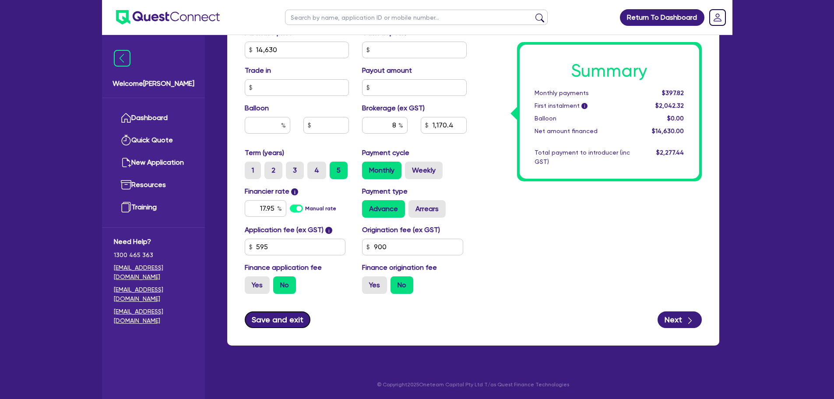
click at [287, 324] on button "Save and exit" at bounding box center [278, 319] width 66 height 17
type input "1,170.4"
